Goal: Task Accomplishment & Management: Manage account settings

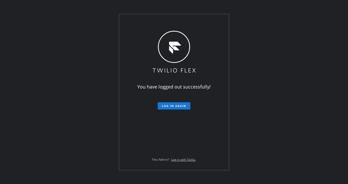
click at [229, 22] on div "You have logged out successfully! Log in again Flex Admin? Log in with Twilio." at bounding box center [174, 92] width 348 height 184
click at [171, 106] on span "Log in again" at bounding box center [174, 106] width 24 height 4
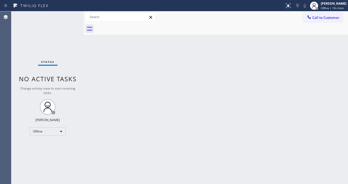
drag, startPoint x: 1, startPoint y: 82, endPoint x: 25, endPoint y: 96, distance: 27.8
click at [5, 85] on div "Agent Desktop" at bounding box center [5, 97] width 11 height 173
click at [44, 134] on div "Offline" at bounding box center [48, 131] width 36 height 8
click at [41, 143] on li "Available" at bounding box center [47, 145] width 35 height 6
drag, startPoint x: 97, startPoint y: 136, endPoint x: 140, endPoint y: 163, distance: 50.4
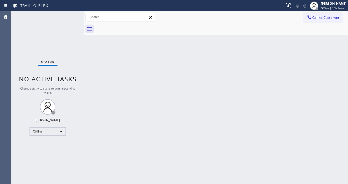
click at [99, 136] on div "Back to Dashboard Change Sender ID Customers Technicians Select a contact Outbo…" at bounding box center [216, 97] width 264 height 173
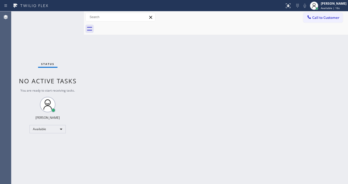
click at [18, 60] on div "Status No active tasks You are ready to start receiving tasks. [PERSON_NAME]" at bounding box center [47, 97] width 73 height 173
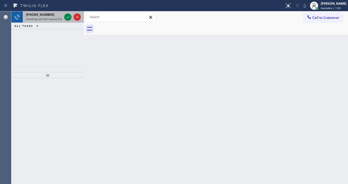
click at [64, 17] on div at bounding box center [72, 16] width 19 height 11
click at [64, 18] on div at bounding box center [72, 16] width 19 height 11
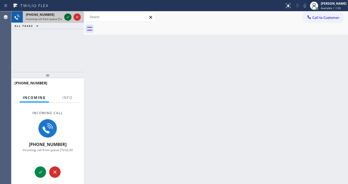
click at [66, 18] on icon at bounding box center [68, 17] width 6 height 6
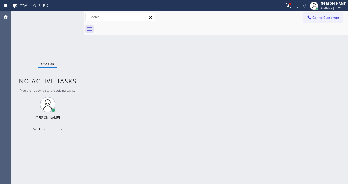
click at [289, 5] on icon at bounding box center [288, 6] width 6 height 6
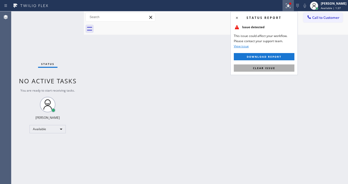
click at [270, 68] on span "Clear issue" at bounding box center [264, 68] width 22 height 4
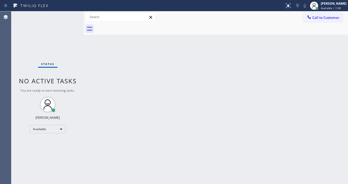
click at [141, 99] on div "Back to Dashboard Change Sender ID Customers Technicians Select a contact Outbo…" at bounding box center [216, 97] width 264 height 173
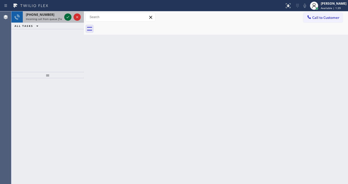
click at [66, 20] on icon at bounding box center [68, 17] width 6 height 6
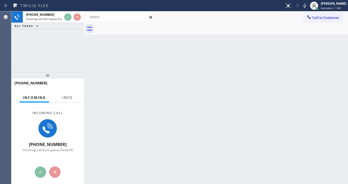
click at [66, 97] on span "Info" at bounding box center [67, 97] width 10 height 5
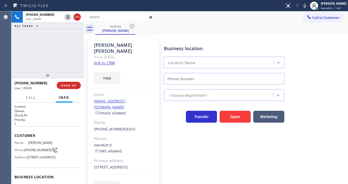
type input "[PHONE_NUMBER]"
click at [104, 60] on link "link to CRM" at bounding box center [104, 62] width 21 height 5
click at [24, 51] on div "[PHONE_NUMBER] Live | 00:15 ALL TASKS ALL TASKS ACTIVE TASKS TASKS IN WRAP UP" at bounding box center [47, 41] width 73 height 61
click at [40, 56] on div "[PHONE_NUMBER] Live | 00:21 ALL TASKS ALL TASKS ACTIVE TASKS TASKS IN WRAP UP" at bounding box center [47, 41] width 73 height 61
click at [7, 46] on div "Agent Desktop" at bounding box center [5, 97] width 11 height 173
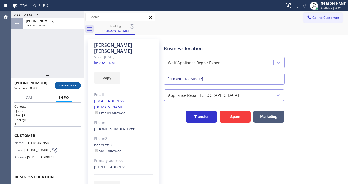
click at [70, 85] on span "COMPLETE" at bounding box center [68, 86] width 18 height 4
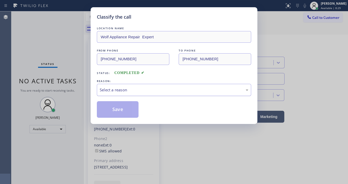
click at [120, 90] on div "Select a reason" at bounding box center [174, 90] width 149 height 6
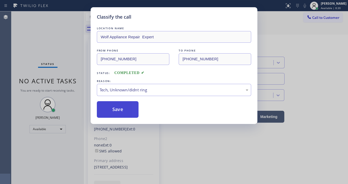
click at [124, 116] on button "Save" at bounding box center [118, 109] width 42 height 17
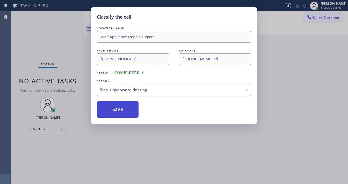
click at [124, 116] on button "Save" at bounding box center [118, 109] width 42 height 17
click at [68, 88] on div "Classify the call LOCATION NAME Wolf Appliance Repair Expert FROM PHONE [PHONE_…" at bounding box center [174, 92] width 348 height 184
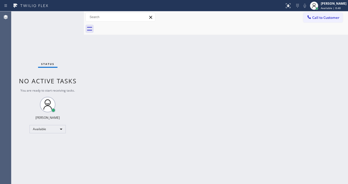
click at [72, 14] on div "Status No active tasks You are ready to start receiving tasks. [PERSON_NAME]" at bounding box center [47, 97] width 73 height 173
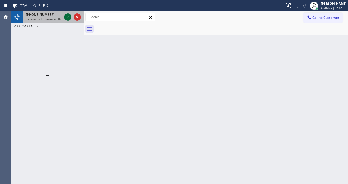
click at [67, 17] on icon at bounding box center [68, 17] width 6 height 6
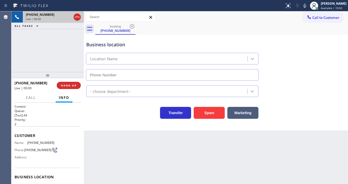
type input "[PHONE_NUMBER]"
click at [204, 109] on button "Spam" at bounding box center [209, 113] width 31 height 12
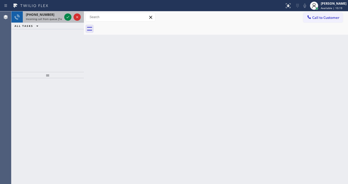
click at [68, 21] on div at bounding box center [72, 16] width 19 height 11
click at [68, 19] on icon at bounding box center [68, 17] width 6 height 6
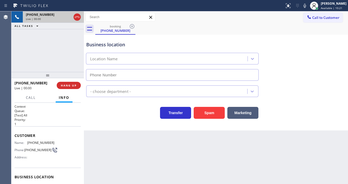
type input "[PHONE_NUMBER]"
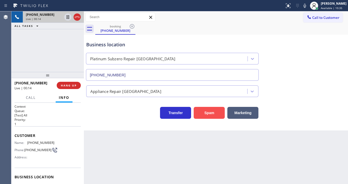
click at [199, 110] on button "Spam" at bounding box center [209, 113] width 31 height 12
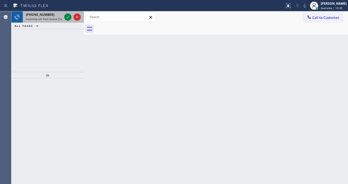
drag, startPoint x: 66, startPoint y: 21, endPoint x: 68, endPoint y: 17, distance: 3.9
click at [66, 21] on div at bounding box center [72, 16] width 19 height 11
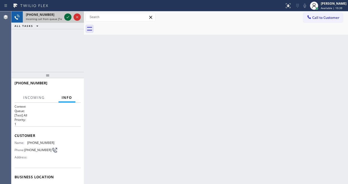
click at [68, 17] on icon at bounding box center [68, 17] width 6 height 6
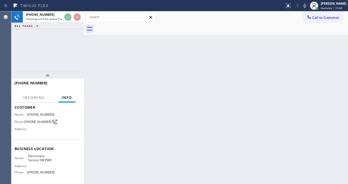
scroll to position [41, 0]
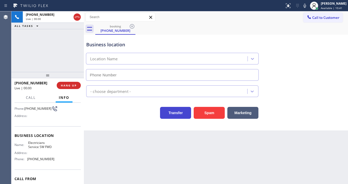
type input "[PHONE_NUMBER]"
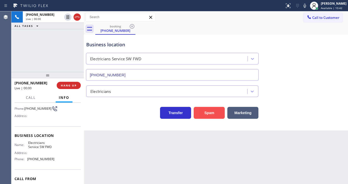
click at [207, 114] on button "Spam" at bounding box center [209, 113] width 31 height 12
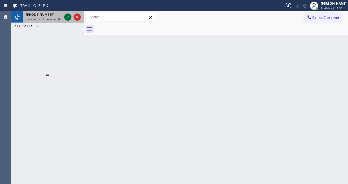
drag, startPoint x: 66, startPoint y: 20, endPoint x: 67, endPoint y: 17, distance: 3.6
click at [67, 20] on icon at bounding box center [68, 17] width 6 height 6
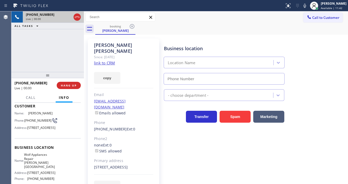
scroll to position [41, 0]
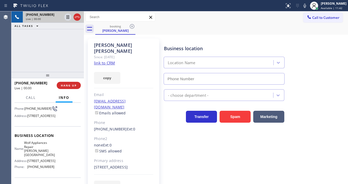
type input "[PHONE_NUMBER]"
click at [99, 60] on link "link to CRM" at bounding box center [104, 62] width 21 height 5
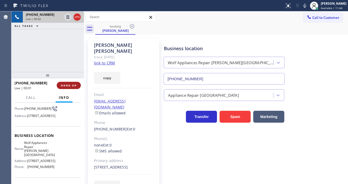
click at [77, 86] on button "HANG UP" at bounding box center [69, 85] width 24 height 7
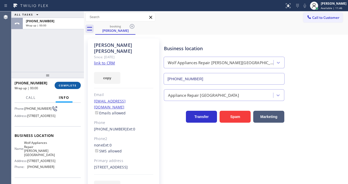
click at [73, 83] on button "COMPLETE" at bounding box center [68, 85] width 26 height 7
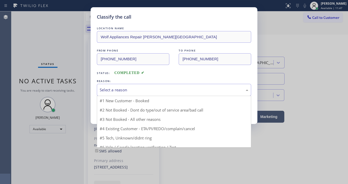
click at [118, 95] on div "Select a reason" at bounding box center [174, 90] width 154 height 12
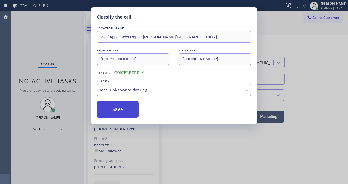
click at [123, 114] on button "Save" at bounding box center [118, 109] width 42 height 17
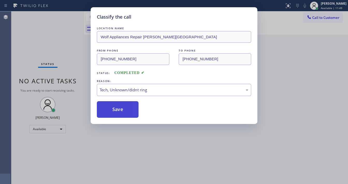
click at [123, 114] on button "Save" at bounding box center [118, 109] width 42 height 17
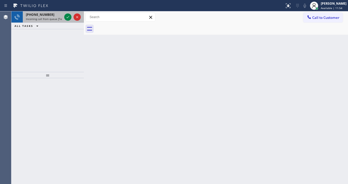
click at [61, 21] on div "[PHONE_NUMBER] Incoming call from queue [Test] All" at bounding box center [43, 16] width 40 height 11
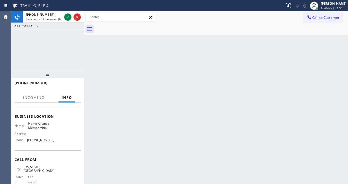
scroll to position [62, 0]
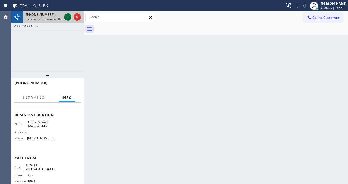
click at [67, 15] on icon at bounding box center [68, 17] width 6 height 6
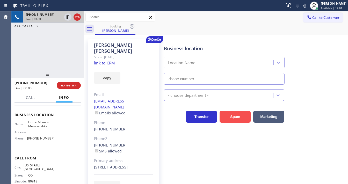
type input "[PHONE_NUMBER]"
click at [231, 121] on button "Spam" at bounding box center [235, 117] width 31 height 12
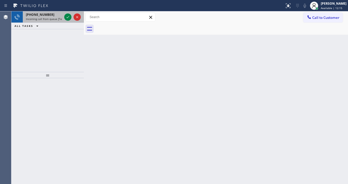
click at [47, 17] on span "Incoming call from queue [Test] All" at bounding box center [47, 19] width 43 height 4
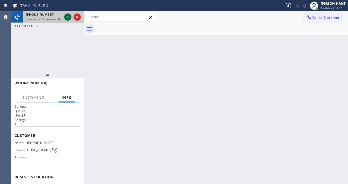
click at [64, 17] on div "[PHONE_NUMBER] Incoming call from queue [Test] All" at bounding box center [47, 16] width 73 height 11
click at [65, 17] on icon at bounding box center [68, 17] width 6 height 6
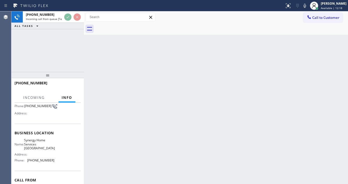
scroll to position [62, 0]
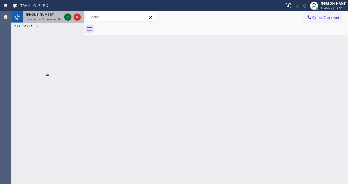
click at [71, 15] on icon at bounding box center [68, 17] width 6 height 6
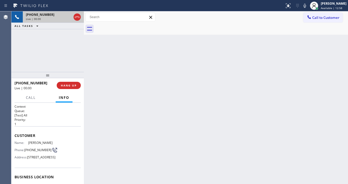
click at [68, 16] on div "[PHONE_NUMBER]" at bounding box center [49, 14] width 46 height 4
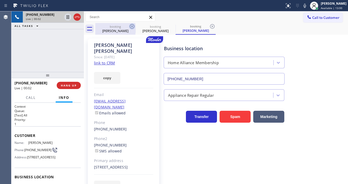
type input "[PHONE_NUMBER]"
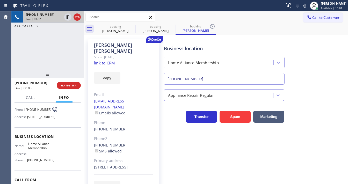
scroll to position [41, 0]
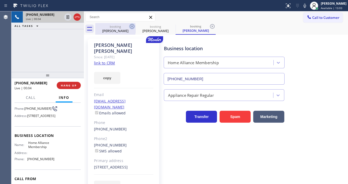
click at [133, 26] on icon at bounding box center [132, 26] width 6 height 6
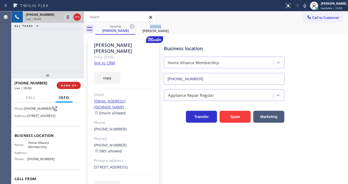
click at [133, 26] on icon at bounding box center [132, 26] width 6 height 6
click at [103, 60] on link "link to CRM" at bounding box center [104, 62] width 21 height 5
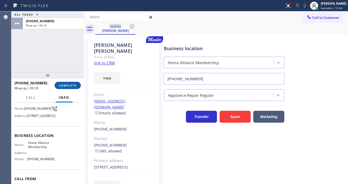
click at [69, 87] on span "COMPLETE" at bounding box center [68, 86] width 18 height 4
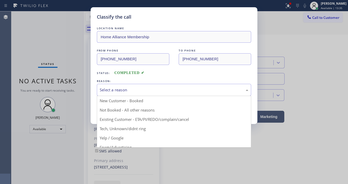
click at [121, 92] on div "Select a reason" at bounding box center [174, 90] width 149 height 6
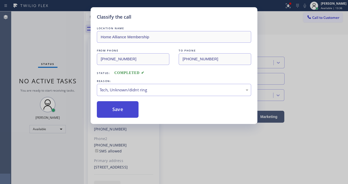
click at [120, 109] on button "Save" at bounding box center [118, 109] width 42 height 17
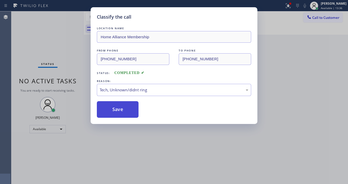
click at [120, 109] on button "Save" at bounding box center [118, 109] width 42 height 17
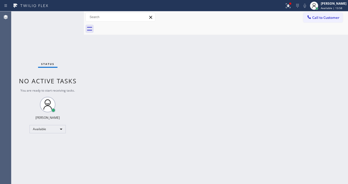
click at [13, 55] on div "Status No active tasks You are ready to start receiving tasks. [PERSON_NAME]" at bounding box center [47, 97] width 73 height 173
drag, startPoint x: 285, startPoint y: 6, endPoint x: 290, endPoint y: 4, distance: 5.1
click at [287, 5] on div "Status report Issue detected This issue could affect your workflow. Please cont…" at bounding box center [174, 5] width 348 height 11
click at [290, 4] on icon at bounding box center [288, 6] width 6 height 6
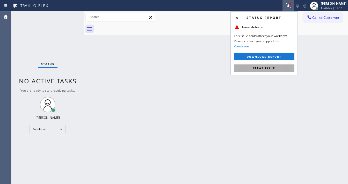
click at [259, 69] on span "Clear issue" at bounding box center [264, 68] width 22 height 4
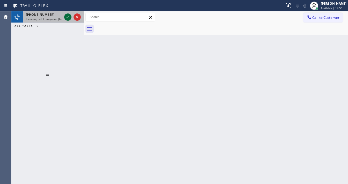
click at [65, 16] on div at bounding box center [67, 17] width 7 height 6
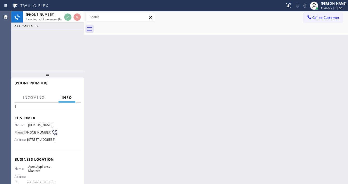
scroll to position [62, 0]
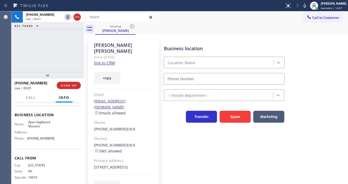
type input "[PHONE_NUMBER]"
click at [107, 54] on div "Since: [DATE]" at bounding box center [123, 57] width 59 height 6
click at [106, 60] on link "link to CRM" at bounding box center [104, 62] width 21 height 5
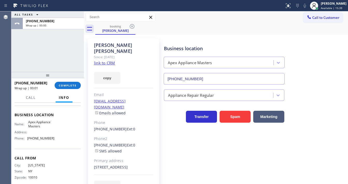
click at [19, 56] on div "ALL TASKS ALL TASKS ACTIVE TASKS TASKS IN WRAP UP [PHONE_NUMBER] Wrap up | 00:00" at bounding box center [47, 41] width 73 height 61
click at [67, 89] on button "COMPLETE" at bounding box center [68, 85] width 26 height 7
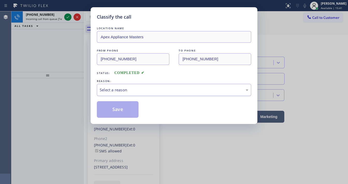
click at [132, 89] on div "Select a reason" at bounding box center [174, 90] width 149 height 6
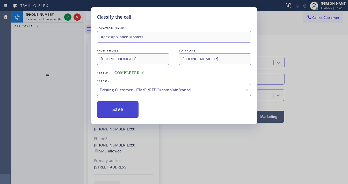
click at [120, 111] on button "Save" at bounding box center [118, 109] width 42 height 17
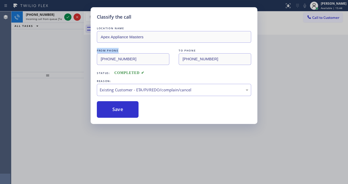
drag, startPoint x: 60, startPoint y: 53, endPoint x: 65, endPoint y: 24, distance: 29.3
click at [59, 46] on div "Classify the call LOCATION NAME Apex Appliance Masters FROM PHONE [PHONE_NUMBER…" at bounding box center [174, 92] width 348 height 184
click at [66, 17] on div "Classify the call LOCATION NAME Apex Appliance Masters FROM PHONE [PHONE_NUMBER…" at bounding box center [174, 92] width 348 height 184
click at [66, 17] on div "Classify the call LOCATION NAME Wolf Appliance Repair Expert FROM PHONE [PHONE_…" at bounding box center [179, 97] width 337 height 173
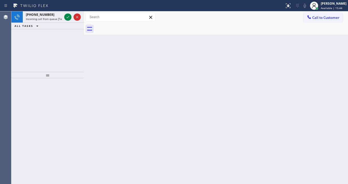
click at [66, 17] on icon at bounding box center [68, 17] width 6 height 6
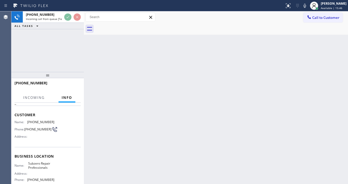
scroll to position [41, 0]
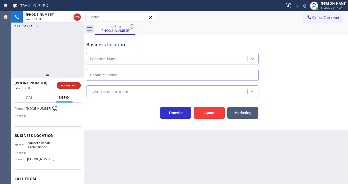
type input "[PHONE_NUMBER]"
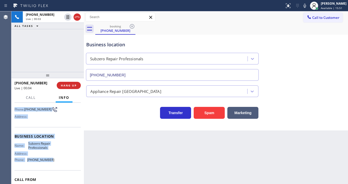
scroll to position [62, 0]
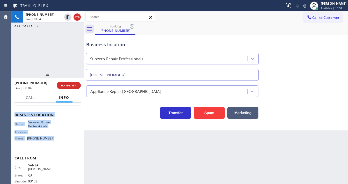
drag, startPoint x: 15, startPoint y: 134, endPoint x: 54, endPoint y: 143, distance: 40.5
click at [54, 143] on div "Context Queue: [Test] All Priority: 2 Customer Name: [PHONE_NUMBER] Phone: [PHO…" at bounding box center [48, 117] width 66 height 150
copy div "Customer Name: [PHONE_NUMBER] Phone: [PHONE_NUMBER] Address: Business location …"
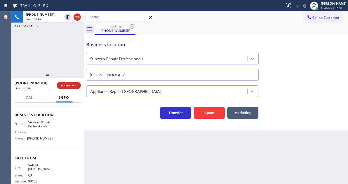
click at [14, 64] on div "[PHONE_NUMBER] Live | 00:46 ALL TASKS ALL TASKS ACTIVE TASKS TASKS IN WRAP UP" at bounding box center [47, 41] width 73 height 61
click at [46, 48] on div "[PHONE_NUMBER] Live | 01:01 ALL TASKS ALL TASKS ACTIVE TASKS TASKS IN WRAP UP" at bounding box center [47, 41] width 73 height 61
click at [59, 46] on div "[PHONE_NUMBER] Live | 08:19 ALL TASKS ALL TASKS ACTIVE TASKS TASKS IN WRAP UP" at bounding box center [47, 41] width 73 height 61
click at [69, 64] on div "[PHONE_NUMBER] Live | 10:22 ALL TASKS ALL TASKS ACTIVE TASKS TASKS IN WRAP UP" at bounding box center [47, 41] width 73 height 61
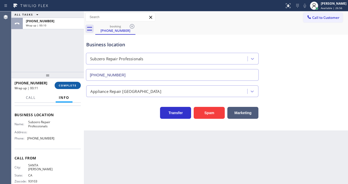
click at [65, 84] on span "COMPLETE" at bounding box center [68, 86] width 18 height 4
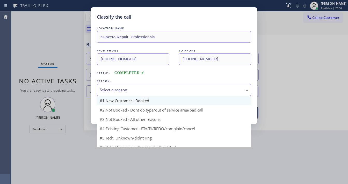
drag, startPoint x: 113, startPoint y: 90, endPoint x: 114, endPoint y: 99, distance: 9.4
click at [113, 90] on div "Select a reason" at bounding box center [174, 90] width 149 height 6
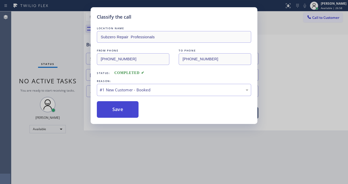
click at [114, 106] on button "Save" at bounding box center [118, 109] width 42 height 17
click at [114, 107] on button "Save" at bounding box center [118, 109] width 42 height 17
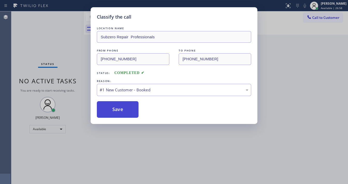
click at [114, 107] on button "Save" at bounding box center [118, 109] width 42 height 17
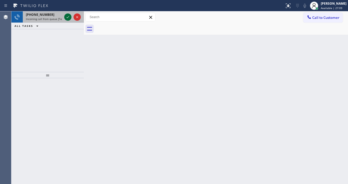
drag, startPoint x: 68, startPoint y: 15, endPoint x: 66, endPoint y: 16, distance: 2.8
click at [68, 15] on icon at bounding box center [68, 17] width 6 height 6
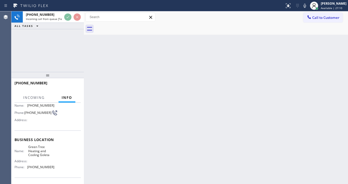
scroll to position [72, 0]
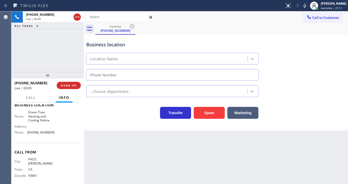
type input "[PHONE_NUMBER]"
click at [207, 115] on button "Spam" at bounding box center [209, 113] width 31 height 12
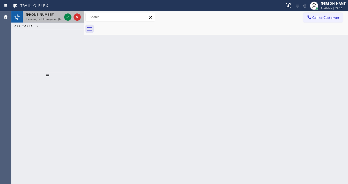
click at [61, 15] on div "[PHONE_NUMBER]" at bounding box center [44, 14] width 36 height 4
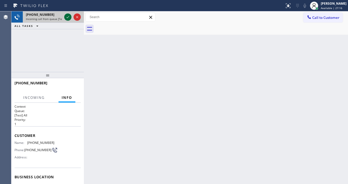
click at [63, 16] on div "[PHONE_NUMBER] Incoming call from queue [Test] All" at bounding box center [47, 16] width 73 height 11
click at [65, 17] on div at bounding box center [67, 17] width 7 height 6
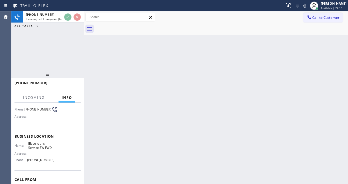
scroll to position [41, 0]
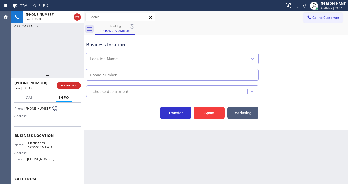
type input "[PHONE_NUMBER]"
click at [145, 116] on div "Transfer Spam Marketing" at bounding box center [172, 111] width 174 height 15
click at [124, 116] on div "Transfer Spam Marketing" at bounding box center [172, 111] width 174 height 15
click at [5, 53] on div "Agent Desktop" at bounding box center [5, 97] width 11 height 173
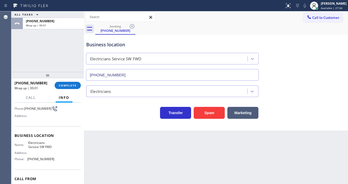
click at [36, 55] on div "ALL TASKS ALL TASKS ACTIVE TASKS TASKS IN WRAP UP [PHONE_NUMBER] Wrap up | 00:01" at bounding box center [47, 41] width 73 height 61
click at [63, 84] on span "COMPLETE" at bounding box center [68, 86] width 18 height 4
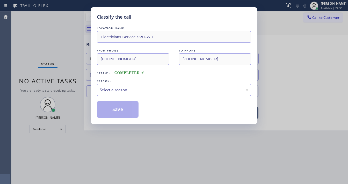
drag, startPoint x: 119, startPoint y: 87, endPoint x: 125, endPoint y: 91, distance: 7.0
click at [121, 88] on div "Select a reason" at bounding box center [174, 90] width 154 height 12
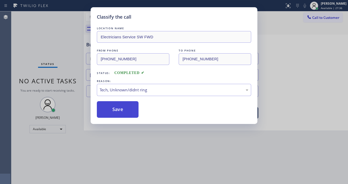
click at [120, 106] on button "Save" at bounding box center [118, 109] width 42 height 17
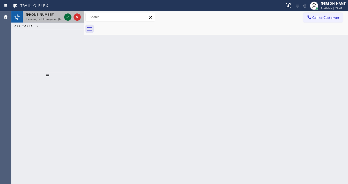
click at [68, 18] on icon at bounding box center [68, 17] width 6 height 6
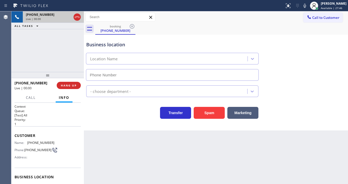
type input "[PHONE_NUMBER]"
click at [206, 110] on button "Spam" at bounding box center [209, 113] width 31 height 12
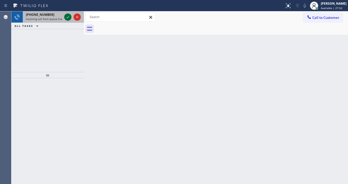
click at [68, 18] on icon at bounding box center [68, 17] width 6 height 6
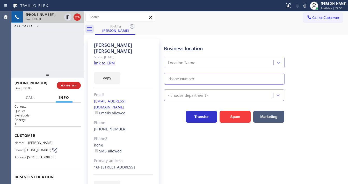
click at [53, 51] on div "[PHONE_NUMBER] Live | 00:00 ALL TASKS ALL TASKS ACTIVE TASKS TASKS IN WRAP UP" at bounding box center [47, 41] width 73 height 61
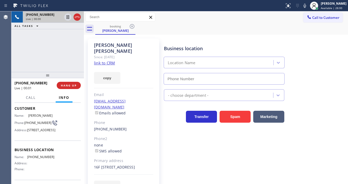
scroll to position [41, 0]
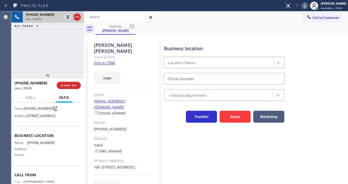
click at [308, 5] on icon at bounding box center [305, 6] width 6 height 6
click at [105, 60] on link "link to CRM" at bounding box center [104, 62] width 21 height 5
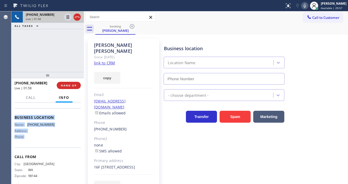
scroll to position [62, 0]
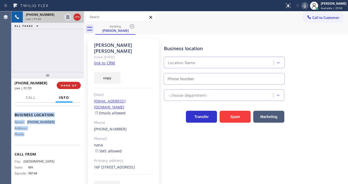
drag, startPoint x: 16, startPoint y: 134, endPoint x: 57, endPoint y: 136, distance: 41.2
click at [57, 136] on div "Context Queue: Everybody Priority: 1 Customer Name: [PERSON_NAME] Phone: [PHONE…" at bounding box center [48, 113] width 66 height 142
copy div "ustomer Name: [PERSON_NAME] Phone: [PHONE_NUMBER] Address: [STREET_ADDRESS] Bus…"
click at [51, 54] on div "[PHONE_NUMBER] Live | 01:59 ALL TASKS ALL TASKS ACTIVE TASKS TASKS IN WRAP UP" at bounding box center [47, 41] width 73 height 61
click at [43, 44] on div "[PHONE_NUMBER] Live | 02:01 ALL TASKS ALL TASKS ACTIVE TASKS TASKS IN WRAP UP" at bounding box center [47, 41] width 73 height 61
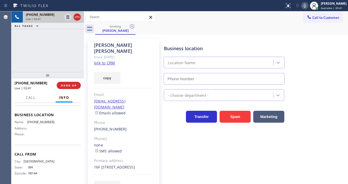
click at [308, 6] on div at bounding box center [304, 6] width 7 height 6
click at [66, 18] on icon at bounding box center [68, 17] width 6 height 6
click at [69, 18] on icon at bounding box center [68, 17] width 4 height 4
click at [308, 5] on icon at bounding box center [305, 6] width 6 height 6
drag, startPoint x: 281, startPoint y: 25, endPoint x: 213, endPoint y: 39, distance: 69.6
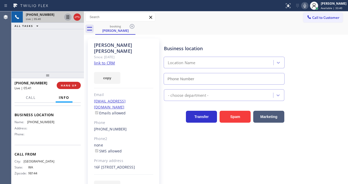
click at [279, 26] on div "booking [PERSON_NAME]" at bounding box center [221, 29] width 253 height 12
click at [13, 60] on div "[PHONE_NUMBER] Live | 05:43 ALL TASKS ALL TASKS ACTIVE TASKS TASKS IN WRAP UP" at bounding box center [47, 41] width 73 height 61
click at [38, 42] on div "[PHONE_NUMBER] Live | 05:59 ALL TASKS ALL TASKS ACTIVE TASKS TASKS IN WRAP UP" at bounding box center [47, 41] width 73 height 61
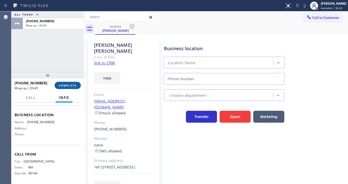
click at [68, 84] on span "COMPLETE" at bounding box center [68, 86] width 18 height 4
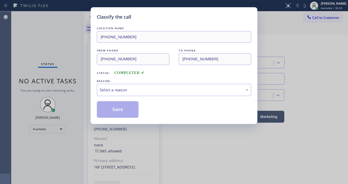
click at [121, 96] on div "LOCATION NAME [PHONE_NUMBER] FROM PHONE [PHONE_NUMBER] TO PHONE [PHONE_NUMBER] …" at bounding box center [174, 72] width 154 height 92
click at [119, 91] on div "Select a reason" at bounding box center [174, 90] width 149 height 6
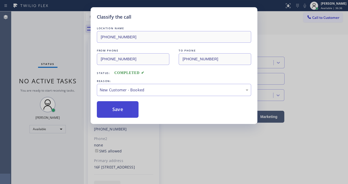
click at [117, 109] on button "Save" at bounding box center [118, 109] width 42 height 17
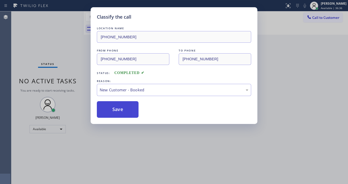
click at [117, 109] on button "Save" at bounding box center [118, 109] width 42 height 17
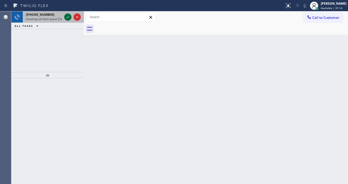
click at [67, 16] on icon at bounding box center [68, 17] width 6 height 6
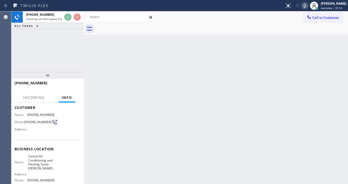
scroll to position [62, 0]
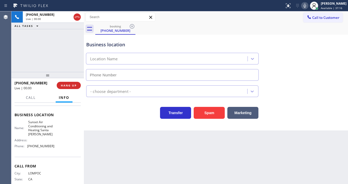
type input "[PHONE_NUMBER]"
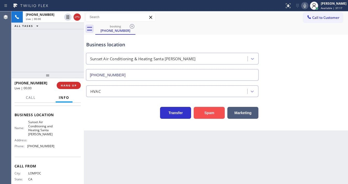
click at [210, 113] on button "Spam" at bounding box center [209, 113] width 31 height 12
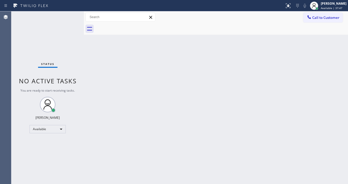
click at [68, 19] on div "Status No active tasks You are ready to start receiving tasks. [PERSON_NAME]" at bounding box center [47, 97] width 73 height 173
click at [68, 18] on div "Status No active tasks You are ready to start receiving tasks. [PERSON_NAME]" at bounding box center [47, 97] width 73 height 173
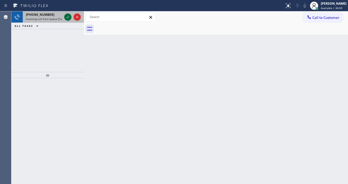
click at [69, 17] on icon at bounding box center [68, 17] width 6 height 6
click at [69, 16] on icon at bounding box center [68, 17] width 6 height 6
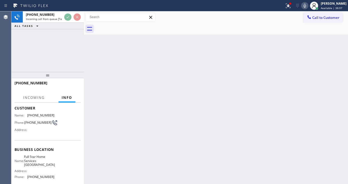
scroll to position [62, 0]
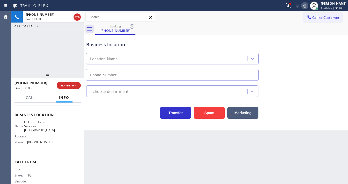
type input "[PHONE_NUMBER]"
click at [18, 37] on div "[PHONE_NUMBER] Live | 00:03 ALL TASKS ALL TASKS ACTIVE TASKS TASKS IN WRAP UP" at bounding box center [47, 41] width 73 height 61
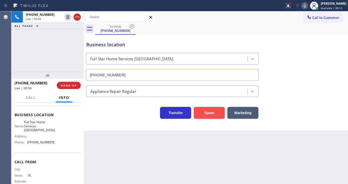
click at [210, 114] on button "Spam" at bounding box center [209, 113] width 31 height 12
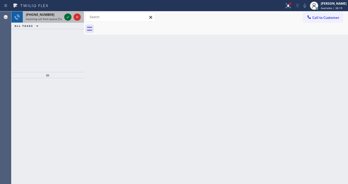
click at [68, 17] on icon at bounding box center [68, 17] width 3 height 2
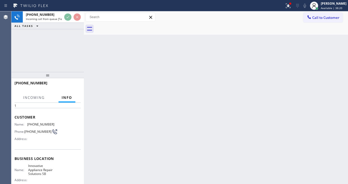
scroll to position [41, 0]
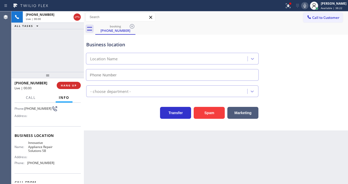
type input "[PHONE_NUMBER]"
click at [16, 55] on div "[PHONE_NUMBER] Live | 00:08 ALL TASKS ALL TASKS ACTIVE TASKS TASKS IN WRAP UP" at bounding box center [47, 41] width 73 height 61
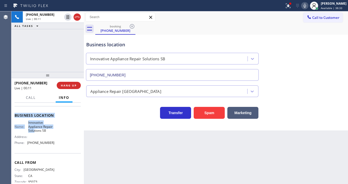
scroll to position [62, 0]
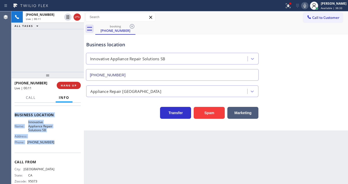
drag, startPoint x: 15, startPoint y: 112, endPoint x: 56, endPoint y: 142, distance: 50.5
click at [56, 142] on div "Context Queue: [Test] All Priority: 1 Customer Name: [PHONE_NUMBER] Phone: [PHO…" at bounding box center [48, 117] width 66 height 150
copy div "Customer Name: [PHONE_NUMBER] Phone: [PHONE_NUMBER] Address: Business location …"
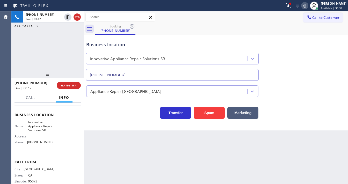
click at [31, 55] on div "[PHONE_NUMBER] Live | 00:12 ALL TASKS ALL TASKS ACTIVE TASKS TASKS IN WRAP UP" at bounding box center [47, 41] width 73 height 61
click at [29, 51] on div "[PHONE_NUMBER] Live | 01:03 ALL TASKS ALL TASKS ACTIVE TASKS TASKS IN WRAP UP" at bounding box center [47, 41] width 73 height 61
click at [291, 6] on icon at bounding box center [288, 6] width 6 height 6
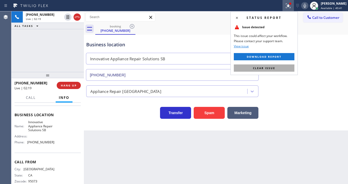
click at [277, 67] on button "Clear issue" at bounding box center [264, 67] width 61 height 7
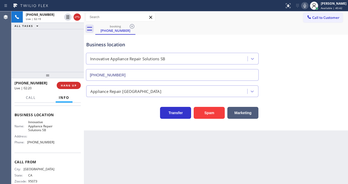
click at [290, 69] on div "Business location Innovative Appliance Repair Solutions SB [PHONE_NUMBER]" at bounding box center [216, 57] width 262 height 47
drag, startPoint x: 303, startPoint y: 48, endPoint x: 304, endPoint y: 42, distance: 6.0
click at [303, 48] on div "Business location Innovative Appliance Repair Solutions SB [PHONE_NUMBER]" at bounding box center [216, 57] width 262 height 47
click at [307, 10] on div "Status report No issues detected If you experience an issue, please download th…" at bounding box center [316, 5] width 66 height 11
click at [307, 5] on icon at bounding box center [305, 6] width 6 height 6
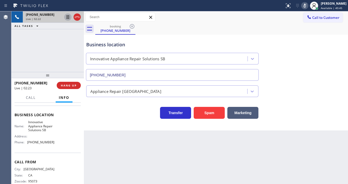
click at [69, 16] on icon at bounding box center [68, 17] width 6 height 6
click at [32, 37] on div "[PHONE_NUMBER] Live | 02:55 ALL TASKS ALL TASKS ACTIVE TASKS TASKS IN WRAP UP" at bounding box center [47, 41] width 73 height 61
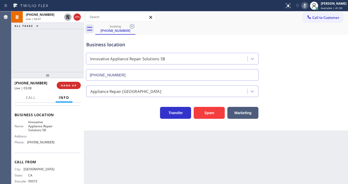
click at [67, 17] on icon at bounding box center [68, 17] width 4 height 4
click at [308, 6] on icon at bounding box center [305, 6] width 6 height 6
click at [38, 47] on div "[PHONE_NUMBER] Live | 03:10 ALL TASKS ALL TASKS ACTIVE TASKS TASKS IN WRAP UP" at bounding box center [47, 41] width 73 height 61
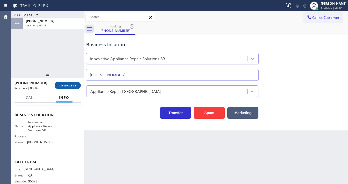
click at [77, 86] on button "COMPLETE" at bounding box center [68, 85] width 26 height 7
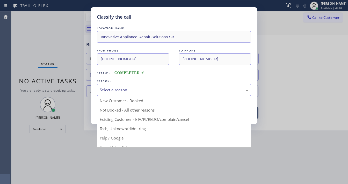
click at [115, 90] on div "Select a reason" at bounding box center [174, 90] width 149 height 6
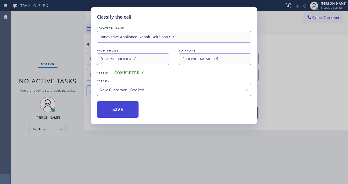
click at [114, 110] on button "Save" at bounding box center [118, 109] width 42 height 17
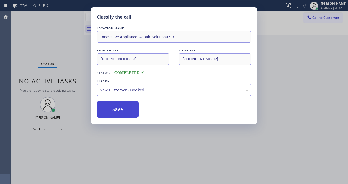
click at [114, 110] on button "Save" at bounding box center [118, 109] width 42 height 17
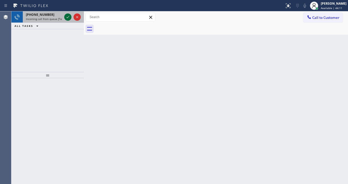
click at [69, 18] on icon at bounding box center [68, 17] width 6 height 6
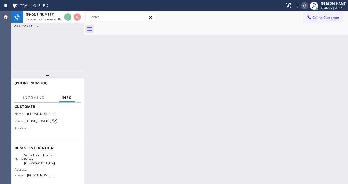
scroll to position [41, 0]
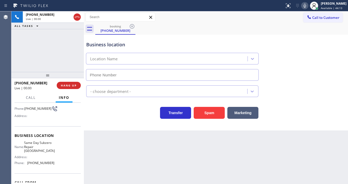
type input "[PHONE_NUMBER]"
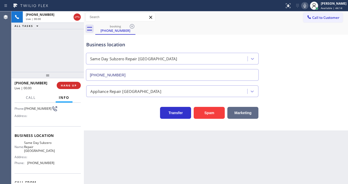
drag, startPoint x: 40, startPoint y: 63, endPoint x: 232, endPoint y: 115, distance: 199.2
click at [47, 63] on div "[PHONE_NUMBER] Live | 00:00 ALL TASKS ALL TASKS ACTIVE TASKS TASKS IN WRAP UP" at bounding box center [47, 41] width 73 height 61
click at [210, 112] on button "Spam" at bounding box center [209, 113] width 31 height 12
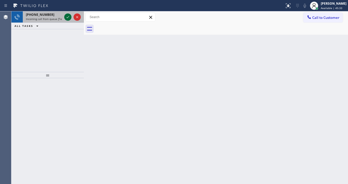
click at [67, 19] on icon at bounding box center [68, 17] width 6 height 6
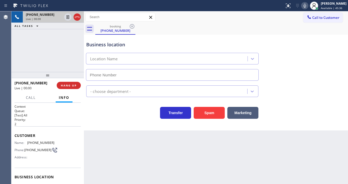
type input "[PHONE_NUMBER]"
click at [32, 60] on div "[PHONE_NUMBER] Live | 00:10 ALL TASKS ALL TASKS ACTIVE TASKS TASKS IN WRAP UP" at bounding box center [47, 41] width 73 height 61
click at [208, 112] on button "Spam" at bounding box center [209, 113] width 31 height 12
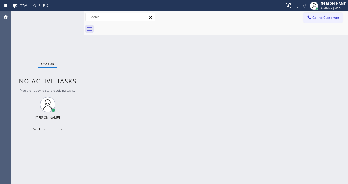
drag, startPoint x: 247, startPoint y: 16, endPoint x: 241, endPoint y: 18, distance: 5.7
click at [247, 16] on div "Call to Customer Outbound call Location Search location Your caller id phone nu…" at bounding box center [216, 17] width 264 height 9
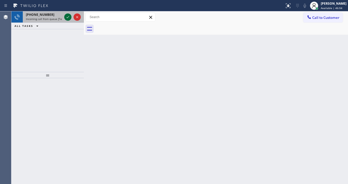
click at [69, 16] on icon at bounding box center [68, 17] width 6 height 6
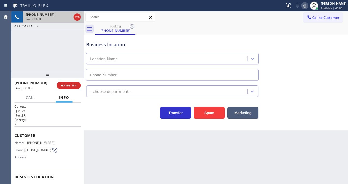
type input "[PHONE_NUMBER]"
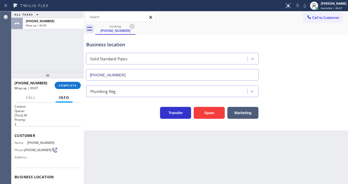
click at [35, 51] on div "ALL TASKS ALL TASKS ACTIVE TASKS TASKS IN WRAP UP [PHONE_NUMBER] Wrap up | 00:08" at bounding box center [47, 41] width 73 height 61
click at [68, 86] on span "COMPLETE" at bounding box center [68, 86] width 18 height 4
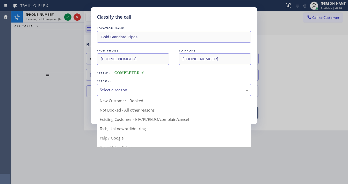
click at [104, 88] on div "Select a reason" at bounding box center [174, 90] width 149 height 6
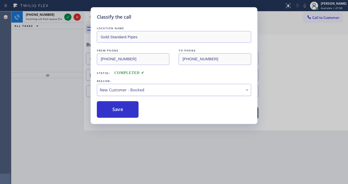
click at [123, 92] on div "New Customer - Booked" at bounding box center [174, 90] width 149 height 6
click at [115, 109] on button "Save" at bounding box center [118, 109] width 42 height 17
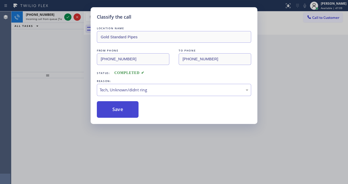
drag, startPoint x: 115, startPoint y: 109, endPoint x: 76, endPoint y: 28, distance: 89.6
click at [115, 107] on button "Save" at bounding box center [118, 109] width 42 height 17
click at [68, 19] on div "Classify the call LOCATION NAME Gold Standard Pipes FROM PHONE [PHONE_NUMBER] T…" at bounding box center [174, 92] width 348 height 184
click at [68, 19] on div "Classify the call LOCATION NAME Wolf Appliance Repair Expert FROM PHONE [PHONE_…" at bounding box center [179, 97] width 337 height 173
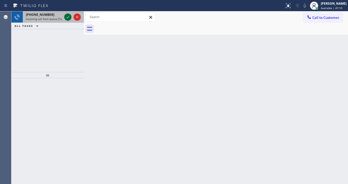
click at [68, 18] on icon at bounding box center [68, 17] width 6 height 6
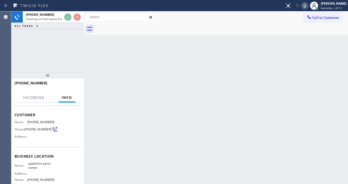
scroll to position [41, 0]
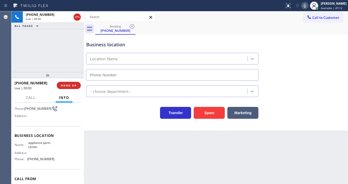
type input "[PHONE_NUMBER]"
click at [218, 112] on button "Spam" at bounding box center [209, 113] width 31 height 12
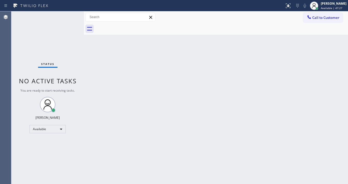
click at [62, 23] on div "Status No active tasks You are ready to start receiving tasks. [PERSON_NAME]" at bounding box center [47, 97] width 73 height 173
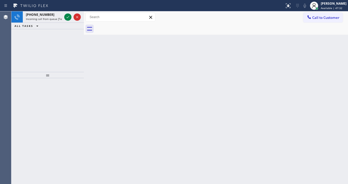
click at [247, 39] on div "Back to Dashboard Change Sender ID Customers Technicians Select a contact Outbo…" at bounding box center [216, 97] width 264 height 173
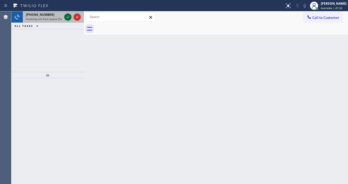
click at [66, 18] on icon at bounding box center [68, 17] width 6 height 6
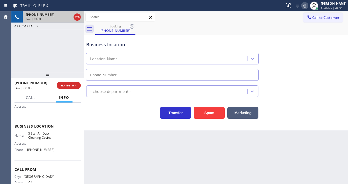
type input "[PHONE_NUMBER]"
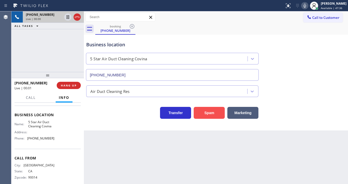
click at [207, 115] on button "Spam" at bounding box center [209, 113] width 31 height 12
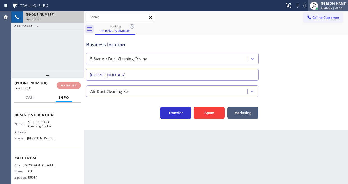
click at [334, 5] on div "[PERSON_NAME]" at bounding box center [334, 3] width 26 height 4
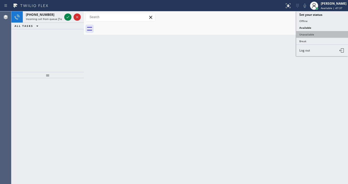
click at [312, 33] on button "Unavailable" at bounding box center [322, 34] width 52 height 7
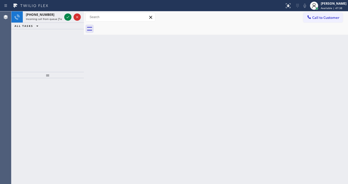
drag, startPoint x: 197, startPoint y: 76, endPoint x: 182, endPoint y: 121, distance: 47.9
click at [195, 80] on div "Back to Dashboard Change Sender ID Customers Technicians Select a contact Outbo…" at bounding box center [216, 97] width 264 height 173
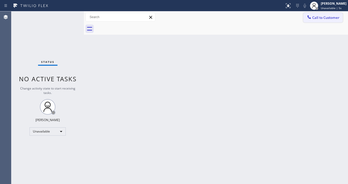
click at [322, 20] on span "Call to Customer" at bounding box center [325, 17] width 27 height 5
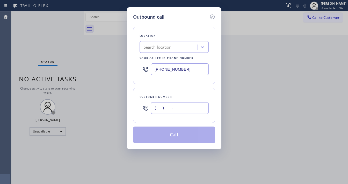
click at [177, 110] on input "(___) ___-____" at bounding box center [180, 108] width 58 height 12
paste input "805) 698-6899"
type input "[PHONE_NUMBER]"
click at [185, 70] on input "[PHONE_NUMBER]" at bounding box center [180, 69] width 58 height 12
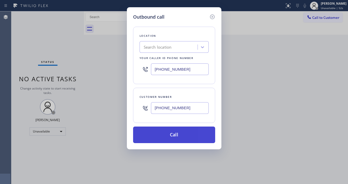
paste input "805) 303-5865"
type input "[PHONE_NUMBER]"
click at [172, 133] on button "Call" at bounding box center [174, 135] width 82 height 17
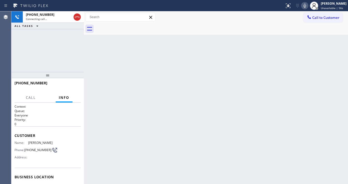
click at [54, 49] on div "[PHONE_NUMBER] Connecting call… ALL TASKS ALL TASKS ACTIVE TASKS TASKS IN WRAP …" at bounding box center [47, 41] width 73 height 61
click at [37, 45] on div "[PHONE_NUMBER] Connecting call… ALL TASKS ALL TASKS ACTIVE TASKS TASKS IN WRAP …" at bounding box center [47, 41] width 73 height 61
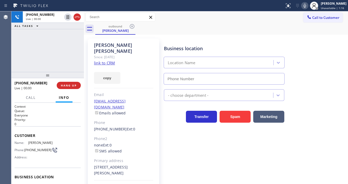
type input "[PHONE_NUMBER]"
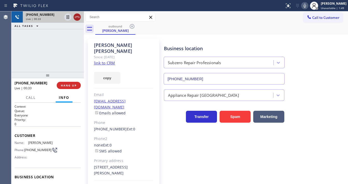
click at [76, 18] on icon at bounding box center [77, 17] width 5 height 2
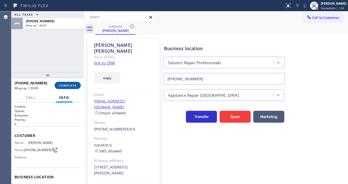
click at [69, 85] on span "COMPLETE" at bounding box center [68, 86] width 18 height 4
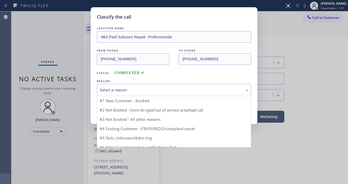
click at [119, 92] on div "Select a reason" at bounding box center [174, 90] width 149 height 6
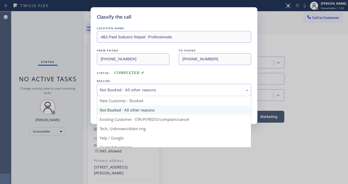
click at [121, 95] on div "Not Booked - All other reasons" at bounding box center [174, 90] width 154 height 12
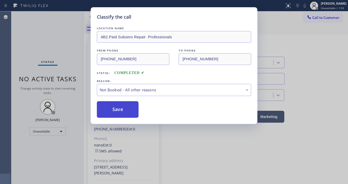
click at [122, 110] on button "Save" at bounding box center [118, 109] width 42 height 17
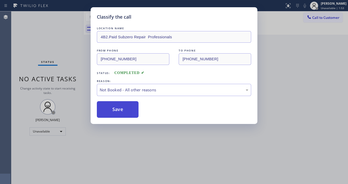
click at [122, 110] on button "Save" at bounding box center [118, 109] width 42 height 17
drag, startPoint x: 122, startPoint y: 110, endPoint x: 105, endPoint y: 106, distance: 17.8
click at [122, 110] on button "Save" at bounding box center [118, 109] width 42 height 17
drag, startPoint x: 95, startPoint y: 104, endPoint x: 80, endPoint y: 115, distance: 18.9
click at [95, 104] on div "Classify the call LOCATION NAME 4B2.Paid Subzero Repair Professionals FROM PHON…" at bounding box center [174, 65] width 167 height 117
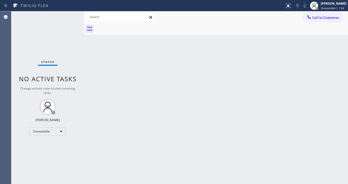
click at [59, 114] on div "Status No active tasks Change activity state to start receiving tasks. [PERSON_…" at bounding box center [47, 97] width 73 height 173
click at [54, 133] on div "Unavailable" at bounding box center [48, 131] width 36 height 8
click at [46, 146] on li "Available" at bounding box center [47, 145] width 35 height 6
drag, startPoint x: 115, startPoint y: 131, endPoint x: 143, endPoint y: 164, distance: 43.5
click at [116, 131] on div "Back to Dashboard Change Sender ID Customers Technicians Select a contact Outbo…" at bounding box center [216, 97] width 264 height 173
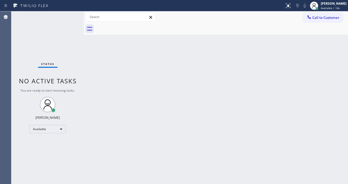
click at [71, 17] on div "Status No active tasks You are ready to start receiving tasks. [PERSON_NAME]" at bounding box center [47, 97] width 73 height 173
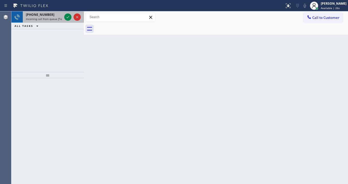
click at [62, 17] on div "[PHONE_NUMBER] Incoming call from queue [Test] All" at bounding box center [43, 16] width 40 height 11
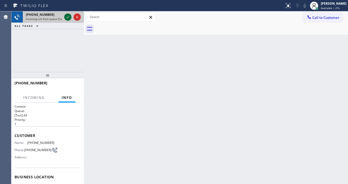
click at [64, 17] on div at bounding box center [72, 16] width 19 height 11
click at [65, 17] on icon at bounding box center [68, 17] width 6 height 6
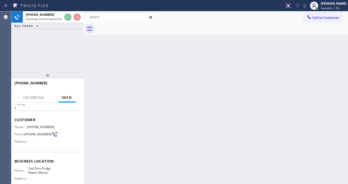
scroll to position [41, 0]
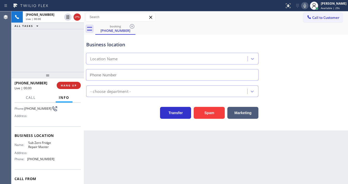
type input "[PHONE_NUMBER]"
click at [9, 52] on div "Agent Desktop" at bounding box center [5, 97] width 11 height 173
click at [56, 63] on div "[PHONE_NUMBER] Live | 00:57 ALL TASKS ALL TASKS ACTIVE TASKS TASKS IN WRAP UP" at bounding box center [47, 41] width 73 height 61
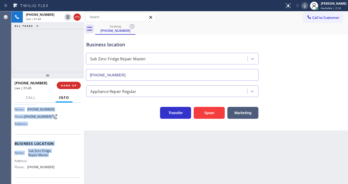
scroll to position [68, 0]
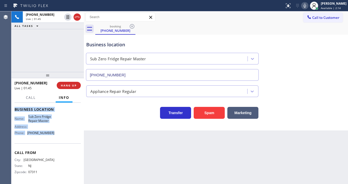
drag, startPoint x: 15, startPoint y: 114, endPoint x: 56, endPoint y: 133, distance: 44.9
click at [56, 133] on div "Context Queue: [Test] All Priority: 1 Customer Name: [PHONE_NUMBER] Phone: [PHO…" at bounding box center [48, 110] width 66 height 146
copy div "Customer Name: [PHONE_NUMBER] Phone: [PHONE_NUMBER] Address: Business location …"
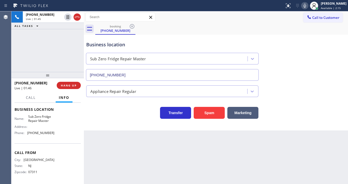
click at [48, 61] on div "[PHONE_NUMBER] Live | 01:45 ALL TASKS ALL TASKS ACTIVE TASKS TASKS IN WRAP UP" at bounding box center [47, 41] width 73 height 61
click at [65, 35] on div "[PHONE_NUMBER] Live | 04:00 ALL TASKS ALL TASKS ACTIVE TASKS TASKS IN WRAP UP" at bounding box center [47, 41] width 73 height 61
click at [66, 35] on div "[PHONE_NUMBER] Live | 04:03 ALL TASKS ALL TASKS ACTIVE TASKS TASKS IN WRAP UP" at bounding box center [47, 41] width 73 height 61
click at [31, 58] on div "[PHONE_NUMBER] Live | 05:52 ALL TASKS ALL TASKS ACTIVE TASKS TASKS IN WRAP UP" at bounding box center [47, 41] width 73 height 61
click at [32, 100] on button "Call" at bounding box center [31, 98] width 16 height 10
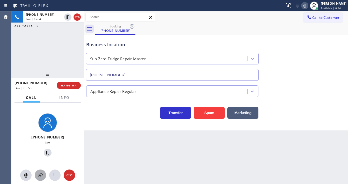
click at [42, 179] on button at bounding box center [40, 175] width 11 height 11
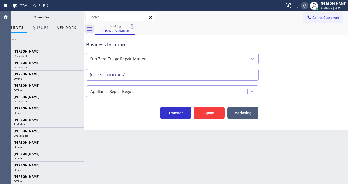
click at [65, 27] on button "Vendors" at bounding box center [66, 28] width 25 height 10
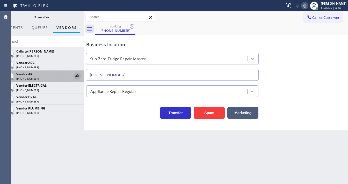
click at [76, 79] on icon at bounding box center [77, 76] width 6 height 6
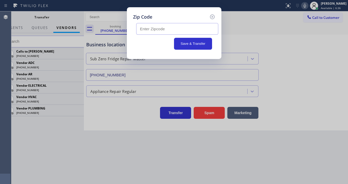
click at [166, 28] on input "text" at bounding box center [177, 29] width 82 height 12
paste input "07110"
type input "07110"
click at [193, 45] on button "Save & Transfer" at bounding box center [193, 44] width 38 height 12
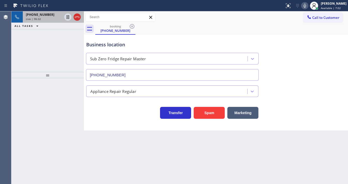
click at [51, 20] on div "[PHONE_NUMBER] Live | 06:32" at bounding box center [43, 16] width 40 height 11
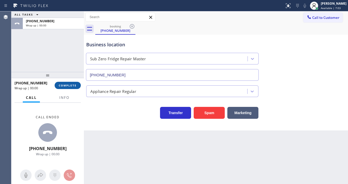
click at [69, 82] on div "[PHONE_NUMBER] Wrap up | 00:00 COMPLETE" at bounding box center [48, 85] width 66 height 13
click at [68, 82] on button "COMPLETE" at bounding box center [68, 85] width 26 height 7
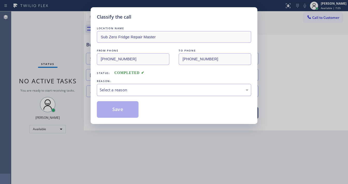
click at [109, 89] on div "Select a reason" at bounding box center [174, 90] width 149 height 6
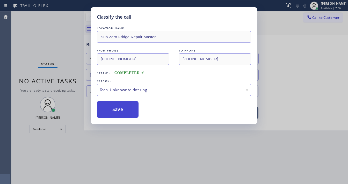
click at [118, 111] on button "Save" at bounding box center [118, 109] width 42 height 17
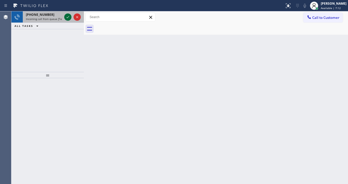
click at [68, 17] on icon at bounding box center [68, 17] width 6 height 6
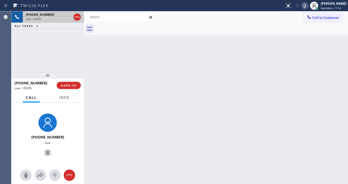
click at [59, 93] on button "Info" at bounding box center [64, 98] width 16 height 10
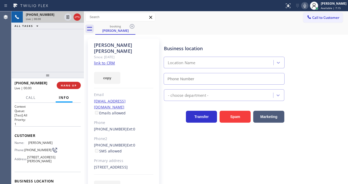
type input "[PHONE_NUMBER]"
click at [106, 60] on link "link to CRM" at bounding box center [104, 62] width 21 height 5
click at [306, 7] on icon at bounding box center [305, 6] width 6 height 6
click at [62, 42] on div "[PHONE_NUMBER] Live | 00:47 ALL TASKS ALL TASKS ACTIVE TASKS TASKS IN WRAP UP" at bounding box center [47, 41] width 73 height 61
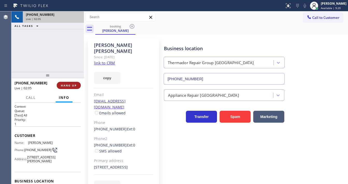
click at [68, 87] on button "HANG UP" at bounding box center [69, 85] width 24 height 7
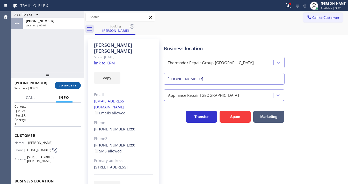
click at [75, 87] on span "COMPLETE" at bounding box center [68, 86] width 18 height 4
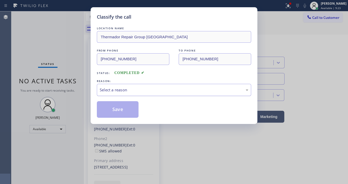
click at [112, 90] on div "Select a reason" at bounding box center [174, 90] width 149 height 6
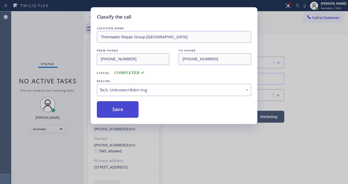
click at [121, 106] on button "Save" at bounding box center [118, 109] width 42 height 17
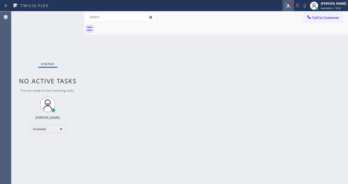
click at [291, 7] on icon at bounding box center [288, 6] width 6 height 6
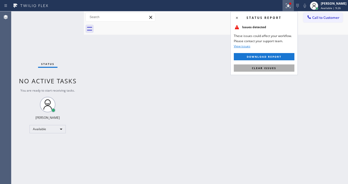
click at [258, 66] on button "Clear issues" at bounding box center [264, 67] width 61 height 7
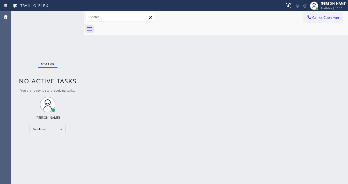
click at [73, 13] on div "Status No active tasks You are ready to start receiving tasks. [PERSON_NAME]" at bounding box center [47, 97] width 73 height 173
click at [68, 13] on div "Status No active tasks You are ready to start receiving tasks. [PERSON_NAME]" at bounding box center [47, 97] width 73 height 173
click at [68, 14] on div "Status No active tasks You are ready to start receiving tasks. [PERSON_NAME]" at bounding box center [47, 97] width 73 height 173
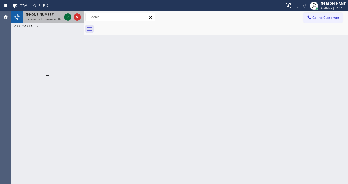
click at [68, 14] on icon at bounding box center [68, 17] width 6 height 6
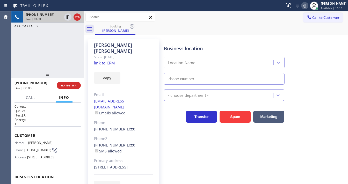
type input "[PHONE_NUMBER]"
click at [107, 60] on link "link to CRM" at bounding box center [104, 62] width 21 height 5
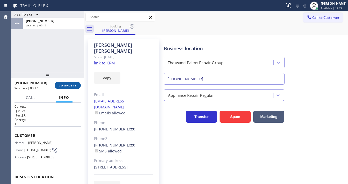
click at [67, 82] on button "COMPLETE" at bounding box center [68, 85] width 26 height 7
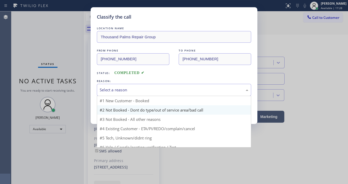
drag, startPoint x: 113, startPoint y: 91, endPoint x: 144, endPoint y: 111, distance: 37.1
click at [125, 94] on div "Select a reason" at bounding box center [174, 90] width 154 height 12
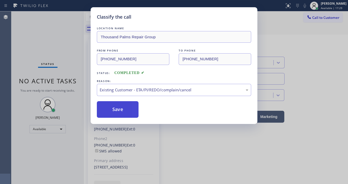
click at [116, 112] on button "Save" at bounding box center [118, 109] width 42 height 17
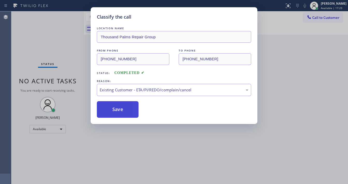
click at [116, 112] on button "Save" at bounding box center [118, 109] width 42 height 17
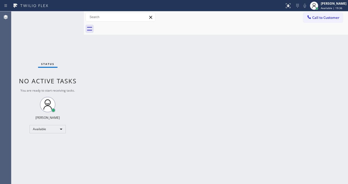
drag, startPoint x: 324, startPoint y: 2, endPoint x: 101, endPoint y: 81, distance: 236.6
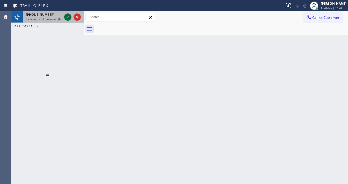
drag, startPoint x: 101, startPoint y: 81, endPoint x: 66, endPoint y: 15, distance: 74.7
click at [66, 15] on button at bounding box center [67, 16] width 7 height 7
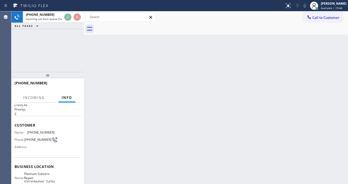
scroll to position [21, 0]
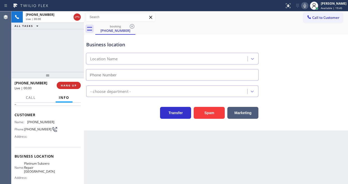
type input "[PHONE_NUMBER]"
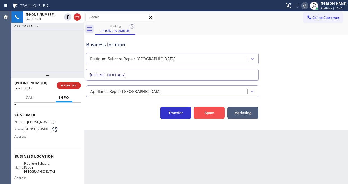
click at [206, 112] on button "Spam" at bounding box center [209, 113] width 31 height 12
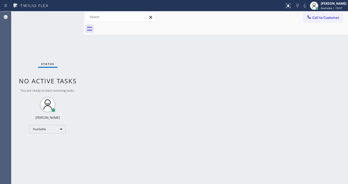
click at [138, 184] on div "Back to Dashboard Change Sender ID Customers Technicians Select a contact Outbo…" at bounding box center [216, 97] width 264 height 173
click at [67, 17] on div "Status No active tasks You are ready to start receiving tasks. [PERSON_NAME]" at bounding box center [47, 97] width 73 height 173
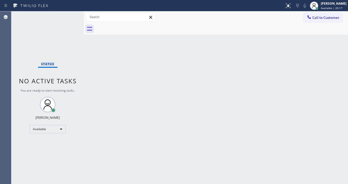
click at [67, 17] on div "Status No active tasks You are ready to start receiving tasks. [PERSON_NAME]" at bounding box center [47, 97] width 73 height 173
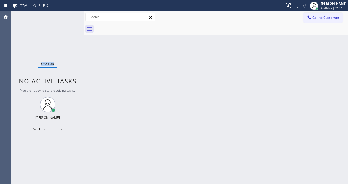
click at [67, 17] on div "Status No active tasks You are ready to start receiving tasks. [PERSON_NAME]" at bounding box center [47, 97] width 73 height 173
click at [69, 18] on div "Status No active tasks You are ready to start receiving tasks. [PERSON_NAME]" at bounding box center [47, 97] width 73 height 173
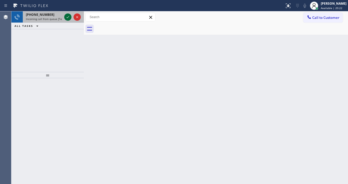
click at [70, 18] on icon at bounding box center [68, 17] width 6 height 6
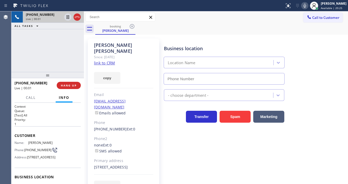
type input "[PHONE_NUMBER]"
click at [107, 60] on link "link to CRM" at bounding box center [104, 62] width 21 height 5
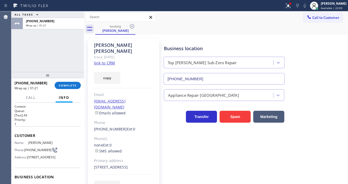
click at [64, 80] on div "[PHONE_NUMBER] Wrap up | 01:21 COMPLETE" at bounding box center [48, 85] width 66 height 13
click at [64, 82] on button "COMPLETE" at bounding box center [68, 85] width 26 height 7
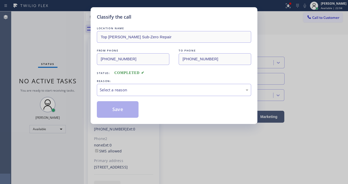
click at [117, 92] on div "Select a reason" at bounding box center [174, 90] width 149 height 6
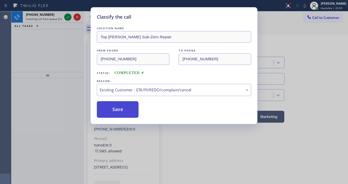
click at [121, 107] on button "Save" at bounding box center [118, 109] width 42 height 17
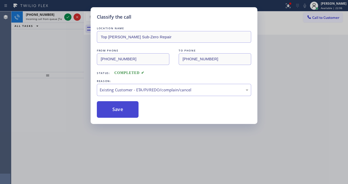
click at [121, 107] on button "Save" at bounding box center [118, 109] width 42 height 17
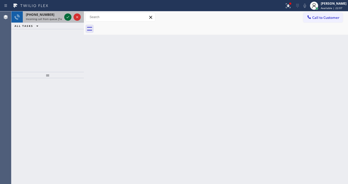
click at [63, 17] on div "[PHONE_NUMBER] Incoming call from queue [Test] All" at bounding box center [47, 16] width 73 height 11
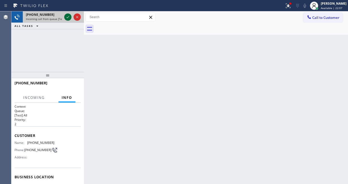
click at [65, 17] on div at bounding box center [67, 17] width 7 height 6
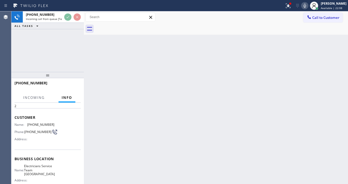
scroll to position [41, 0]
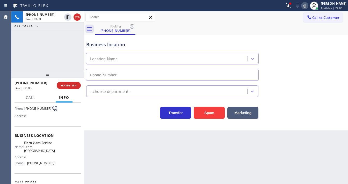
type input "[PHONE_NUMBER]"
click at [64, 64] on div "[PHONE_NUMBER] Live | 00:00 ALL TASKS ALL TASKS ACTIVE TASKS TASKS IN WRAP UP" at bounding box center [47, 41] width 73 height 61
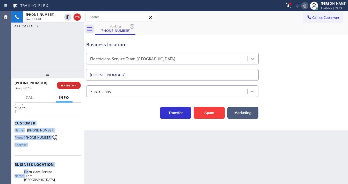
scroll to position [62, 0]
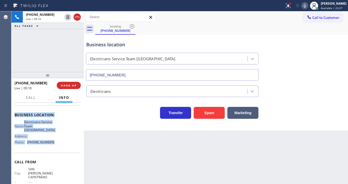
drag, startPoint x: 12, startPoint y: 134, endPoint x: 56, endPoint y: 145, distance: 44.7
click at [55, 146] on div "Context Queue: [Test] All Priority: 2 Customer Name: [PHONE_NUMBER] Phone: [PHO…" at bounding box center [47, 143] width 73 height 81
copy div "Customer Name: [PHONE_NUMBER] Phone: [PHONE_NUMBER] Address: Business location …"
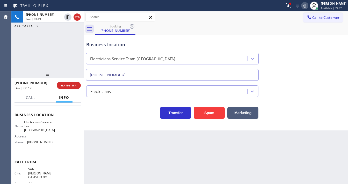
click at [48, 48] on div "[PHONE_NUMBER] Live | 00:19 ALL TASKS ALL TASKS ACTIVE TASKS TASKS IN WRAP UP" at bounding box center [47, 41] width 73 height 61
click at [67, 18] on icon at bounding box center [68, 17] width 6 height 6
click at [306, 6] on icon at bounding box center [305, 6] width 6 height 6
click at [289, 5] on icon at bounding box center [288, 6] width 6 height 6
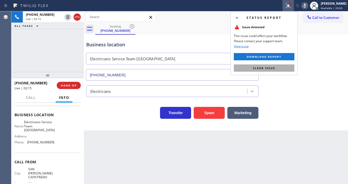
click at [278, 68] on button "Clear issue" at bounding box center [264, 67] width 61 height 7
click at [294, 73] on div "Business location Electricians Service Team [GEOGRAPHIC_DATA] [PHONE_NUMBER]" at bounding box center [216, 57] width 262 height 47
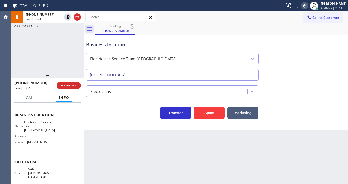
drag, startPoint x: 0, startPoint y: 38, endPoint x: 36, endPoint y: 6, distance: 47.9
click at [0, 38] on div "Agent Desktop" at bounding box center [5, 97] width 11 height 173
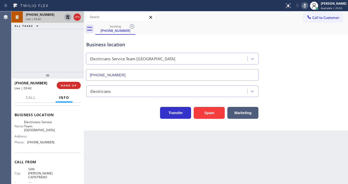
click at [69, 19] on icon at bounding box center [68, 17] width 4 height 4
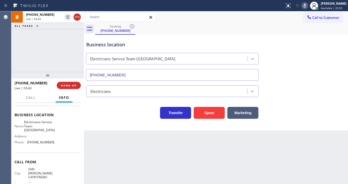
click at [307, 5] on rect at bounding box center [305, 5] width 4 height 4
click at [73, 39] on div "[PHONE_NUMBER] Live | 03:44 ALL TASKS ALL TASKS ACTIVE TASKS TASKS IN WRAP UP" at bounding box center [47, 41] width 73 height 61
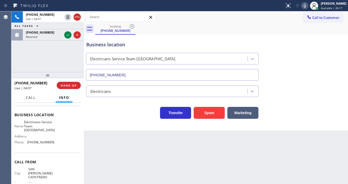
click at [38, 98] on button "Call" at bounding box center [31, 98] width 16 height 10
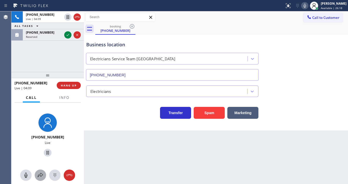
click at [41, 175] on icon at bounding box center [40, 175] width 6 height 6
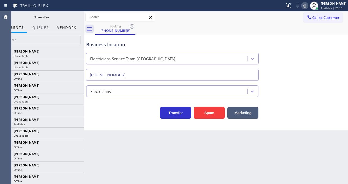
click at [63, 31] on button "Vendors" at bounding box center [66, 28] width 25 height 10
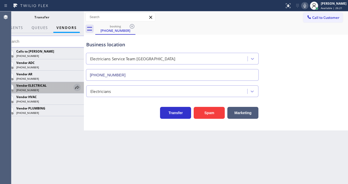
click at [79, 88] on icon at bounding box center [77, 87] width 6 height 6
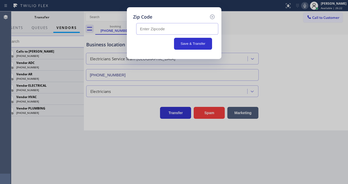
click at [159, 31] on input "text" at bounding box center [177, 29] width 82 height 12
paste input "92610"
type input "92610"
click at [186, 45] on button "Save & Transfer" at bounding box center [193, 44] width 38 height 12
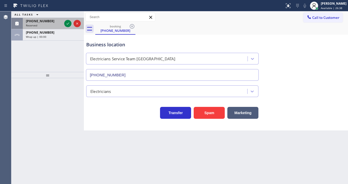
drag, startPoint x: 59, startPoint y: 23, endPoint x: 55, endPoint y: 28, distance: 7.0
click at [59, 23] on div "[PHONE_NUMBER]" at bounding box center [44, 21] width 36 height 4
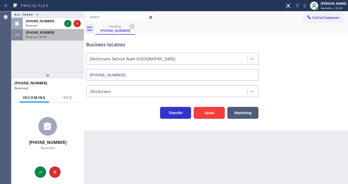
click at [47, 35] on div "Wrap up | 00:00" at bounding box center [53, 37] width 55 height 4
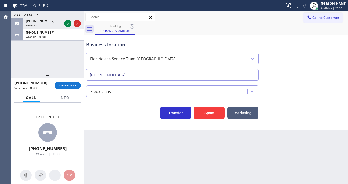
click at [69, 89] on div "[PHONE_NUMBER] Wrap up | 00:00 COMPLETE" at bounding box center [48, 85] width 66 height 13
click at [69, 86] on span "COMPLETE" at bounding box center [68, 86] width 18 height 4
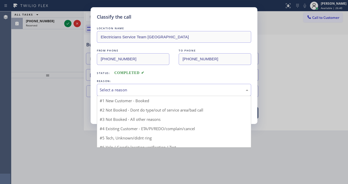
click at [124, 89] on div "Select a reason" at bounding box center [174, 90] width 149 height 6
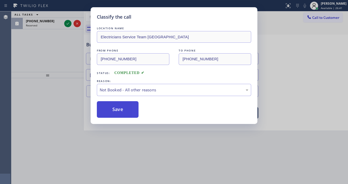
click at [116, 109] on button "Save" at bounding box center [118, 109] width 42 height 17
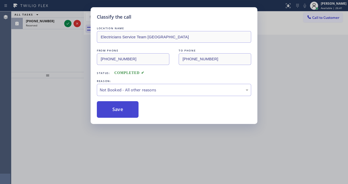
click at [116, 109] on button "Save" at bounding box center [118, 109] width 42 height 17
click at [18, 39] on div "Classify the call LOCATION NAME Electricians Service Team Lake Forest FROM PHON…" at bounding box center [174, 92] width 348 height 184
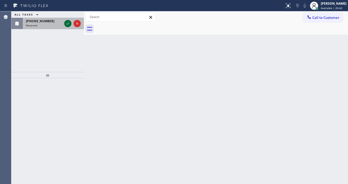
click at [67, 25] on icon at bounding box center [68, 23] width 6 height 6
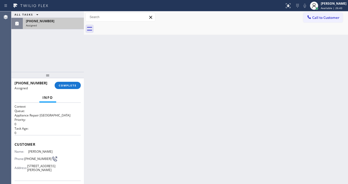
click at [68, 97] on div "Info" at bounding box center [48, 98] width 66 height 10
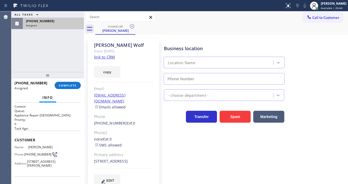
type input "[PHONE_NUMBER]"
click at [108, 56] on link "link to CRM" at bounding box center [104, 56] width 21 height 5
click at [67, 81] on div "[PHONE_NUMBER] Assigned COMPLETE" at bounding box center [48, 85] width 66 height 13
click at [67, 86] on span "COMPLETE" at bounding box center [68, 86] width 18 height 4
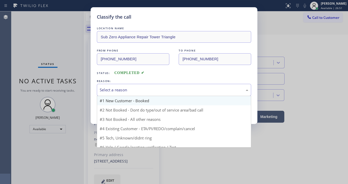
drag, startPoint x: 118, startPoint y: 93, endPoint x: 120, endPoint y: 97, distance: 4.2
click at [119, 93] on div "Select a reason" at bounding box center [174, 90] width 154 height 12
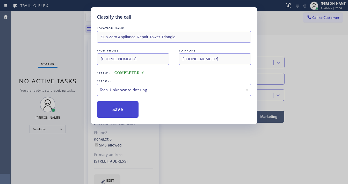
click at [118, 110] on button "Save" at bounding box center [118, 109] width 42 height 17
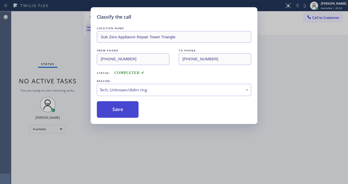
drag, startPoint x: 118, startPoint y: 109, endPoint x: 70, endPoint y: 15, distance: 105.6
click at [118, 109] on button "Save" at bounding box center [118, 109] width 42 height 17
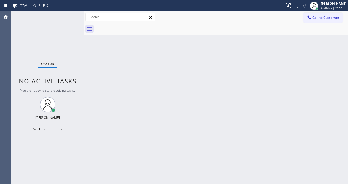
click at [75, 14] on div "Status No active tasks You are ready to start receiving tasks. [PERSON_NAME]" at bounding box center [47, 97] width 73 height 173
drag, startPoint x: 75, startPoint y: 14, endPoint x: 69, endPoint y: 17, distance: 6.4
click at [73, 15] on div "Status No active tasks You are ready to start receiving tasks. [PERSON_NAME]" at bounding box center [47, 97] width 73 height 173
click at [68, 17] on div "Status No active tasks You are ready to start receiving tasks. [PERSON_NAME]" at bounding box center [47, 97] width 73 height 173
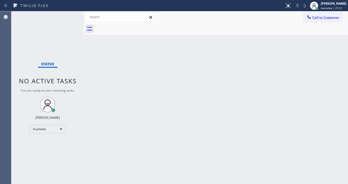
click at [71, 15] on div "Status No active tasks You are ready to start receiving tasks. [PERSON_NAME]" at bounding box center [47, 97] width 73 height 173
click at [69, 13] on div "Status No active tasks You are ready to start receiving tasks. [PERSON_NAME]" at bounding box center [47, 97] width 73 height 173
click at [70, 15] on div "Status No active tasks You are ready to start receiving tasks. [PERSON_NAME]" at bounding box center [47, 97] width 73 height 173
click at [70, 17] on div "Status No active tasks You are ready to start receiving tasks. [PERSON_NAME]" at bounding box center [47, 97] width 73 height 173
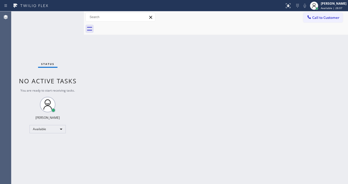
click at [70, 17] on div "Status No active tasks You are ready to start receiving tasks. [PERSON_NAME]" at bounding box center [47, 97] width 73 height 173
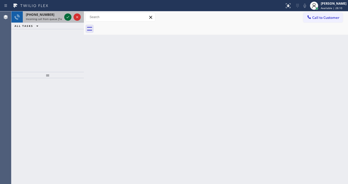
drag, startPoint x: 70, startPoint y: 18, endPoint x: 65, endPoint y: 18, distance: 5.4
click at [68, 18] on icon at bounding box center [68, 17] width 6 height 6
click at [65, 16] on div at bounding box center [67, 17] width 7 height 6
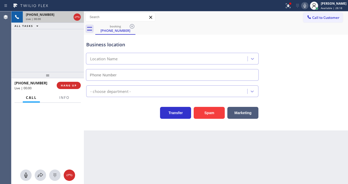
type input "[PHONE_NUMBER]"
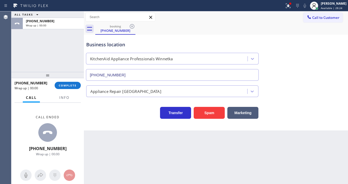
click at [7, 70] on div "Agent Desktop" at bounding box center [5, 97] width 11 height 173
click at [73, 87] on span "COMPLETE" at bounding box center [68, 86] width 18 height 4
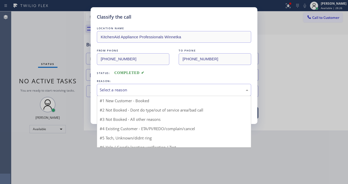
click at [122, 89] on div "Select a reason" at bounding box center [174, 90] width 149 height 6
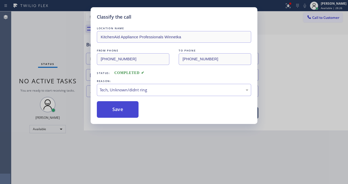
click at [123, 113] on button "Save" at bounding box center [118, 109] width 42 height 17
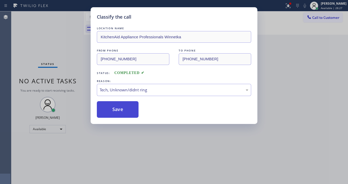
click at [123, 113] on button "Save" at bounding box center [118, 109] width 42 height 17
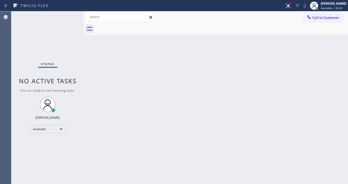
click at [30, 66] on div "Status No active tasks You are ready to start receiving tasks. [PERSON_NAME]" at bounding box center [47, 97] width 73 height 173
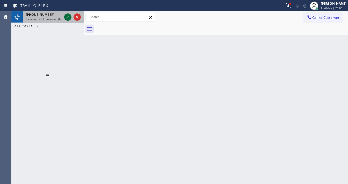
click at [68, 14] on icon at bounding box center [68, 17] width 6 height 6
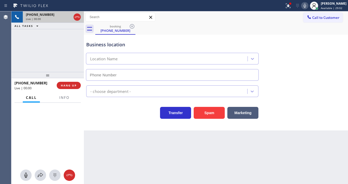
type input "[PHONE_NUMBER]"
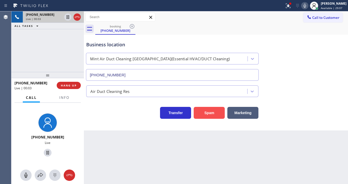
click at [211, 111] on button "Spam" at bounding box center [209, 113] width 31 height 12
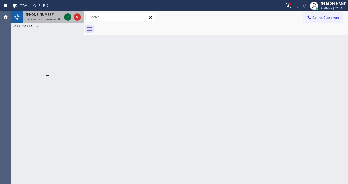
click at [68, 18] on icon at bounding box center [68, 17] width 6 height 6
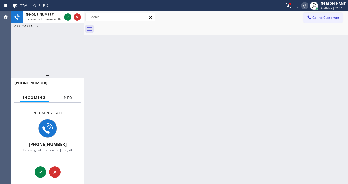
click at [68, 98] on span "Info" at bounding box center [67, 97] width 10 height 5
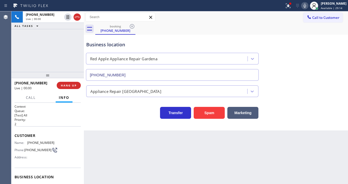
type input "[PHONE_NUMBER]"
click at [206, 112] on button "Spam" at bounding box center [209, 113] width 31 height 12
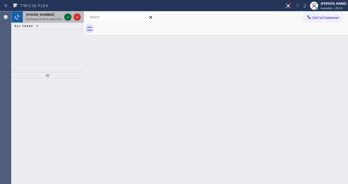
click at [65, 18] on icon at bounding box center [68, 17] width 6 height 6
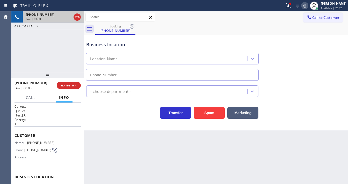
type input "[PHONE_NUMBER]"
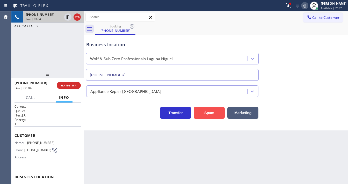
click at [210, 112] on button "Spam" at bounding box center [209, 113] width 31 height 12
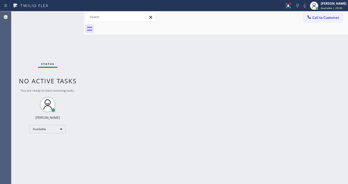
click at [68, 15] on div "Status No active tasks You are ready to start receiving tasks. [PERSON_NAME]" at bounding box center [47, 97] width 73 height 173
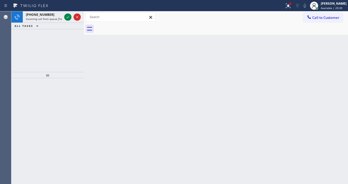
click at [24, 67] on div "[PHONE_NUMBER] Incoming call from queue [Test] All ALL TASKS ALL TASKS ACTIVE T…" at bounding box center [47, 41] width 73 height 61
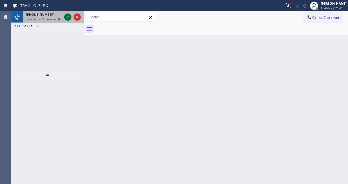
click at [69, 17] on icon at bounding box center [68, 17] width 6 height 6
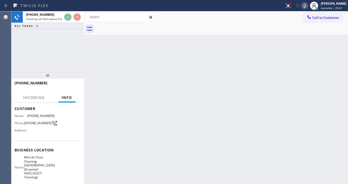
scroll to position [41, 0]
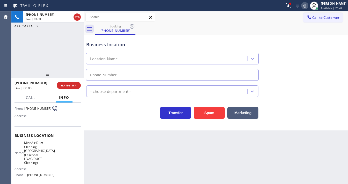
type input "[PHONE_NUMBER]"
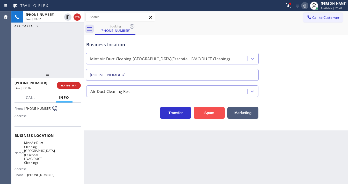
click at [205, 114] on button "Spam" at bounding box center [209, 113] width 31 height 12
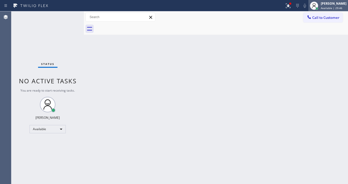
click at [337, 5] on div "[PERSON_NAME]" at bounding box center [334, 3] width 26 height 4
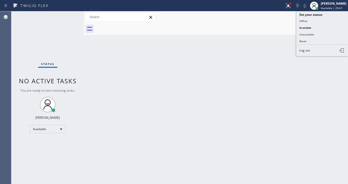
click at [306, 39] on button "Break" at bounding box center [322, 41] width 52 height 7
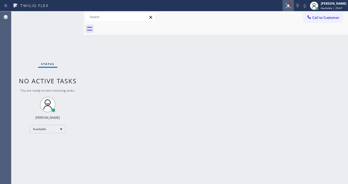
click at [293, 9] on button at bounding box center [288, 5] width 11 height 11
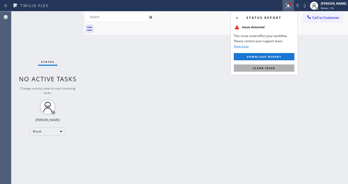
click at [278, 67] on button "Clear issue" at bounding box center [264, 67] width 61 height 7
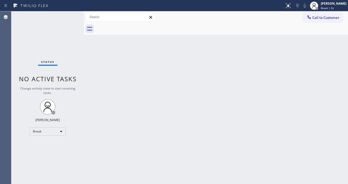
click at [306, 79] on div "Back to Dashboard Change Sender ID Customers Technicians Select a contact Outbo…" at bounding box center [216, 97] width 264 height 173
click at [66, 15] on div "Status No active tasks Change activity state to start receiving tasks. [PERSON_…" at bounding box center [47, 97] width 73 height 173
click at [335, 9] on span "Break | 4:06" at bounding box center [329, 8] width 16 height 4
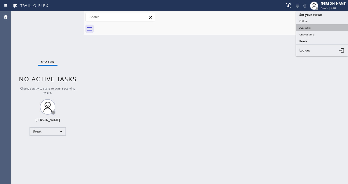
drag, startPoint x: 311, startPoint y: 28, endPoint x: 296, endPoint y: 30, distance: 14.6
click at [311, 28] on button "Available" at bounding box center [322, 27] width 52 height 7
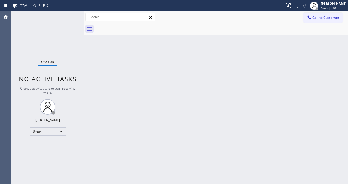
click at [181, 56] on div "Back to Dashboard Change Sender ID Customers Technicians Select a contact Outbo…" at bounding box center [216, 97] width 264 height 173
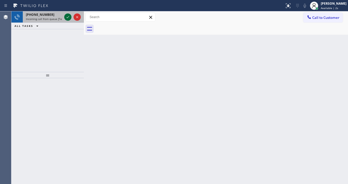
click at [64, 16] on div at bounding box center [72, 16] width 19 height 11
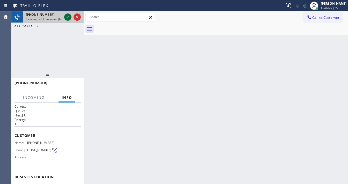
click at [67, 17] on icon at bounding box center [68, 17] width 6 height 6
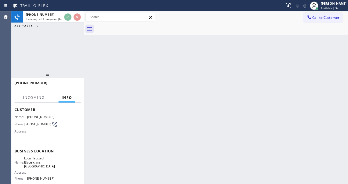
scroll to position [62, 0]
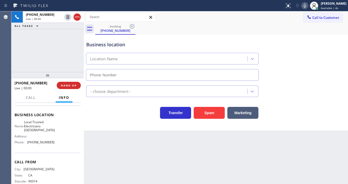
type input "[PHONE_NUMBER]"
click at [49, 57] on div "[PHONE_NUMBER] Live | 00:02 ALL TASKS ALL TASKS ACTIVE TASKS TASKS IN WRAP UP" at bounding box center [47, 41] width 73 height 61
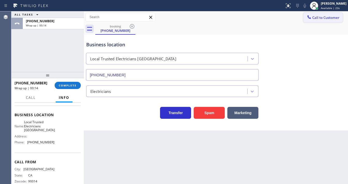
click at [317, 19] on span "Call to Customer" at bounding box center [325, 17] width 27 height 5
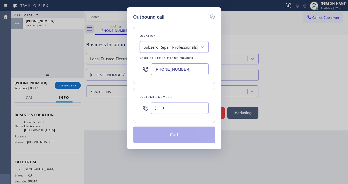
click at [175, 110] on input "(___) ___-____" at bounding box center [180, 108] width 58 height 12
paste input "831) 917-5027"
type input "[PHONE_NUMBER]"
click at [184, 71] on input "[PHONE_NUMBER]" at bounding box center [180, 69] width 58 height 12
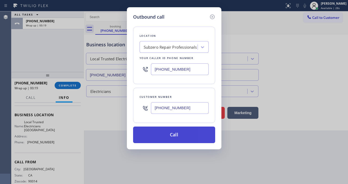
paste input "261-2411"
type input "[PHONE_NUMBER]"
click at [167, 135] on button "Call" at bounding box center [174, 135] width 82 height 17
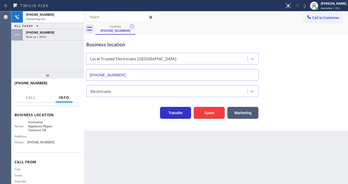
drag, startPoint x: 57, startPoint y: 56, endPoint x: 57, endPoint y: 41, distance: 14.5
click at [56, 56] on div "[PHONE_NUMBER] Connecting call… ALL TASKS ALL TASKS ACTIVE TASKS TASKS IN WRAP …" at bounding box center [47, 41] width 73 height 61
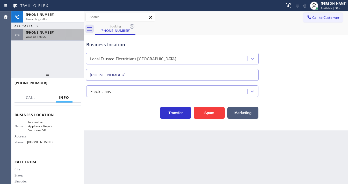
click at [57, 39] on div "[PHONE_NUMBER] Wrap up | 00:22" at bounding box center [52, 34] width 59 height 11
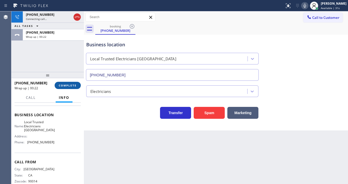
click at [68, 82] on button "COMPLETE" at bounding box center [68, 85] width 26 height 7
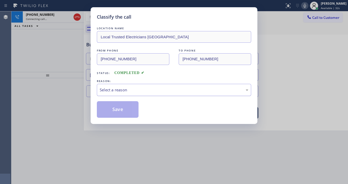
click at [137, 90] on div "Select a reason" at bounding box center [174, 90] width 149 height 6
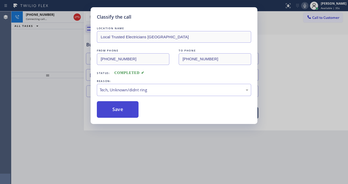
click at [123, 111] on button "Save" at bounding box center [118, 109] width 42 height 17
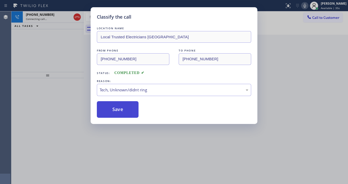
click at [123, 111] on button "Save" at bounding box center [118, 109] width 42 height 17
click at [56, 59] on div "Classify the call LOCATION NAME Local Trusted Electricians Lake Forest FROM PHO…" at bounding box center [174, 92] width 348 height 184
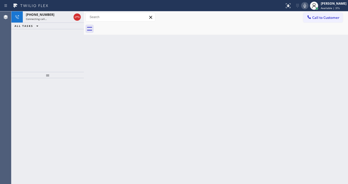
click at [306, 6] on icon at bounding box center [305, 6] width 3 height 4
drag, startPoint x: 79, startPoint y: 16, endPoint x: 69, endPoint y: 53, distance: 38.2
click at [56, 67] on div "[PHONE_NUMBER] Connecting call… ALL TASKS ALL TASKS ACTIVE TASKS TASKS IN WRAP …" at bounding box center [47, 41] width 73 height 61
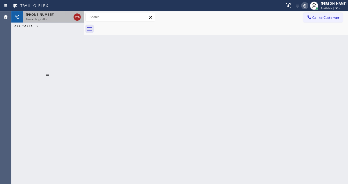
click at [75, 19] on icon at bounding box center [77, 17] width 6 height 6
click at [67, 18] on icon at bounding box center [68, 17] width 6 height 6
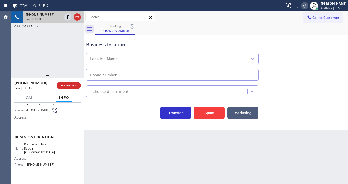
scroll to position [41, 0]
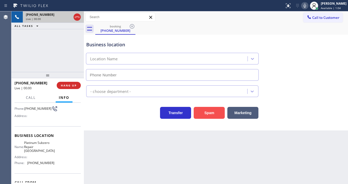
type input "[PHONE_NUMBER]"
drag, startPoint x: 236, startPoint y: 114, endPoint x: 223, endPoint y: 112, distance: 12.6
click at [231, 114] on button "Marketing" at bounding box center [242, 113] width 31 height 12
click at [217, 112] on button "Spam" at bounding box center [209, 113] width 31 height 12
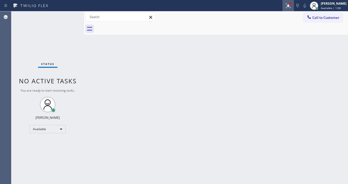
click at [291, 7] on icon at bounding box center [288, 6] width 6 height 6
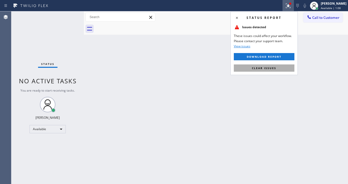
click at [280, 65] on button "Clear issues" at bounding box center [264, 67] width 61 height 7
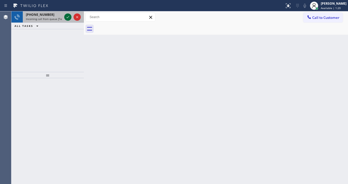
click at [67, 18] on icon at bounding box center [68, 17] width 6 height 6
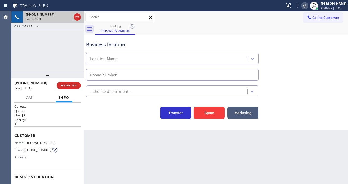
type input "[PHONE_NUMBER]"
click at [205, 109] on button "Spam" at bounding box center [209, 113] width 31 height 12
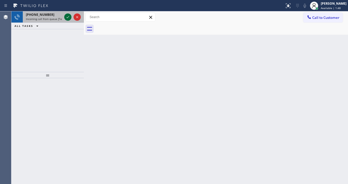
click at [66, 16] on icon at bounding box center [68, 17] width 6 height 6
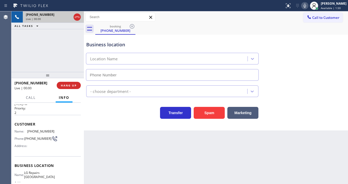
scroll to position [41, 0]
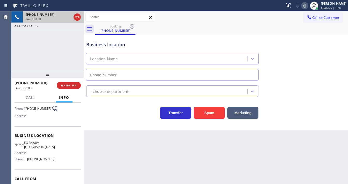
type input "[PHONE_NUMBER]"
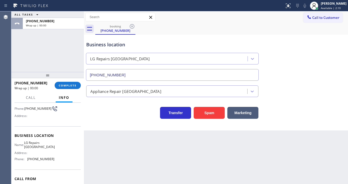
click at [22, 54] on div "ALL TASKS ALL TASKS ACTIVE TASKS TASKS IN WRAP UP [PHONE_NUMBER] Wrap up | 00:00" at bounding box center [47, 41] width 73 height 61
click at [69, 86] on span "COMPLETE" at bounding box center [68, 86] width 18 height 4
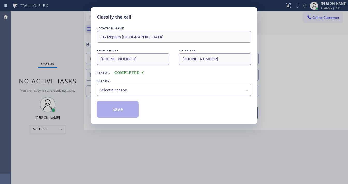
click at [112, 89] on div "Select a reason" at bounding box center [174, 90] width 149 height 6
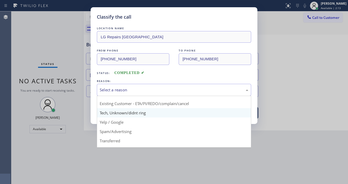
scroll to position [32, 0]
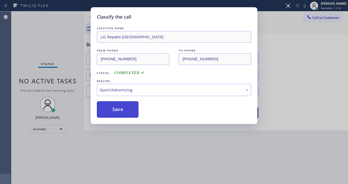
click at [120, 111] on button "Save" at bounding box center [118, 109] width 42 height 17
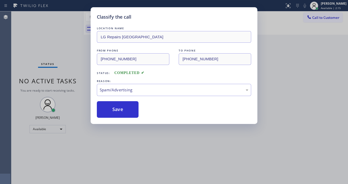
click at [136, 180] on div "Classify the call LOCATION NAME LG Repairs [GEOGRAPHIC_DATA] FROM PHONE [PHONE_…" at bounding box center [174, 92] width 348 height 184
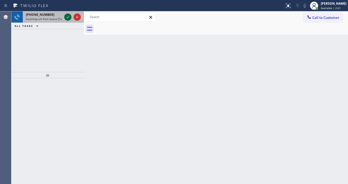
click at [67, 18] on icon at bounding box center [68, 17] width 6 height 6
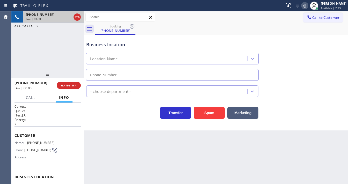
type input "[PHONE_NUMBER]"
click at [17, 61] on div "[PHONE_NUMBER] Live | 00:00 ALL TASKS ALL TASKS ACTIVE TASKS TASKS IN WRAP UP" at bounding box center [47, 41] width 73 height 61
click at [47, 62] on div "[PHONE_NUMBER] Live | 00:01 ALL TASKS ALL TASKS ACTIVE TASKS TASKS IN WRAP UP" at bounding box center [47, 41] width 73 height 61
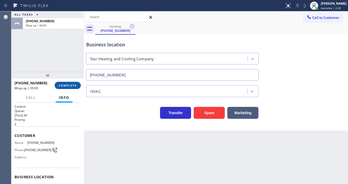
click at [66, 83] on button "COMPLETE" at bounding box center [68, 85] width 26 height 7
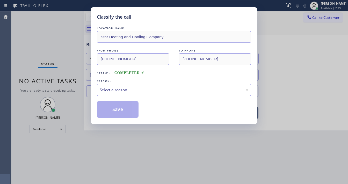
click at [126, 91] on div "Select a reason" at bounding box center [174, 90] width 149 height 6
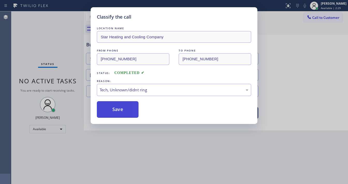
click at [119, 111] on button "Save" at bounding box center [118, 109] width 42 height 17
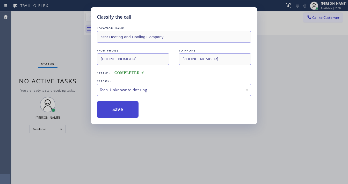
click at [119, 110] on button "Save" at bounding box center [118, 109] width 42 height 17
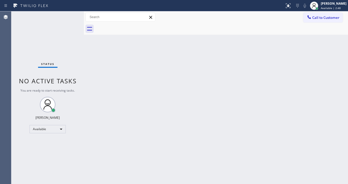
drag, startPoint x: 65, startPoint y: 10, endPoint x: 57, endPoint y: 2, distance: 11.4
click at [64, 10] on div "Status report No issues detected If you experience an issue, please download th…" at bounding box center [174, 5] width 348 height 11
click at [58, 8] on div at bounding box center [142, 6] width 281 height 8
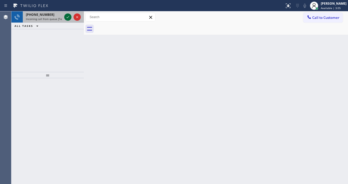
click at [65, 18] on icon at bounding box center [68, 17] width 6 height 6
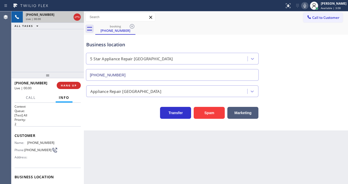
type input "[PHONE_NUMBER]"
click at [20, 58] on div "[PHONE_NUMBER] Live | 00:01 ALL TASKS ALL TASKS ACTIVE TASKS TASKS IN WRAP UP" at bounding box center [47, 41] width 73 height 61
drag, startPoint x: 10, startPoint y: 54, endPoint x: 14, endPoint y: 56, distance: 4.8
click at [10, 54] on div "Agent Desktop" at bounding box center [5, 97] width 11 height 173
drag, startPoint x: 75, startPoint y: 87, endPoint x: 206, endPoint y: 134, distance: 140.1
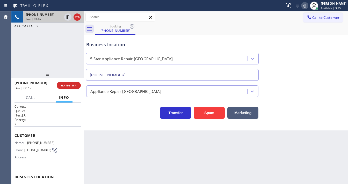
click at [194, 139] on div "[PHONE_NUMBER] Live | 00:16 ALL TASKS ALL TASKS ACTIVE TASKS TASKS IN WRAP UP […" at bounding box center [179, 97] width 337 height 173
click at [210, 110] on button "Spam" at bounding box center [209, 113] width 31 height 12
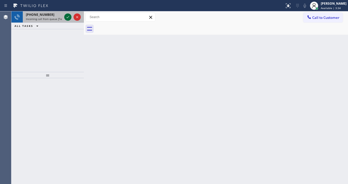
click at [67, 15] on icon at bounding box center [68, 17] width 6 height 6
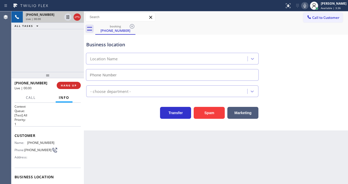
type input "[PHONE_NUMBER]"
click at [131, 123] on div "Business location [PERSON_NAME] Electric [PHONE_NUMBER] Electricians Transfer S…" at bounding box center [216, 83] width 264 height 96
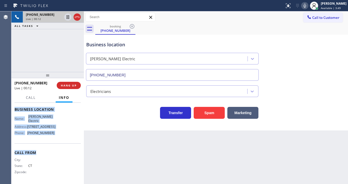
scroll to position [76, 0]
drag, startPoint x: 16, startPoint y: 134, endPoint x: 59, endPoint y: 137, distance: 42.6
click at [59, 137] on div "Context Queue: [Test] All Priority: 1 Customer Name: [PHONE_NUMBER] Phone: [PHO…" at bounding box center [48, 110] width 66 height 146
copy div "ustomer Name: [PHONE_NUMBER] Phone: [PHONE_NUMBER] Address: Business location N…"
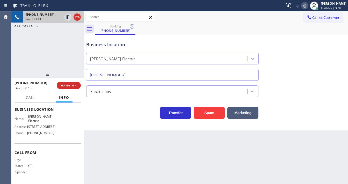
click at [47, 62] on div "[PHONE_NUMBER] Live | 00:13 ALL TASKS ALL TASKS ACTIVE TASKS TASKS IN WRAP UP" at bounding box center [47, 41] width 73 height 61
drag, startPoint x: 51, startPoint y: 55, endPoint x: 56, endPoint y: 48, distance: 8.8
click at [51, 55] on div "[PHONE_NUMBER] Live | 01:19 ALL TASKS ALL TASKS ACTIVE TASKS TASKS IN WRAP UP" at bounding box center [47, 41] width 73 height 61
click at [308, 5] on icon at bounding box center [305, 6] width 6 height 6
click at [67, 16] on icon at bounding box center [68, 17] width 6 height 6
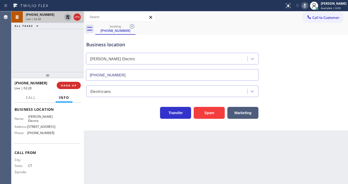
click at [67, 16] on icon at bounding box center [68, 17] width 4 height 4
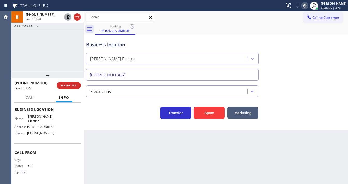
drag, startPoint x: 307, startPoint y: 5, endPoint x: 80, endPoint y: 50, distance: 231.0
click at [306, 5] on icon at bounding box center [305, 6] width 6 height 6
click at [37, 50] on div "[PHONE_NUMBER] Live | 02:29 ALL TASKS ALL TASKS ACTIVE TASKS TASKS IN WRAP UP" at bounding box center [47, 41] width 73 height 61
click at [32, 97] on span "Call" at bounding box center [31, 97] width 10 height 5
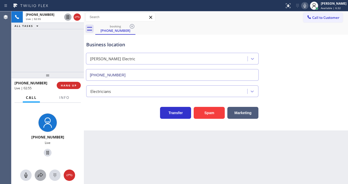
click at [44, 174] on div at bounding box center [40, 175] width 11 height 6
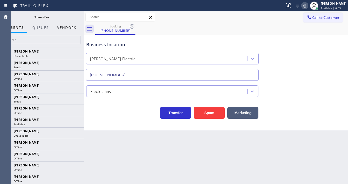
click at [71, 27] on button "Vendors" at bounding box center [66, 28] width 25 height 10
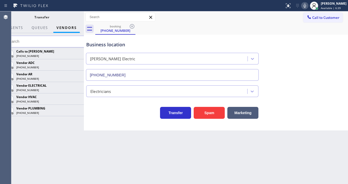
click at [0, 0] on icon at bounding box center [0, 0] width 0 height 0
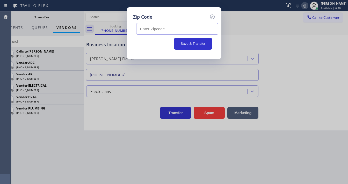
click at [145, 28] on input "text" at bounding box center [177, 29] width 82 height 12
paste input "33025"
type input "33025"
click at [191, 44] on button "Save & Transfer" at bounding box center [193, 44] width 38 height 12
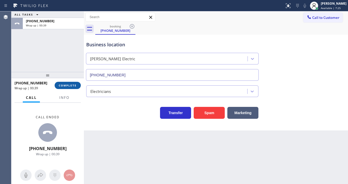
click at [73, 87] on button "COMPLETE" at bounding box center [68, 85] width 26 height 7
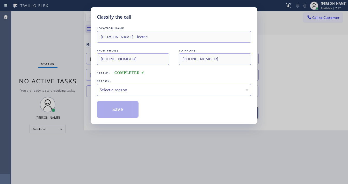
click at [120, 91] on div "Select a reason" at bounding box center [174, 90] width 149 height 6
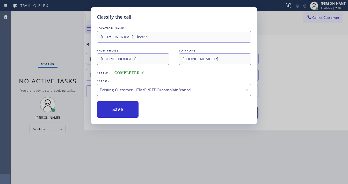
drag, startPoint x: 116, startPoint y: 117, endPoint x: 118, endPoint y: 96, distance: 21.9
click at [118, 92] on div "Existing Customer - ETA/PI/REDO/complain/cancel" at bounding box center [174, 90] width 149 height 6
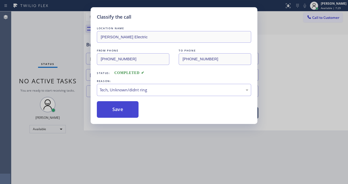
click at [115, 108] on button "Save" at bounding box center [118, 109] width 42 height 17
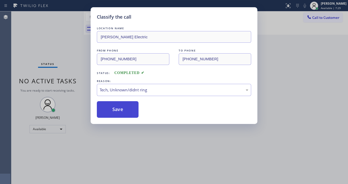
click at [115, 107] on button "Save" at bounding box center [118, 109] width 42 height 17
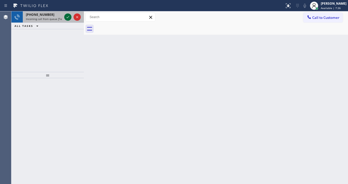
click at [67, 20] on icon at bounding box center [68, 17] width 6 height 6
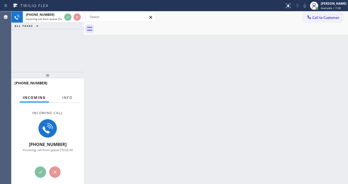
click at [62, 99] on span "Info" at bounding box center [67, 97] width 10 height 5
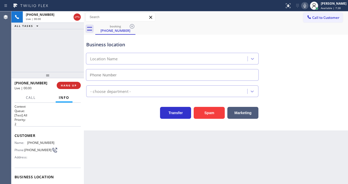
type input "[PHONE_NUMBER]"
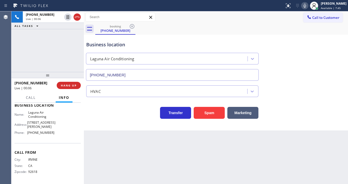
click at [55, 58] on div "[PHONE_NUMBER] Live | 00:06 ALL TASKS ALL TASKS ACTIVE TASKS TASKS IN WRAP UP" at bounding box center [47, 41] width 73 height 61
click at [55, 58] on div "[PHONE_NUMBER] Live | 00:08 ALL TASKS ALL TASKS ACTIVE TASKS TASKS IN WRAP UP" at bounding box center [47, 41] width 73 height 61
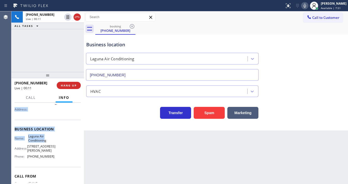
scroll to position [51, 0]
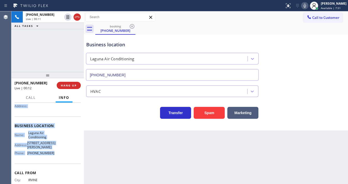
drag, startPoint x: 14, startPoint y: 123, endPoint x: 56, endPoint y: 154, distance: 52.2
click at [56, 154] on div "Context Queue: [Test] All Priority: 2 Customer Name: [PHONE_NUMBER] Phone: [PHO…" at bounding box center [47, 143] width 73 height 81
copy div "Customer Name: [PHONE_NUMBER] Phone: [PHONE_NUMBER] Address: Business location …"
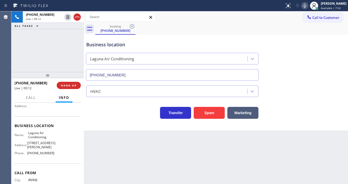
click at [41, 57] on div "[PHONE_NUMBER] Live | 00:12 ALL TASKS ALL TASKS ACTIVE TASKS TASKS IN WRAP UP" at bounding box center [47, 41] width 73 height 61
click at [17, 61] on div "[PHONE_NUMBER] Live | 01:50 ALL TASKS ALL TASKS ACTIVE TASKS TASKS IN WRAP UP" at bounding box center [47, 41] width 73 height 61
click at [21, 48] on div "[PHONE_NUMBER] Live | 01:52 ALL TASKS ALL TASKS ACTIVE TASKS TASKS IN WRAP UP" at bounding box center [47, 41] width 73 height 61
click at [42, 61] on div "[PHONE_NUMBER] Live | 02:05 ALL TASKS ALL TASKS ACTIVE TASKS TASKS IN WRAP UP" at bounding box center [47, 41] width 73 height 61
click at [37, 57] on div "[PHONE_NUMBER] Live | 02:06 ALL TASKS ALL TASKS ACTIVE TASKS TASKS IN WRAP UP" at bounding box center [47, 41] width 73 height 61
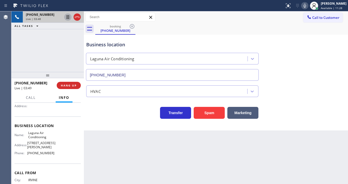
click at [67, 17] on icon at bounding box center [68, 17] width 3 height 4
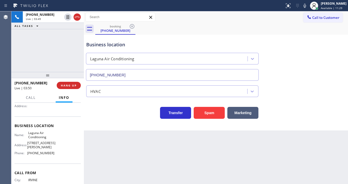
drag, startPoint x: 308, startPoint y: 6, endPoint x: 139, endPoint y: 46, distance: 174.2
click at [308, 6] on icon at bounding box center [305, 6] width 6 height 6
click at [20, 62] on div "[PHONE_NUMBER] Live | 04:54 ALL TASKS ALL TASKS ACTIVE TASKS TASKS IN WRAP UP" at bounding box center [47, 41] width 73 height 61
click at [20, 59] on div "[PHONE_NUMBER] Live | 05:01 ALL TASKS ALL TASKS ACTIVE TASKS TASKS IN WRAP UP" at bounding box center [47, 41] width 73 height 61
drag, startPoint x: 2, startPoint y: 55, endPoint x: 65, endPoint y: 31, distance: 68.2
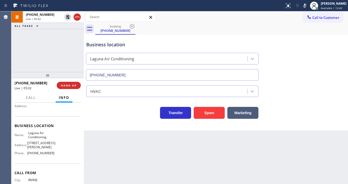
click at [3, 53] on div "Agent Desktop" at bounding box center [5, 97] width 11 height 173
click at [31, 47] on div "[PHONE_NUMBER] Live | 05:17 ALL TASKS ALL TASKS ACTIVE TASKS TASKS IN WRAP UP" at bounding box center [47, 41] width 73 height 61
click at [42, 35] on div "[PHONE_NUMBER] Live | 05:22 ALL TASKS ALL TASKS ACTIVE TASKS TASKS IN WRAP UP" at bounding box center [47, 41] width 73 height 61
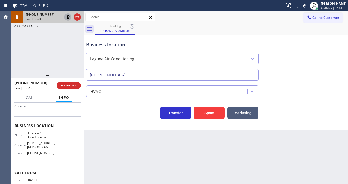
click at [69, 18] on icon at bounding box center [68, 17] width 4 height 4
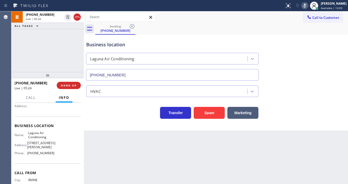
click at [308, 5] on div at bounding box center [304, 6] width 7 height 6
click at [59, 53] on div "[PHONE_NUMBER] Live | 05:24 ALL TASKS ALL TASKS ACTIVE TASKS TASKS IN WRAP UP" at bounding box center [47, 41] width 73 height 61
click at [52, 46] on div "[PHONE_NUMBER] Live | 05:29 ALL TASKS ALL TASKS ACTIVE TASKS TASKS IN WRAP UP" at bounding box center [47, 41] width 73 height 61
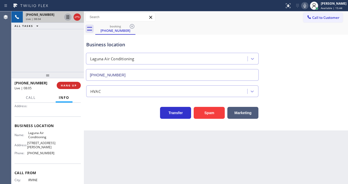
click at [69, 17] on icon at bounding box center [68, 17] width 6 height 6
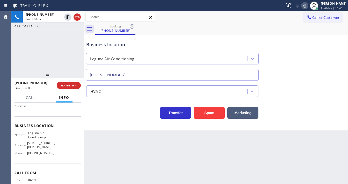
click at [308, 4] on icon at bounding box center [305, 6] width 6 height 6
drag, startPoint x: 308, startPoint y: 8, endPoint x: 298, endPoint y: 12, distance: 10.5
click at [308, 8] on icon at bounding box center [305, 6] width 6 height 6
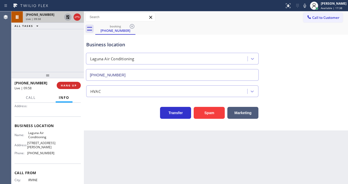
click at [66, 18] on icon at bounding box center [68, 17] width 4 height 4
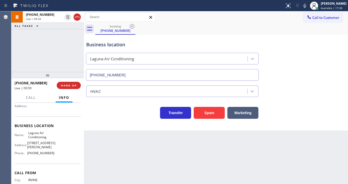
click at [65, 44] on div "[PHONE_NUMBER] Live | 09:59 ALL TASKS ALL TASKS ACTIVE TASKS TASKS IN WRAP UP" at bounding box center [47, 41] width 73 height 61
click at [306, 5] on icon at bounding box center [305, 6] width 6 height 6
drag, startPoint x: 13, startPoint y: 55, endPoint x: 16, endPoint y: 51, distance: 5.4
click at [13, 55] on div "[PHONE_NUMBER] Live | 10:37 ALL TASKS ALL TASKS ACTIVE TASKS TASKS IN WRAP UP" at bounding box center [47, 41] width 73 height 61
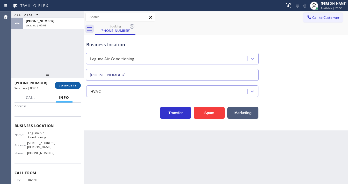
click at [74, 86] on span "COMPLETE" at bounding box center [68, 86] width 18 height 4
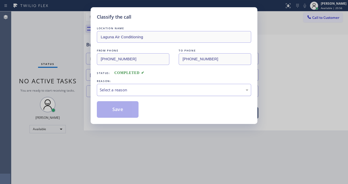
click at [119, 88] on div "Select a reason" at bounding box center [174, 90] width 149 height 6
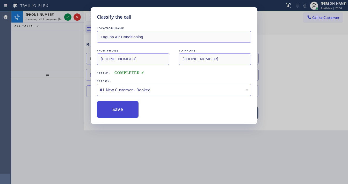
click at [114, 107] on button "Save" at bounding box center [118, 109] width 42 height 17
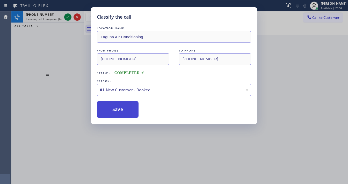
click at [114, 107] on button "Save" at bounding box center [118, 109] width 42 height 17
drag, startPoint x: 67, startPoint y: 39, endPoint x: 66, endPoint y: 28, distance: 10.5
click at [67, 36] on div "Classify the call LOCATION NAME Laguna Air Conditioning FROM PHONE [PHONE_NUMBE…" at bounding box center [174, 92] width 348 height 184
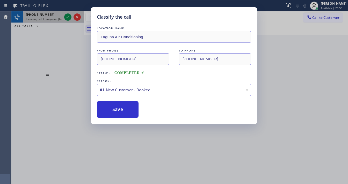
click at [66, 21] on div "[PHONE_NUMBER] Incoming call from queue [Test] All ALL TASKS ALL TASKS ACTIVE T…" at bounding box center [47, 20] width 73 height 18
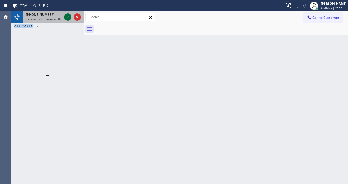
drag, startPoint x: 66, startPoint y: 21, endPoint x: 67, endPoint y: 18, distance: 3.5
click at [67, 19] on div at bounding box center [72, 16] width 19 height 11
click at [67, 18] on icon at bounding box center [68, 17] width 3 height 2
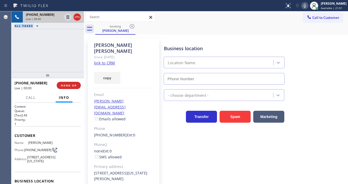
scroll to position [21, 0]
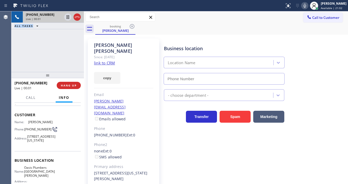
type input "[PHONE_NUMBER]"
click at [115, 58] on div "[PERSON_NAME] Since: [DATE] link to CRM copy Email [PERSON_NAME][EMAIL_ADDRESS]…" at bounding box center [123, 125] width 71 height 172
click at [105, 60] on link "link to CRM" at bounding box center [104, 62] width 21 height 5
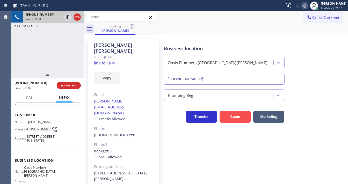
click at [225, 113] on button "Spam" at bounding box center [235, 117] width 31 height 12
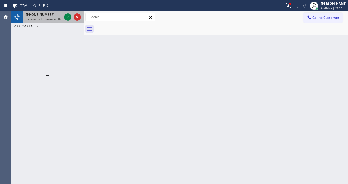
click at [45, 18] on span "Incoming call from queue [Test] All" at bounding box center [47, 19] width 43 height 4
click at [67, 18] on icon at bounding box center [68, 17] width 3 height 2
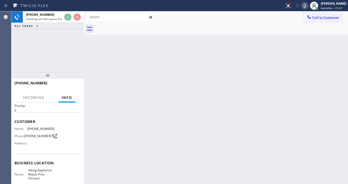
scroll to position [21, 0]
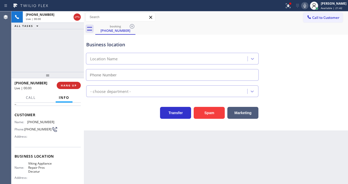
type input "[PHONE_NUMBER]"
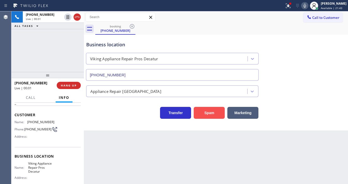
click at [207, 114] on button "Spam" at bounding box center [209, 113] width 31 height 12
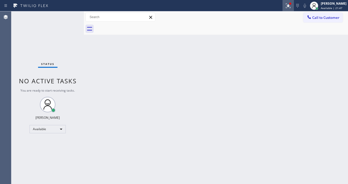
click at [286, 7] on div "Status report Issue detected This issue could affect your workflow. Please cont…" at bounding box center [174, 5] width 348 height 11
click at [288, 6] on div at bounding box center [288, 6] width 11 height 6
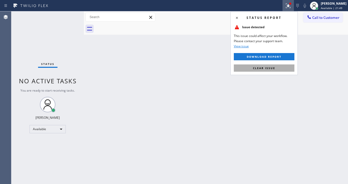
click at [262, 68] on span "Clear issue" at bounding box center [264, 68] width 22 height 4
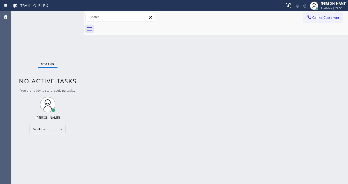
click at [68, 16] on div "Status No active tasks You are ready to start receiving tasks. [PERSON_NAME]" at bounding box center [47, 97] width 73 height 173
click at [67, 16] on div "Status No active tasks You are ready to start receiving tasks. [PERSON_NAME]" at bounding box center [47, 97] width 73 height 173
click at [66, 17] on div "Status No active tasks You are ready to start receiving tasks. [PERSON_NAME]" at bounding box center [47, 97] width 73 height 173
drag, startPoint x: 21, startPoint y: 52, endPoint x: 63, endPoint y: 11, distance: 58.8
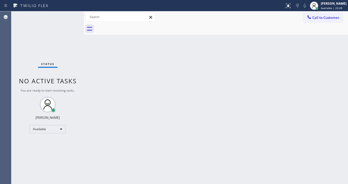
click at [21, 52] on div "Status No active tasks You are ready to start receiving tasks. [PERSON_NAME]" at bounding box center [47, 97] width 73 height 173
click at [69, 17] on div "Status No active tasks You are ready to start receiving tasks. [PERSON_NAME]" at bounding box center [47, 97] width 73 height 173
click at [70, 17] on div "Status No active tasks You are ready to start receiving tasks. [PERSON_NAME]" at bounding box center [47, 97] width 73 height 173
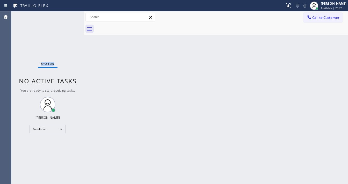
click at [70, 17] on div "Status No active tasks You are ready to start receiving tasks. [PERSON_NAME]" at bounding box center [47, 97] width 73 height 173
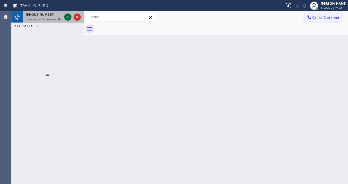
click at [70, 14] on div at bounding box center [72, 16] width 19 height 11
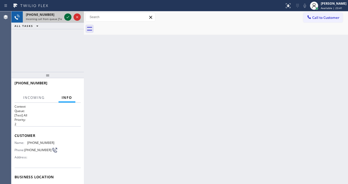
click at [70, 14] on icon at bounding box center [68, 17] width 6 height 6
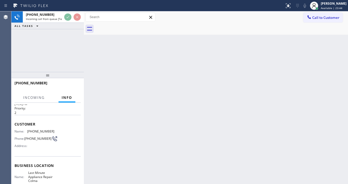
scroll to position [21, 0]
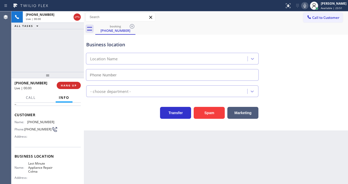
type input "[PHONE_NUMBER]"
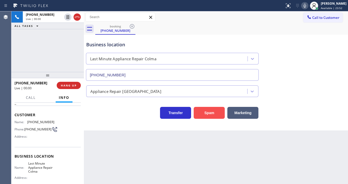
click at [209, 116] on button "Spam" at bounding box center [209, 113] width 31 height 12
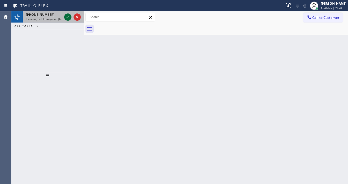
click at [66, 16] on icon at bounding box center [68, 17] width 6 height 6
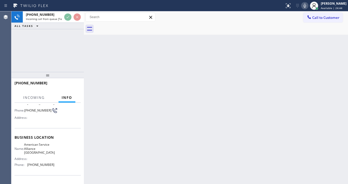
scroll to position [41, 0]
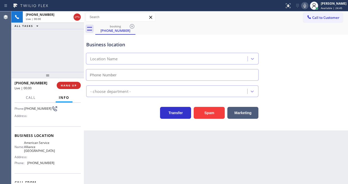
type input "[PHONE_NUMBER]"
click at [48, 53] on div "[PHONE_NUMBER] Live | 00:09 ALL TASKS ALL TASKS ACTIVE TASKS TASKS IN WRAP UP" at bounding box center [47, 41] width 73 height 61
click at [39, 62] on div "[PHONE_NUMBER] Live | 00:18 ALL TASKS ALL TASKS ACTIVE TASKS TASKS IN WRAP UP" at bounding box center [47, 41] width 73 height 61
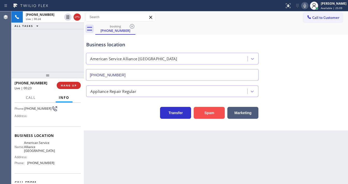
click at [218, 112] on button "Spam" at bounding box center [209, 113] width 31 height 12
drag, startPoint x: 218, startPoint y: 112, endPoint x: 185, endPoint y: 112, distance: 32.4
click at [217, 112] on button "Spam" at bounding box center [209, 113] width 31 height 12
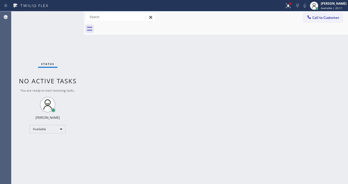
click at [23, 58] on div "Status No active tasks You are ready to start receiving tasks. [PERSON_NAME]" at bounding box center [47, 97] width 73 height 173
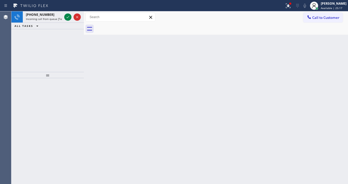
click at [0, 58] on div "Agent Desktop" at bounding box center [5, 97] width 11 height 173
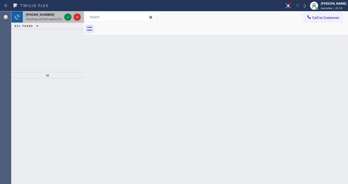
click at [51, 17] on span "Incoming call from queue [Test] All" at bounding box center [47, 19] width 43 height 4
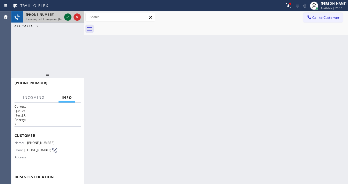
click at [69, 17] on icon at bounding box center [68, 17] width 3 height 2
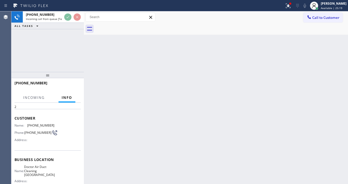
scroll to position [41, 0]
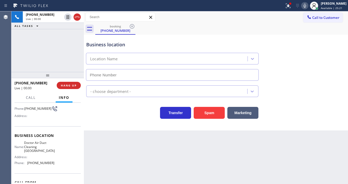
type input "[PHONE_NUMBER]"
click at [207, 112] on button "Spam" at bounding box center [209, 113] width 31 height 12
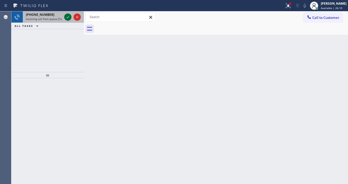
click at [67, 19] on icon at bounding box center [68, 17] width 6 height 6
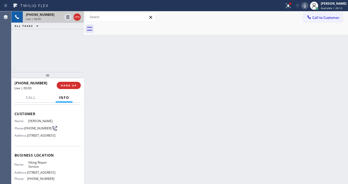
scroll to position [62, 0]
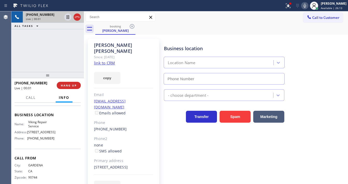
type input "[PHONE_NUMBER]"
click at [111, 60] on link "link to CRM" at bounding box center [104, 62] width 21 height 5
click at [27, 55] on div "[PHONE_NUMBER] Live | 00:49 ALL TASKS ALL TASKS ACTIVE TASKS TASKS IN WRAP UP" at bounding box center [47, 41] width 73 height 61
click at [100, 60] on link "link to CRM" at bounding box center [104, 62] width 21 height 5
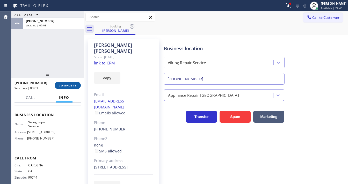
click at [69, 84] on button "COMPLETE" at bounding box center [68, 85] width 26 height 7
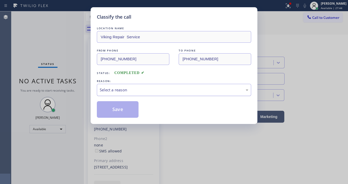
click at [124, 90] on div "Select a reason" at bounding box center [174, 90] width 149 height 6
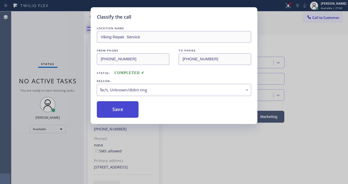
click at [123, 114] on button "Save" at bounding box center [118, 109] width 42 height 17
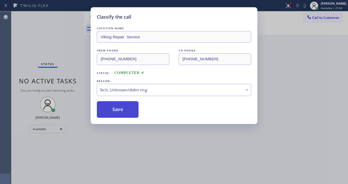
click at [123, 110] on button "Save" at bounding box center [118, 109] width 42 height 17
drag, startPoint x: 123, startPoint y: 110, endPoint x: 274, endPoint y: 80, distance: 154.3
click at [127, 110] on button "Save" at bounding box center [118, 109] width 42 height 17
click at [313, 75] on div "Classify the call LOCATION NAME Viking Repair Service FROM PHONE [PHONE_NUMBER]…" at bounding box center [174, 92] width 348 height 184
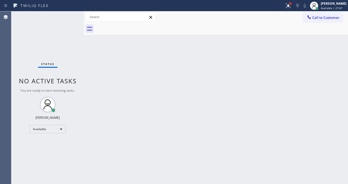
click at [292, 5] on div at bounding box center [290, 3] width 3 height 3
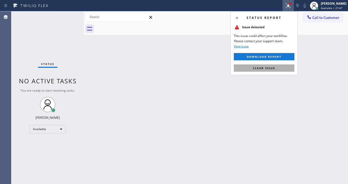
click at [272, 67] on span "Clear issue" at bounding box center [264, 68] width 22 height 4
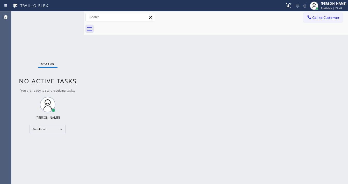
click at [176, 91] on div "Back to Dashboard Change Sender ID Customers Technicians Select a contact Outbo…" at bounding box center [216, 97] width 264 height 173
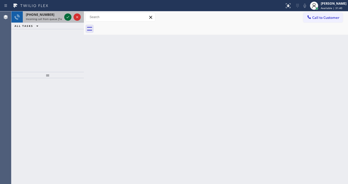
click at [67, 17] on icon at bounding box center [68, 17] width 6 height 6
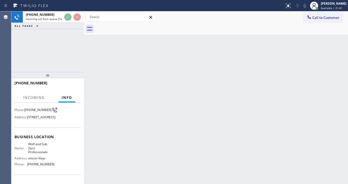
scroll to position [41, 0]
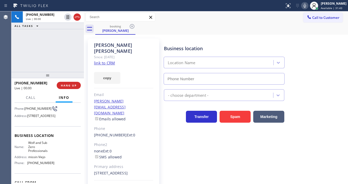
type input "[PHONE_NUMBER]"
click at [105, 60] on link "link to CRM" at bounding box center [104, 62] width 21 height 5
click at [307, 6] on icon at bounding box center [305, 6] width 6 height 6
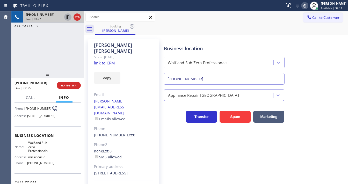
click at [69, 16] on icon at bounding box center [68, 17] width 6 height 6
click at [306, 4] on icon at bounding box center [305, 6] width 3 height 4
click at [66, 17] on icon at bounding box center [68, 17] width 6 height 6
drag, startPoint x: 309, startPoint y: 6, endPoint x: 185, endPoint y: 10, distance: 123.9
click at [308, 6] on icon at bounding box center [305, 6] width 6 height 6
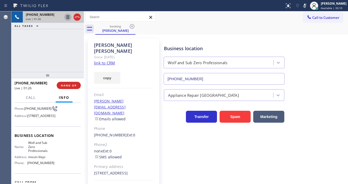
click at [66, 17] on icon at bounding box center [68, 17] width 6 height 6
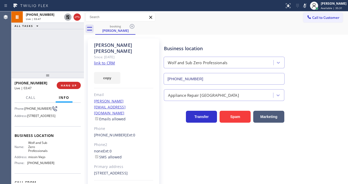
click at [70, 19] on div at bounding box center [72, 16] width 19 height 11
click at [69, 18] on icon at bounding box center [68, 17] width 4 height 4
click at [308, 6] on icon at bounding box center [305, 6] width 6 height 6
drag, startPoint x: 58, startPoint y: 51, endPoint x: 79, endPoint y: 30, distance: 29.7
click at [59, 51] on div "[PHONE_NUMBER] Live | 03:52 ALL TASKS ALL TASKS ACTIVE TASKS TASKS IN WRAP UP" at bounding box center [47, 41] width 73 height 61
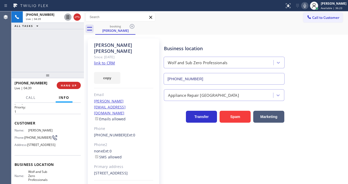
scroll to position [6, 0]
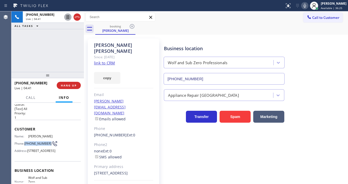
drag, startPoint x: 36, startPoint y: 145, endPoint x: 26, endPoint y: 142, distance: 11.1
click at [26, 142] on span "[PHONE_NUMBER]" at bounding box center [37, 144] width 27 height 4
click at [28, 142] on span "[PHONE_NUMBER]" at bounding box center [37, 144] width 27 height 4
click at [19, 54] on div "[PHONE_NUMBER] Live | 04:54 ALL TASKS ALL TASKS ACTIVE TASKS TASKS IN WRAP UP" at bounding box center [47, 41] width 73 height 61
click at [31, 52] on div "[PHONE_NUMBER] Live | 04:54 ALL TASKS ALL TASKS ACTIVE TASKS TASKS IN WRAP UP" at bounding box center [47, 41] width 73 height 61
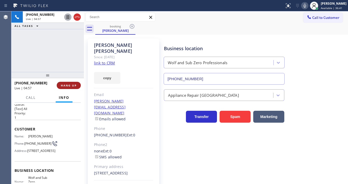
click at [77, 83] on button "HANG UP" at bounding box center [69, 85] width 24 height 7
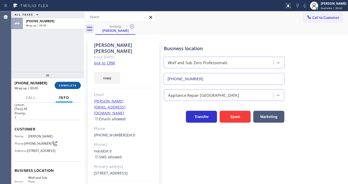
drag, startPoint x: 71, startPoint y: 84, endPoint x: 138, endPoint y: 97, distance: 67.5
click at [71, 84] on span "COMPLETE" at bounding box center [68, 86] width 18 height 4
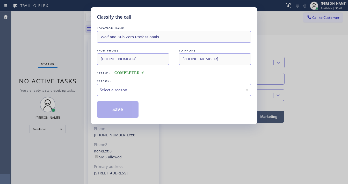
click at [123, 93] on div "Select a reason" at bounding box center [174, 90] width 154 height 12
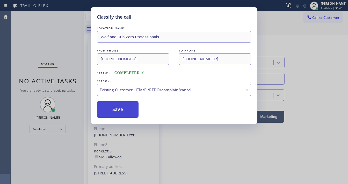
click at [122, 112] on button "Save" at bounding box center [118, 109] width 42 height 17
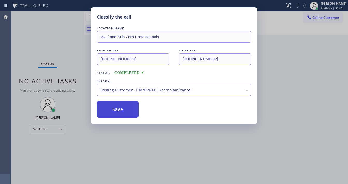
click at [122, 112] on button "Save" at bounding box center [118, 109] width 42 height 17
click at [56, 36] on div "Classify the call LOCATION NAME Wolf and Sub Zero Professionals FROM PHONE [PHO…" at bounding box center [174, 92] width 348 height 184
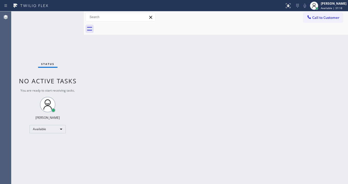
click at [72, 14] on div "Status No active tasks You are ready to start receiving tasks. [PERSON_NAME]" at bounding box center [47, 97] width 73 height 173
click at [70, 14] on div "Status No active tasks You are ready to start receiving tasks. [PERSON_NAME]" at bounding box center [47, 97] width 73 height 173
click at [69, 14] on div "Status No active tasks You are ready to start receiving tasks. [PERSON_NAME]" at bounding box center [47, 97] width 73 height 173
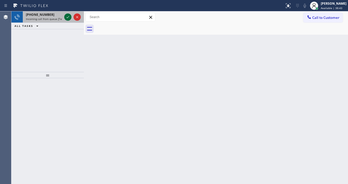
click at [68, 15] on icon at bounding box center [68, 17] width 6 height 6
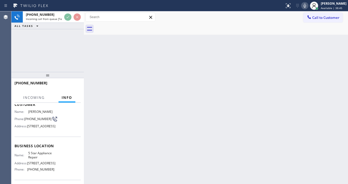
scroll to position [41, 0]
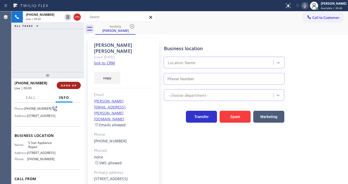
click at [78, 83] on button "HANG UP" at bounding box center [69, 85] width 24 height 7
type input "[PHONE_NUMBER]"
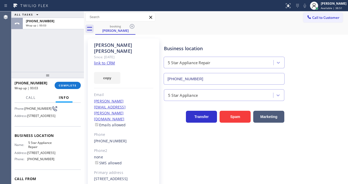
click at [24, 78] on div at bounding box center [47, 75] width 73 height 6
click at [65, 87] on button "COMPLETE" at bounding box center [68, 85] width 26 height 7
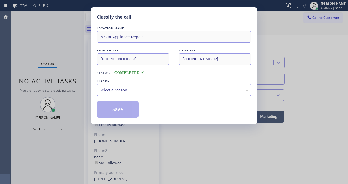
click at [125, 89] on div "Select a reason" at bounding box center [174, 90] width 149 height 6
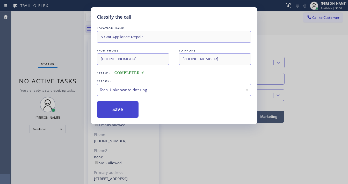
click at [120, 107] on button "Save" at bounding box center [118, 109] width 42 height 17
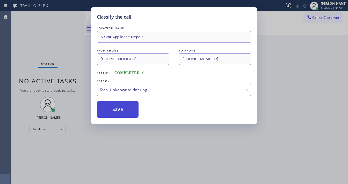
click at [120, 107] on button "Save" at bounding box center [118, 109] width 42 height 17
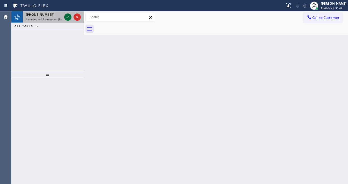
drag, startPoint x: 64, startPoint y: 19, endPoint x: 67, endPoint y: 16, distance: 4.4
click at [67, 17] on div at bounding box center [72, 16] width 19 height 11
click at [67, 16] on icon at bounding box center [68, 17] width 6 height 6
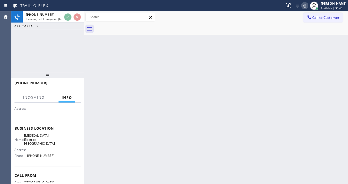
scroll to position [62, 0]
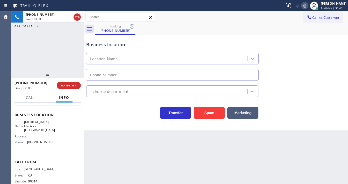
type input "[PHONE_NUMBER]"
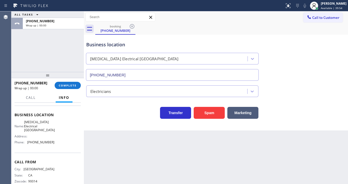
click at [62, 81] on div "[PHONE_NUMBER] Wrap up | 00:00 COMPLETE" at bounding box center [48, 85] width 66 height 13
click at [62, 84] on button "COMPLETE" at bounding box center [68, 85] width 26 height 7
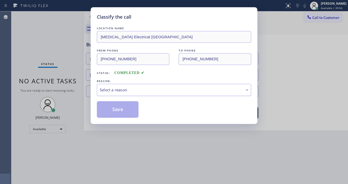
click at [132, 91] on div "Select a reason" at bounding box center [174, 90] width 149 height 6
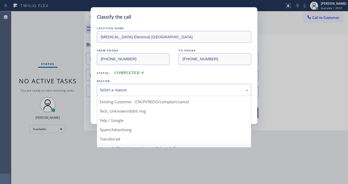
scroll to position [32, 0]
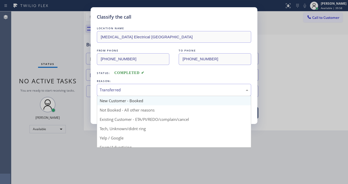
drag, startPoint x: 120, startPoint y: 89, endPoint x: 120, endPoint y: 101, distance: 12.7
click at [120, 88] on div "Transferred" at bounding box center [174, 90] width 149 height 6
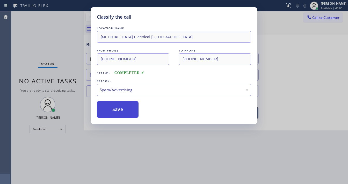
click at [114, 107] on button "Save" at bounding box center [118, 109] width 42 height 17
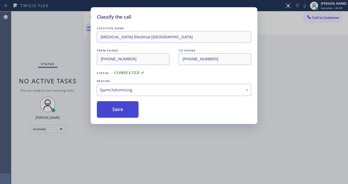
click at [114, 107] on button "Save" at bounding box center [118, 109] width 42 height 17
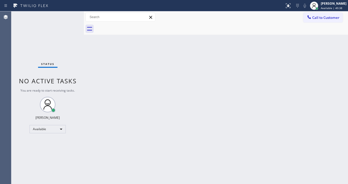
click at [71, 17] on div "Status No active tasks You are ready to start receiving tasks. [PERSON_NAME]" at bounding box center [47, 97] width 73 height 173
click at [70, 17] on div "Status No active tasks You are ready to start receiving tasks. [PERSON_NAME]" at bounding box center [47, 97] width 73 height 173
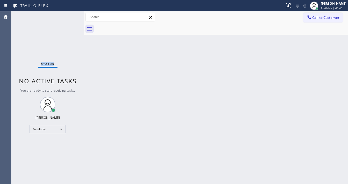
click at [70, 17] on div "Status No active tasks You are ready to start receiving tasks. [PERSON_NAME]" at bounding box center [47, 97] width 73 height 173
click at [132, 183] on div "Back to Dashboard Change Sender ID Customers Technicians Select a contact Outbo…" at bounding box center [216, 97] width 264 height 173
click at [69, 18] on div "Status No active tasks You are ready to start receiving tasks. [PERSON_NAME]" at bounding box center [47, 97] width 73 height 173
click at [64, 17] on div "Status No active tasks You are ready to start receiving tasks. [PERSON_NAME]" at bounding box center [47, 97] width 73 height 173
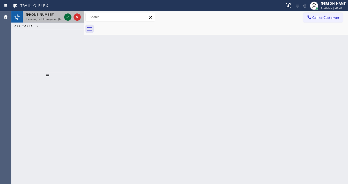
click at [66, 17] on icon at bounding box center [68, 17] width 6 height 6
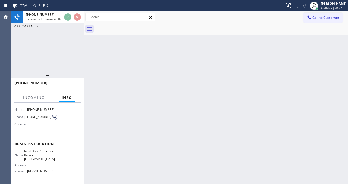
scroll to position [72, 0]
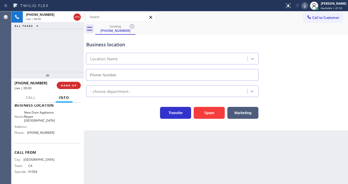
type input "[PHONE_NUMBER]"
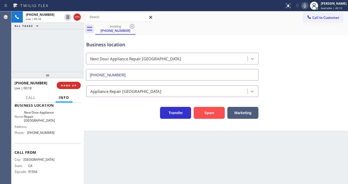
click at [204, 111] on button "Spam" at bounding box center [209, 113] width 31 height 12
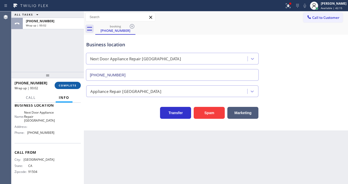
click at [75, 88] on button "COMPLETE" at bounding box center [68, 85] width 26 height 7
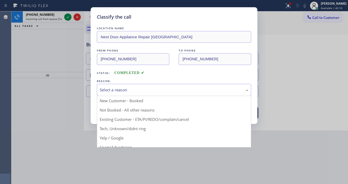
click at [115, 88] on div "Select a reason" at bounding box center [174, 90] width 149 height 6
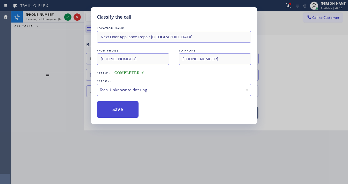
click at [121, 116] on button "Save" at bounding box center [118, 109] width 42 height 17
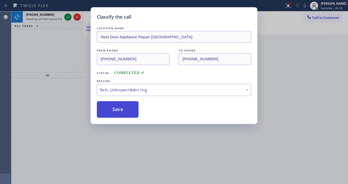
click at [121, 115] on button "Save" at bounding box center [118, 109] width 42 height 17
click at [58, 48] on div "Classify the call LOCATION NAME Next Door Appliance Repair [GEOGRAPHIC_DATA] FR…" at bounding box center [174, 92] width 348 height 184
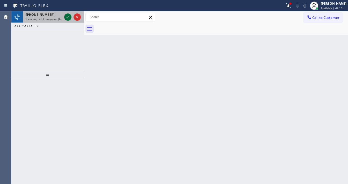
click at [65, 17] on div at bounding box center [67, 17] width 7 height 6
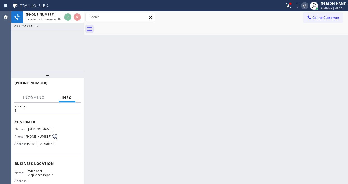
scroll to position [21, 0]
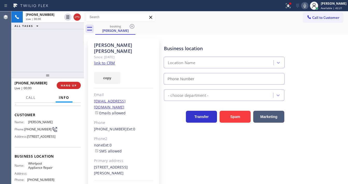
type input "[PHONE_NUMBER]"
click at [98, 60] on link "link to CRM" at bounding box center [104, 62] width 21 height 5
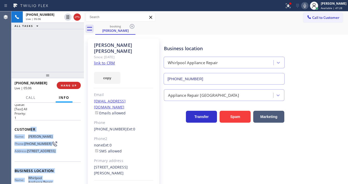
scroll to position [0, 0]
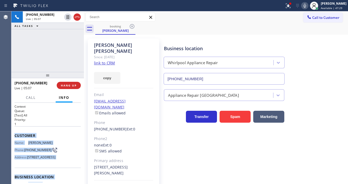
drag, startPoint x: 51, startPoint y: 150, endPoint x: 16, endPoint y: 133, distance: 39.5
click at [16, 133] on div "Context Queue: [Test] All Priority: 1 Customer Name: [PERSON_NAME] Phone: [PHON…" at bounding box center [48, 177] width 66 height 146
copy div "Customer Name: [PERSON_NAME] Phone: [PHONE_NUMBER] Address: [STREET_ADDRESS] Bu…"
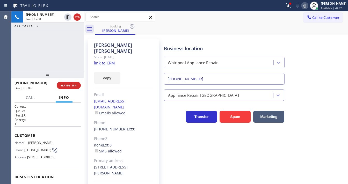
click at [46, 60] on div "[PHONE_NUMBER] Live | 05:08 ALL TASKS ALL TASKS ACTIVE TASKS TASKS IN WRAP UP" at bounding box center [47, 41] width 73 height 61
click at [24, 58] on div "[PHONE_NUMBER] Live | 05:11 ALL TASKS ALL TASKS ACTIVE TASKS TASKS IN WRAP UP" at bounding box center [47, 41] width 73 height 61
click at [25, 58] on div "[PHONE_NUMBER] Live | 05:13 ALL TASKS ALL TASKS ACTIVE TASKS TASKS IN WRAP UP" at bounding box center [47, 41] width 73 height 61
click at [31, 61] on div "[PHONE_NUMBER] Live | 05:17 ALL TASKS ALL TASKS ACTIVE TASKS TASKS IN WRAP UP" at bounding box center [47, 41] width 73 height 61
click at [320, 22] on button "Call to Customer" at bounding box center [323, 18] width 40 height 10
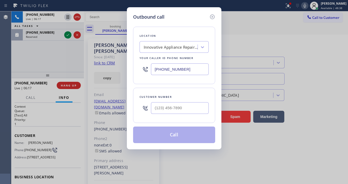
click at [172, 67] on input "[PHONE_NUMBER]" at bounding box center [180, 69] width 58 height 12
click at [172, 67] on input "(855) 731-____" at bounding box center [180, 69] width 58 height 12
type input "[PHONE_NUMBER]"
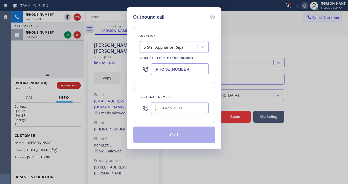
click at [145, 90] on div "Customer number" at bounding box center [174, 105] width 82 height 35
click at [185, 71] on input "[PHONE_NUMBER]" at bounding box center [180, 69] width 58 height 12
click at [210, 17] on icon at bounding box center [212, 17] width 5 height 5
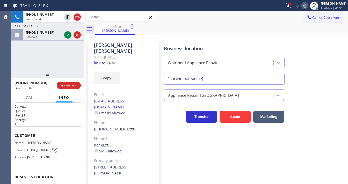
click at [65, 63] on div "[PHONE_NUMBER] Live | 06:34 ALL TASKS ALL TASKS ACTIVE TASKS TASKS IN WRAP UP […" at bounding box center [47, 41] width 73 height 61
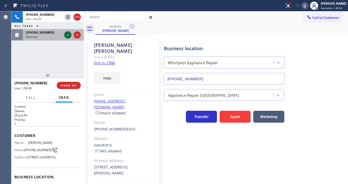
click at [67, 34] on icon at bounding box center [68, 35] width 6 height 6
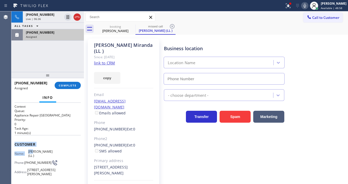
type input "[PHONE_NUMBER]"
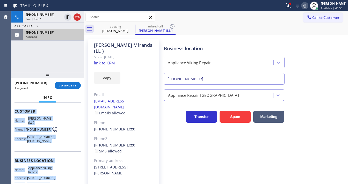
scroll to position [96, 0]
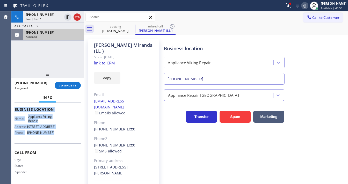
drag, startPoint x: 15, startPoint y: 140, endPoint x: 57, endPoint y: 100, distance: 58.6
click at [54, 137] on div "Context Queue: Appliance Repair High End Priority: 0 Task Age: [DEMOGRAPHIC_DAT…" at bounding box center [47, 143] width 73 height 81
copy div "Customer Name: [PERSON_NAME] (LL ) Phone: [PHONE_NUMBER] Address: [STREET_ADDRE…"
click at [61, 88] on button "COMPLETE" at bounding box center [68, 85] width 26 height 7
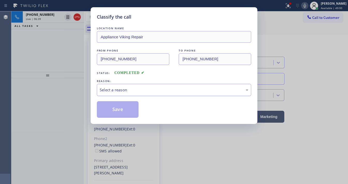
click at [106, 90] on div "Select a reason" at bounding box center [174, 90] width 149 height 6
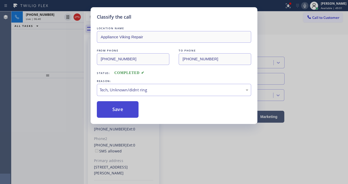
click at [117, 114] on button "Save" at bounding box center [118, 109] width 42 height 17
type input "[PHONE_NUMBER]"
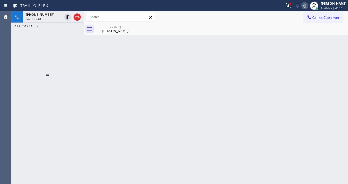
click at [54, 54] on div "[PHONE_NUMBER] Live | 06:48 ALL TASKS ALL TASKS ACTIVE TASKS TASKS IN WRAP UP" at bounding box center [47, 41] width 73 height 61
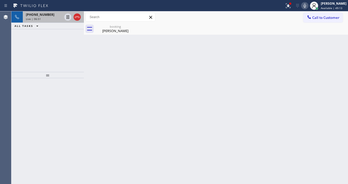
click at [53, 20] on div "Live | 06:51" at bounding box center [44, 19] width 36 height 4
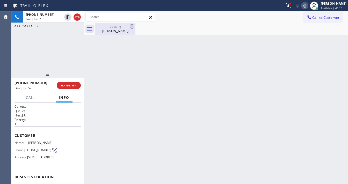
click at [101, 25] on div "booking" at bounding box center [115, 27] width 39 height 4
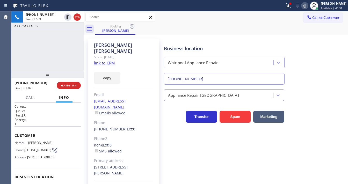
click at [7, 39] on div "Agent Desktop" at bounding box center [5, 97] width 11 height 173
click at [291, 6] on icon at bounding box center [288, 5] width 5 height 5
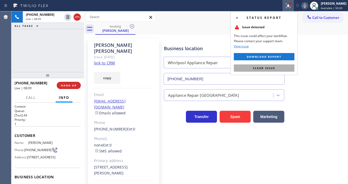
click at [276, 69] on button "Clear issue" at bounding box center [264, 67] width 61 height 7
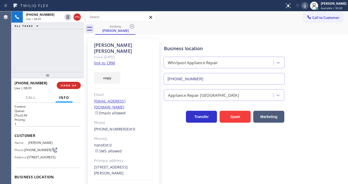
click at [311, 33] on div "booking [PERSON_NAME]" at bounding box center [221, 29] width 253 height 12
click at [26, 49] on div "[PHONE_NUMBER] Live | 08:34 ALL TASKS ALL TASKS ACTIVE TASKS TASKS IN WRAP UP" at bounding box center [47, 41] width 73 height 61
click at [81, 45] on div "[PHONE_NUMBER] Live | 11:42 ALL TASKS ALL TASKS ACTIVE TASKS TASKS IN WRAP UP" at bounding box center [47, 41] width 73 height 61
click at [32, 44] on div "[PHONE_NUMBER] Live | 11:45 ALL TASKS ALL TASKS ACTIVE TASKS TASKS IN WRAP UP" at bounding box center [47, 41] width 73 height 61
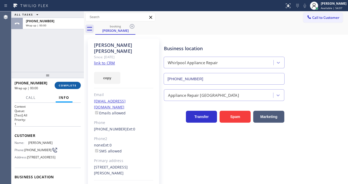
click at [76, 84] on span "COMPLETE" at bounding box center [68, 86] width 18 height 4
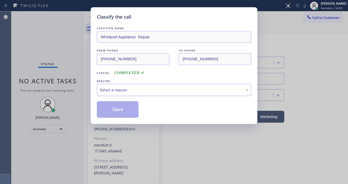
click at [126, 92] on div "Select a reason" at bounding box center [174, 90] width 149 height 6
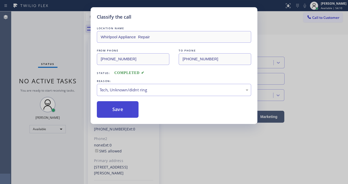
click at [122, 108] on button "Save" at bounding box center [118, 109] width 42 height 17
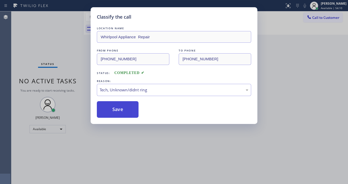
click at [122, 108] on button "Save" at bounding box center [118, 109] width 42 height 17
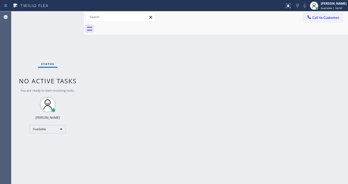
click at [211, 17] on div "Call to Customer Outbound call Location 5 Star Appliance Repair Your caller id …" at bounding box center [216, 17] width 264 height 9
click at [335, 4] on div "[PERSON_NAME]" at bounding box center [334, 3] width 26 height 4
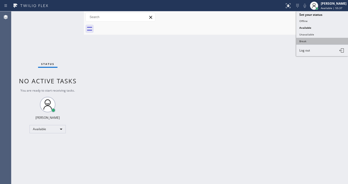
click at [310, 39] on button "Break" at bounding box center [322, 41] width 52 height 7
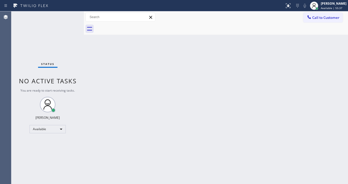
drag, startPoint x: 205, startPoint y: 66, endPoint x: 190, endPoint y: 98, distance: 35.0
click at [205, 67] on div "Back to Dashboard Change Sender ID Customers Technicians Select a contact Outbo…" at bounding box center [216, 97] width 264 height 173
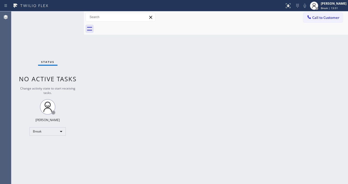
click at [14, 98] on div "Status No active tasks Change activity state to start receiving tasks. [PERSON_…" at bounding box center [47, 97] width 73 height 173
click at [39, 68] on div "Status No active tasks Change activity state to start receiving tasks. [PERSON_…" at bounding box center [47, 97] width 73 height 173
click at [27, 58] on div "Status No active tasks Change activity state to start receiving tasks. [PERSON_…" at bounding box center [47, 97] width 73 height 173
click at [80, 93] on div "Status No active tasks Change activity state to start receiving tasks. [PERSON_…" at bounding box center [47, 97] width 73 height 173
click at [38, 127] on div "Break" at bounding box center [48, 131] width 36 height 8
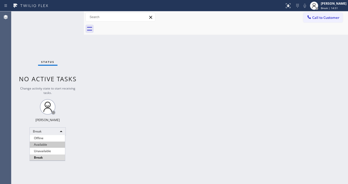
click at [41, 143] on li "Available" at bounding box center [47, 145] width 35 height 6
click at [120, 143] on div "Back to Dashboard Change Sender ID Customers Technicians Select a contact Outbo…" at bounding box center [216, 97] width 264 height 173
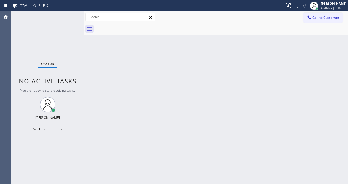
click at [67, 16] on div "Status No active tasks You are ready to start receiving tasks. [PERSON_NAME]" at bounding box center [47, 97] width 73 height 173
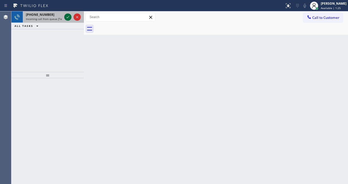
click at [66, 16] on icon at bounding box center [68, 17] width 6 height 6
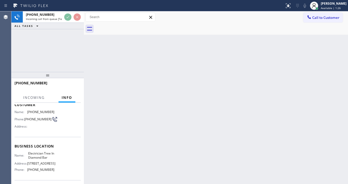
scroll to position [62, 0]
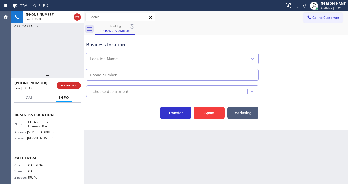
type input "[PHONE_NUMBER]"
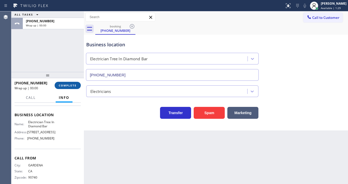
drag, startPoint x: 63, startPoint y: 82, endPoint x: 64, endPoint y: 84, distance: 2.6
click at [63, 83] on button "COMPLETE" at bounding box center [68, 85] width 26 height 7
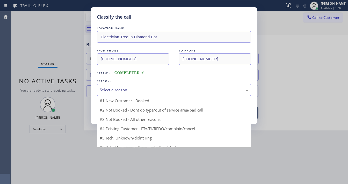
click at [117, 88] on div "Select a reason" at bounding box center [174, 90] width 149 height 6
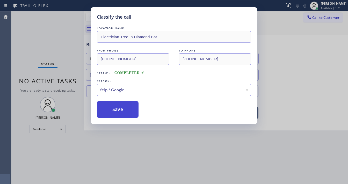
click at [118, 110] on button "Save" at bounding box center [118, 109] width 42 height 17
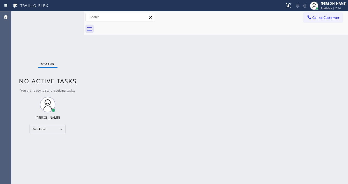
click at [1, 42] on div "Agent Desktop" at bounding box center [5, 97] width 11 height 173
click at [144, 179] on div "Back to Dashboard Change Sender ID Customers Technicians Select a contact Outbo…" at bounding box center [216, 97] width 264 height 173
click at [20, 61] on div "Status No active tasks You are ready to start receiving tasks. [PERSON_NAME]" at bounding box center [47, 97] width 73 height 173
click at [141, 182] on div "Back to Dashboard Change Sender ID Customers Technicians Select a contact Outbo…" at bounding box center [216, 97] width 264 height 173
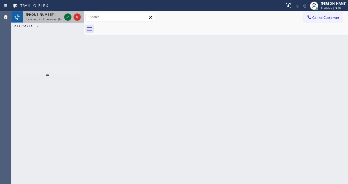
click at [67, 16] on icon at bounding box center [68, 17] width 6 height 6
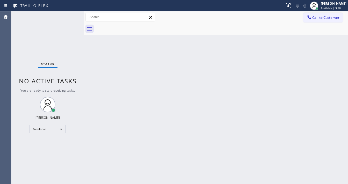
click at [67, 16] on div "Status No active tasks You are ready to start receiving tasks. [PERSON_NAME]" at bounding box center [47, 97] width 73 height 173
drag, startPoint x: 67, startPoint y: 16, endPoint x: 246, endPoint y: 5, distance: 178.5
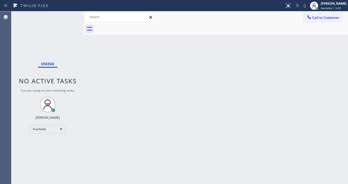
click at [68, 16] on div "Status No active tasks You are ready to start receiving tasks. [PERSON_NAME]" at bounding box center [47, 97] width 73 height 173
drag, startPoint x: 290, startPoint y: 9, endPoint x: 290, endPoint y: 12, distance: 3.6
click at [290, 9] on button at bounding box center [288, 5] width 11 height 11
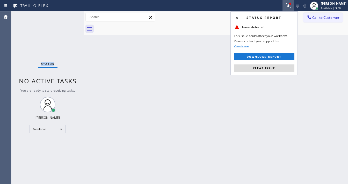
click at [273, 65] on button "Clear issue" at bounding box center [264, 67] width 61 height 7
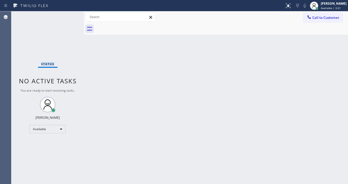
drag, startPoint x: 77, startPoint y: 15, endPoint x: 74, endPoint y: 16, distance: 3.0
click at [76, 15] on div "Status No active tasks You are ready to start receiving tasks. [PERSON_NAME]" at bounding box center [47, 97] width 73 height 173
click at [74, 16] on div "Status No active tasks You are ready to start receiving tasks. [PERSON_NAME]" at bounding box center [47, 97] width 73 height 173
click at [73, 16] on div "Status No active tasks You are ready to start receiving tasks. [PERSON_NAME]" at bounding box center [47, 97] width 73 height 173
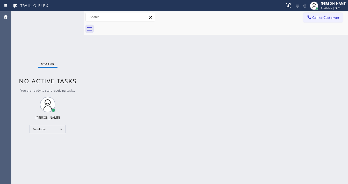
click at [72, 16] on div "Status No active tasks You are ready to start receiving tasks. [PERSON_NAME]" at bounding box center [47, 97] width 73 height 173
click at [72, 15] on div "Status No active tasks You are ready to start receiving tasks. [PERSON_NAME]" at bounding box center [47, 97] width 73 height 173
click at [71, 15] on div "Status No active tasks You are ready to start receiving tasks. [PERSON_NAME]" at bounding box center [47, 97] width 73 height 173
click at [69, 14] on div "Status No active tasks You are ready to start receiving tasks. [PERSON_NAME]" at bounding box center [47, 97] width 73 height 173
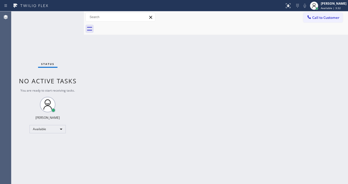
click at [69, 14] on div "Status No active tasks You are ready to start receiving tasks. [PERSON_NAME]" at bounding box center [47, 97] width 73 height 173
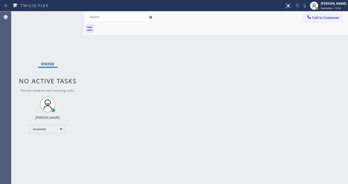
click at [69, 14] on div "Status No active tasks You are ready to start receiving tasks. [PERSON_NAME]" at bounding box center [47, 97] width 73 height 173
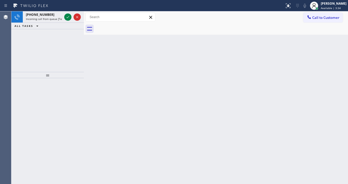
click at [69, 14] on icon at bounding box center [68, 17] width 6 height 6
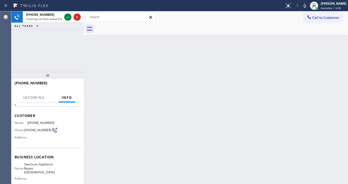
scroll to position [21, 0]
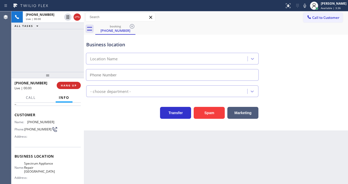
type input "(714) 908-9899"
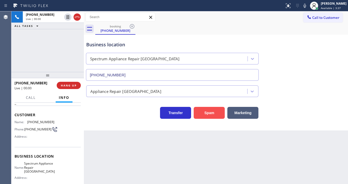
click at [207, 113] on button "Spam" at bounding box center [209, 113] width 31 height 12
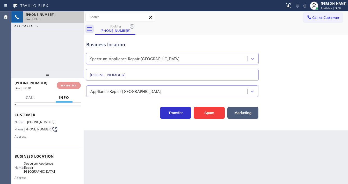
click at [69, 19] on div "Live | 00:01" at bounding box center [53, 19] width 55 height 4
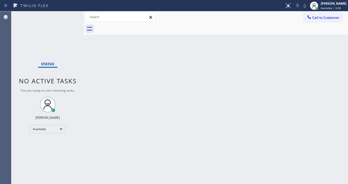
click at [69, 18] on div "Status No active tasks You are ready to start receiving tasks. [PERSON_NAME]" at bounding box center [47, 97] width 73 height 173
click at [68, 17] on div "Status No active tasks You are ready to start receiving tasks. [PERSON_NAME]" at bounding box center [47, 97] width 73 height 173
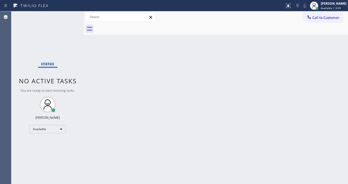
click at [68, 17] on div "Status No active tasks You are ready to start receiving tasks. [PERSON_NAME]" at bounding box center [47, 97] width 73 height 173
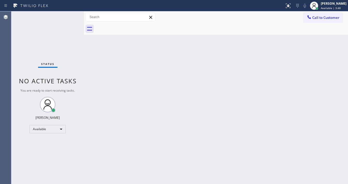
click at [68, 17] on div "Status No active tasks You are ready to start receiving tasks. [PERSON_NAME]" at bounding box center [47, 97] width 73 height 173
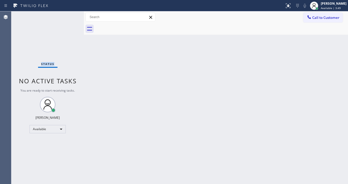
click at [68, 17] on div "Status No active tasks You are ready to start receiving tasks. [PERSON_NAME]" at bounding box center [47, 97] width 73 height 173
click at [69, 16] on div "Status No active tasks You are ready to start receiving tasks. [PERSON_NAME]" at bounding box center [47, 97] width 73 height 173
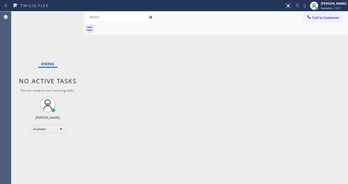
click at [69, 16] on div "Status No active tasks You are ready to start receiving tasks. [PERSON_NAME]" at bounding box center [47, 97] width 73 height 173
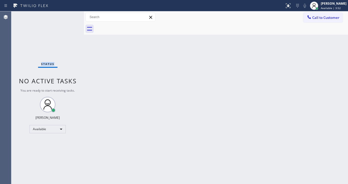
click at [69, 16] on div "Status No active tasks You are ready to start receiving tasks. [PERSON_NAME]" at bounding box center [47, 97] width 73 height 173
click at [68, 16] on div "Status No active tasks You are ready to start receiving tasks. [PERSON_NAME]" at bounding box center [47, 97] width 73 height 173
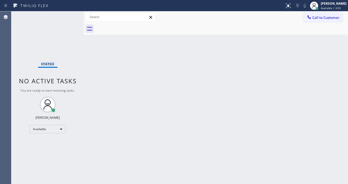
click at [69, 17] on div "Status No active tasks You are ready to start receiving tasks. [PERSON_NAME]" at bounding box center [47, 97] width 73 height 173
click at [69, 16] on div "Status No active tasks You are ready to start receiving tasks. [PERSON_NAME]" at bounding box center [47, 97] width 73 height 173
click at [69, 15] on div "Status No active tasks You are ready to start receiving tasks. [PERSON_NAME]" at bounding box center [47, 97] width 73 height 173
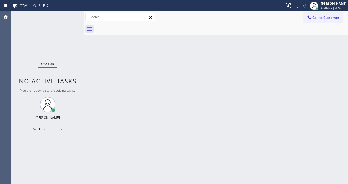
click at [69, 15] on div "Status No active tasks You are ready to start receiving tasks. [PERSON_NAME]" at bounding box center [47, 97] width 73 height 173
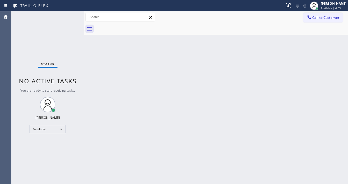
click at [69, 15] on div "Status No active tasks You are ready to start receiving tasks. [PERSON_NAME]" at bounding box center [47, 97] width 73 height 173
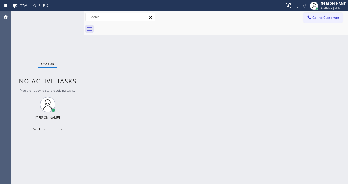
click at [69, 15] on div "Status No active tasks You are ready to start receiving tasks. [PERSON_NAME]" at bounding box center [47, 97] width 73 height 173
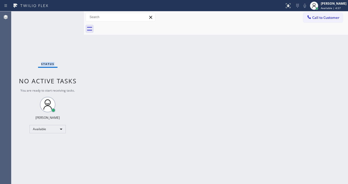
click at [72, 19] on div "Status No active tasks You are ready to start receiving tasks. [PERSON_NAME]" at bounding box center [47, 97] width 73 height 173
click at [69, 17] on div "Status No active tasks You are ready to start receiving tasks. [PERSON_NAME]" at bounding box center [47, 97] width 73 height 173
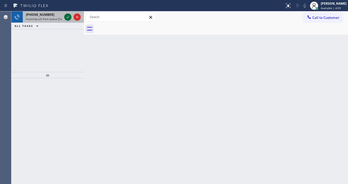
click at [69, 17] on icon at bounding box center [68, 17] width 6 height 6
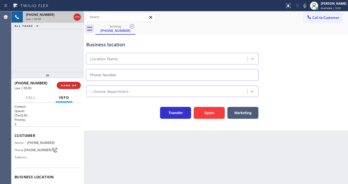
type input "(630) 538-8667"
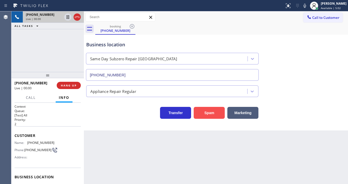
click at [215, 117] on button "Spam" at bounding box center [209, 113] width 31 height 12
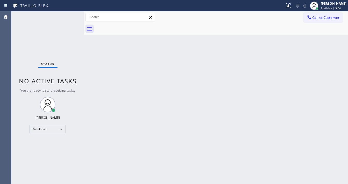
click at [67, 18] on div "Status No active tasks You are ready to start receiving tasks. [PERSON_NAME]" at bounding box center [47, 97] width 73 height 173
click at [67, 17] on div "Status No active tasks You are ready to start receiving tasks. [PERSON_NAME]" at bounding box center [47, 97] width 73 height 173
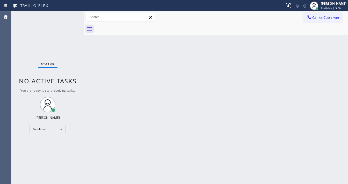
click at [67, 17] on div "Status No active tasks You are ready to start receiving tasks. [PERSON_NAME]" at bounding box center [47, 97] width 73 height 173
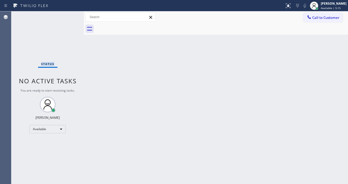
click at [67, 17] on div "Status No active tasks You are ready to start receiving tasks. [PERSON_NAME]" at bounding box center [47, 97] width 73 height 173
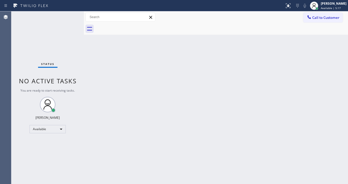
click at [67, 17] on div "Status No active tasks You are ready to start receiving tasks. [PERSON_NAME]" at bounding box center [47, 97] width 73 height 173
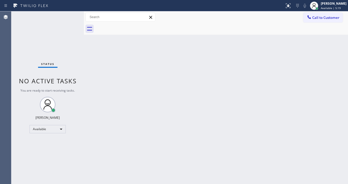
click at [67, 17] on div "Status No active tasks You are ready to start receiving tasks. [PERSON_NAME]" at bounding box center [47, 97] width 73 height 173
click at [66, 16] on div "Status No active tasks You are ready to start receiving tasks. [PERSON_NAME]" at bounding box center [47, 97] width 73 height 173
click at [69, 16] on div "Status No active tasks You are ready to start receiving tasks. [PERSON_NAME]" at bounding box center [47, 97] width 73 height 173
click at [68, 16] on div "Status No active tasks You are ready to start receiving tasks. [PERSON_NAME]" at bounding box center [47, 97] width 73 height 173
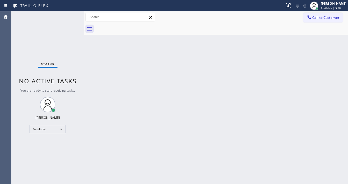
click at [68, 16] on div "Status No active tasks You are ready to start receiving tasks. [PERSON_NAME]" at bounding box center [47, 97] width 73 height 173
click at [66, 15] on div "Status No active tasks You are ready to start receiving tasks. [PERSON_NAME]" at bounding box center [47, 97] width 73 height 173
click at [67, 15] on div "Status No active tasks You are ready to start receiving tasks. [PERSON_NAME]" at bounding box center [47, 97] width 73 height 173
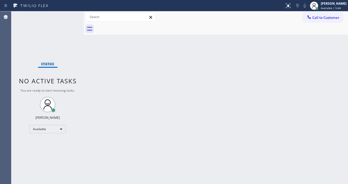
click at [67, 15] on div "Status No active tasks You are ready to start receiving tasks. [PERSON_NAME]" at bounding box center [47, 97] width 73 height 173
click at [68, 15] on div "Status No active tasks You are ready to start receiving tasks. [PERSON_NAME]" at bounding box center [47, 97] width 73 height 173
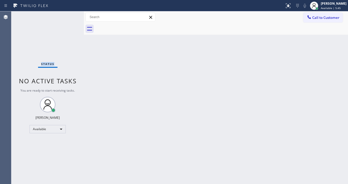
click at [68, 15] on div "Status No active tasks You are ready to start receiving tasks. [PERSON_NAME]" at bounding box center [47, 97] width 73 height 173
click at [69, 15] on div "Status No active tasks You are ready to start receiving tasks. [PERSON_NAME]" at bounding box center [47, 97] width 73 height 173
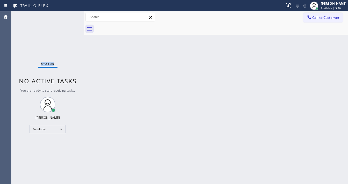
click at [69, 15] on div "Status No active tasks You are ready to start receiving tasks. [PERSON_NAME]" at bounding box center [47, 97] width 73 height 173
click at [68, 14] on div "Status No active tasks You are ready to start receiving tasks. [PERSON_NAME]" at bounding box center [47, 97] width 73 height 173
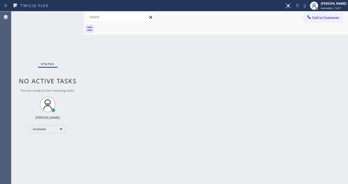
click at [67, 14] on div "Status No active tasks You are ready to start receiving tasks. [PERSON_NAME]" at bounding box center [47, 97] width 73 height 173
click at [68, 14] on div "Status No active tasks You are ready to start receiving tasks. [PERSON_NAME]" at bounding box center [47, 97] width 73 height 173
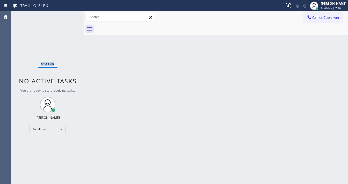
click at [68, 14] on div "Status No active tasks You are ready to start receiving tasks. [PERSON_NAME]" at bounding box center [47, 97] width 73 height 173
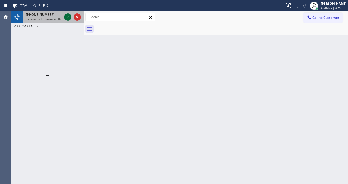
click at [68, 16] on icon at bounding box center [68, 17] width 6 height 6
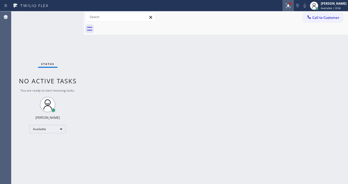
click at [289, 9] on button at bounding box center [288, 5] width 11 height 11
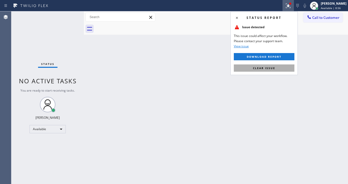
click at [280, 67] on button "Clear issue" at bounding box center [264, 67] width 61 height 7
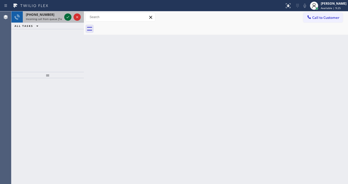
click at [64, 18] on div at bounding box center [72, 16] width 19 height 11
click at [68, 18] on icon at bounding box center [68, 17] width 6 height 6
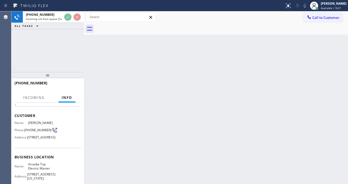
scroll to position [41, 0]
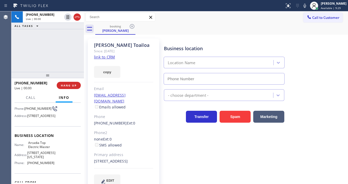
type input "(626) 802-5547"
click at [107, 57] on link "link to CRM" at bounding box center [104, 56] width 21 height 5
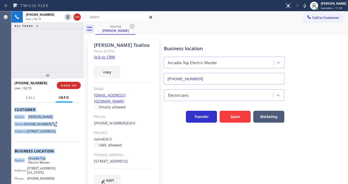
scroll to position [62, 0]
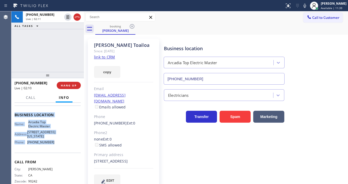
drag, startPoint x: 13, startPoint y: 134, endPoint x: 56, endPoint y: 80, distance: 69.1
click at [59, 150] on div "Context Queue: [Test] All Priority: 1 Customer Name: Josh Toailoa Phone: (562) …" at bounding box center [47, 143] width 73 height 81
copy div "Customer Name: Josh Toailoa Phone: (562) 928-6111 Address: 4150 Long Beach Boul…"
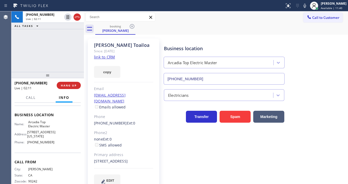
click at [52, 62] on div "+15629286111 Live | 02:11 ALL TASKS ALL TASKS ACTIVE TASKS TASKS IN WRAP UP" at bounding box center [47, 41] width 73 height 61
click at [49, 56] on div "+15629286111 Live | 02:12 ALL TASKS ALL TASKS ACTIVE TASKS TASKS IN WRAP UP" at bounding box center [47, 41] width 73 height 61
drag, startPoint x: 23, startPoint y: 45, endPoint x: 145, endPoint y: 12, distance: 127.2
click at [23, 45] on div "+15629286111 Live | 04:07 ALL TASKS ALL TASKS ACTIVE TASKS TASKS IN WRAP UP" at bounding box center [47, 41] width 73 height 61
click at [68, 39] on div "+15629286111 Live | 05:01 ALL TASKS ALL TASKS ACTIVE TASKS TASKS IN WRAP UP" at bounding box center [47, 41] width 73 height 61
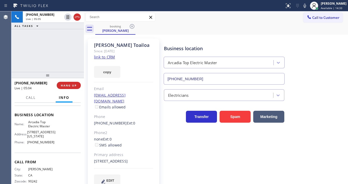
drag, startPoint x: 44, startPoint y: 48, endPoint x: 106, endPoint y: 42, distance: 62.4
click at [44, 48] on div "+15629286111 Live | 05:05 ALL TASKS ALL TASKS ACTIVE TASKS TASKS IN WRAP UP" at bounding box center [47, 41] width 73 height 61
click at [307, 8] on icon at bounding box center [305, 6] width 6 height 6
click at [66, 39] on div "+15629286111 Live | 05:08 ALL TASKS ALL TASKS ACTIVE TASKS TASKS IN WRAP UP" at bounding box center [47, 41] width 73 height 61
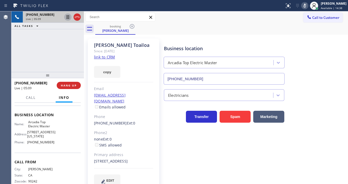
click at [68, 17] on icon at bounding box center [68, 17] width 6 height 6
click at [308, 7] on icon at bounding box center [305, 6] width 6 height 6
click at [67, 18] on icon at bounding box center [68, 17] width 6 height 6
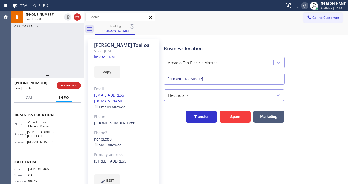
click at [70, 47] on div "+15629286111 Live | 05:38 ALL TASKS ALL TASKS ACTIVE TASKS TASKS IN WRAP UP" at bounding box center [47, 41] width 73 height 61
click at [228, 152] on div "Business location Arcadia Top Electric Master (626) 802-5547 Electricians Trans…" at bounding box center [255, 112] width 184 height 145
click at [13, 56] on div "+15629286111 Live | 06:18 ALL TASKS ALL TASKS ACTIVE TASKS TASKS IN WRAP UP" at bounding box center [47, 41] width 73 height 61
click at [308, 5] on icon at bounding box center [305, 6] width 6 height 6
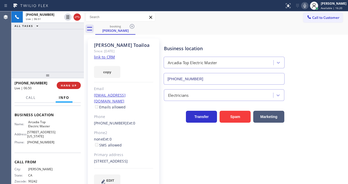
click at [308, 6] on icon at bounding box center [305, 6] width 6 height 6
click at [233, 31] on div "booking Josh Toailoa" at bounding box center [221, 29] width 253 height 12
click at [307, 6] on icon at bounding box center [305, 6] width 6 height 6
drag, startPoint x: 29, startPoint y: 48, endPoint x: 42, endPoint y: 47, distance: 12.7
click at [39, 49] on div "+15629286111 Live | 07:24 ALL TASKS ALL TASKS ACTIVE TASKS TASKS IN WRAP UP" at bounding box center [47, 41] width 73 height 61
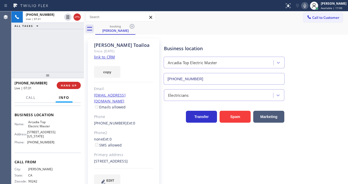
click at [7, 56] on div "Agent Desktop" at bounding box center [5, 97] width 11 height 173
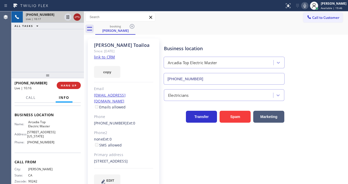
click at [77, 16] on icon at bounding box center [77, 17] width 5 height 2
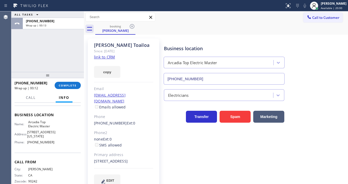
click at [60, 39] on div "ALL TASKS ALL TASKS ACTIVE TASKS TASKS IN WRAP UP +15629286111 Wrap up | 00:13" at bounding box center [47, 41] width 73 height 61
click at [76, 86] on span "COMPLETE" at bounding box center [68, 86] width 18 height 4
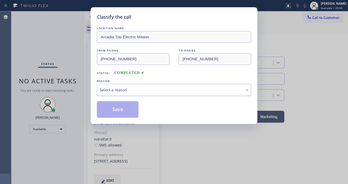
click at [124, 91] on div "Select a reason" at bounding box center [174, 90] width 149 height 6
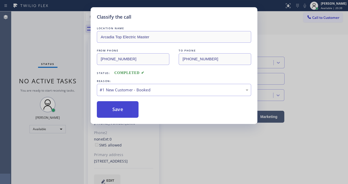
click at [120, 106] on button "Save" at bounding box center [118, 109] width 42 height 17
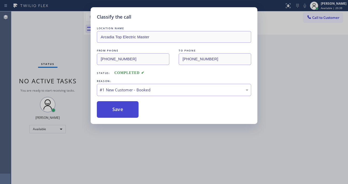
click at [119, 108] on button "Save" at bounding box center [118, 109] width 42 height 17
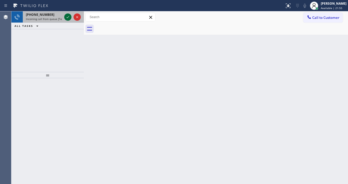
click at [67, 19] on icon at bounding box center [68, 17] width 6 height 6
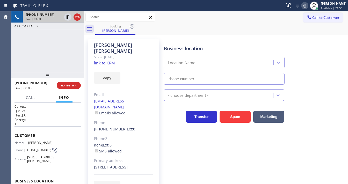
click at [15, 53] on div "+16158043770 Live | 00:00 ALL TASKS ALL TASKS ACTIVE TASKS TASKS IN WRAP UP" at bounding box center [47, 41] width 73 height 61
type input "(347) 407-9102"
click at [102, 60] on link "link to CRM" at bounding box center [104, 62] width 21 height 5
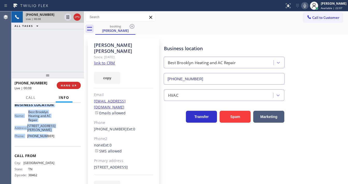
scroll to position [80, 0]
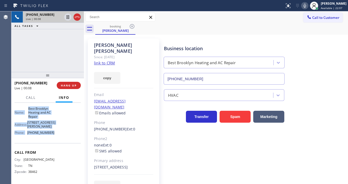
drag, startPoint x: 38, startPoint y: 145, endPoint x: 61, endPoint y: 133, distance: 26.0
click at [61, 133] on div "Context Queue: [Test] All Priority: 1 Customer Name: Janice Whitty Phone: (615)…" at bounding box center [48, 104] width 66 height 158
copy div "ustomer Name: Janice Whitty Phone: (615) 804-3770 Address: 23 Buckingham Rd, Br…"
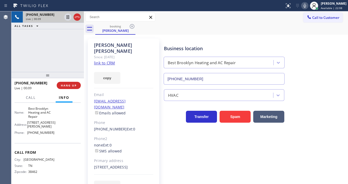
click at [61, 60] on div "+16158043770 Live | 00:09 ALL TASKS ALL TASKS ACTIVE TASKS TASKS IN WRAP UP" at bounding box center [47, 41] width 73 height 61
click at [52, 51] on div "+16158043770 Live | 00:13 ALL TASKS ALL TASKS ACTIVE TASKS TASKS IN WRAP UP" at bounding box center [47, 41] width 73 height 61
click at [39, 46] on div "+16158043770 Live | 00:34 ALL TASKS ALL TASKS ACTIVE TASKS TASKS IN WRAP UP" at bounding box center [47, 41] width 73 height 61
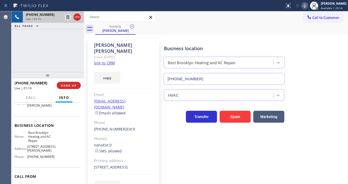
scroll to position [18, 0]
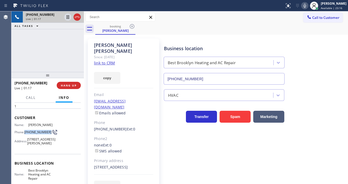
drag, startPoint x: 34, startPoint y: 134, endPoint x: 26, endPoint y: 130, distance: 9.4
click at [26, 130] on span "(615) 804-3770" at bounding box center [37, 132] width 27 height 4
copy span "(615) 804-3770"
click at [30, 77] on div at bounding box center [47, 75] width 73 height 6
click at [308, 6] on icon at bounding box center [305, 6] width 6 height 6
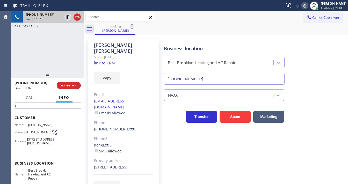
click at [63, 35] on div "+16158043770 Live | 02:02 ALL TASKS ALL TASKS ACTIVE TASKS TASKS IN WRAP UP" at bounding box center [47, 41] width 73 height 61
click at [68, 20] on icon at bounding box center [68, 17] width 6 height 6
click at [69, 17] on icon at bounding box center [68, 17] width 6 height 6
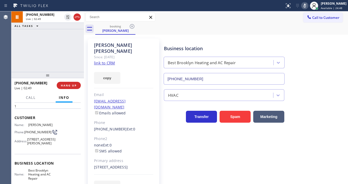
click at [307, 5] on icon at bounding box center [305, 6] width 6 height 6
click at [62, 54] on div "+16158043770 Live | 02:49 ALL TASKS ALL TASKS ACTIVE TASKS TASKS IN WRAP UP" at bounding box center [47, 41] width 73 height 61
click at [61, 54] on div "+16158043770 Live | 02:50 ALL TASKS ALL TASKS ACTIVE TASKS TASKS IN WRAP UP" at bounding box center [47, 41] width 73 height 61
click at [7, 53] on div "Agent Desktop" at bounding box center [5, 97] width 11 height 173
click at [20, 54] on div "+16158043770 Live | 03:02 ALL TASKS ALL TASKS ACTIVE TASKS TASKS IN WRAP UP" at bounding box center [47, 41] width 73 height 61
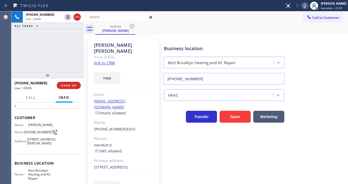
click at [19, 59] on div "+16158043770 Live | 03:06 ALL TASKS ALL TASKS ACTIVE TASKS TASKS IN WRAP UP" at bounding box center [47, 41] width 73 height 61
drag, startPoint x: 20, startPoint y: 61, endPoint x: 33, endPoint y: 89, distance: 31.4
click at [20, 61] on div "+16158043770 Live | 03:11 ALL TASKS ALL TASKS ACTIVE TASKS TASKS IN WRAP UP" at bounding box center [47, 41] width 73 height 61
click at [33, 98] on span "Call" at bounding box center [31, 97] width 10 height 5
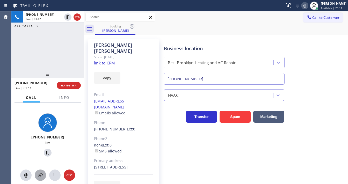
click at [41, 178] on icon at bounding box center [40, 175] width 6 height 6
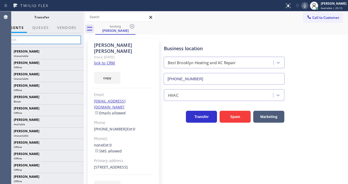
click at [20, 39] on input "text" at bounding box center [42, 40] width 78 height 8
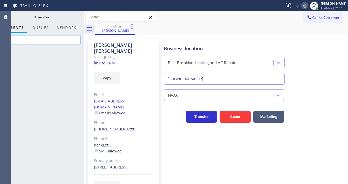
type input "Jan"
type input "Kate"
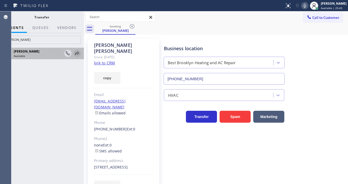
click at [75, 54] on icon at bounding box center [77, 53] width 6 height 6
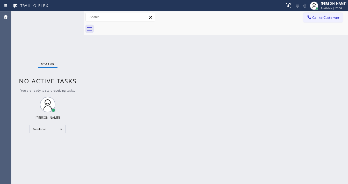
click at [71, 17] on div "Status No active tasks You are ready to start receiving tasks. [PERSON_NAME]" at bounding box center [47, 97] width 73 height 173
click at [60, 32] on div "Status No active tasks You are ready to start receiving tasks. [PERSON_NAME]" at bounding box center [47, 97] width 73 height 173
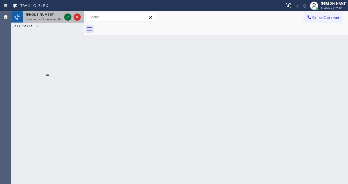
click at [66, 16] on icon at bounding box center [68, 17] width 6 height 6
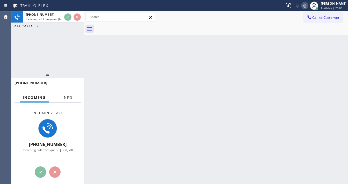
click at [67, 99] on span "Info" at bounding box center [67, 97] width 10 height 5
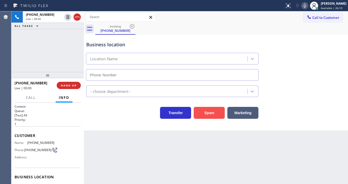
type input "(510) 361-0551"
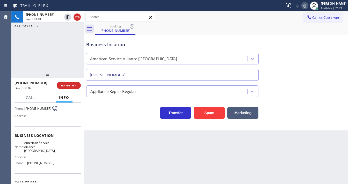
click at [25, 111] on div "Phone: (650) 885-0239" at bounding box center [35, 109] width 40 height 6
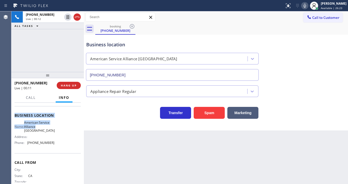
scroll to position [52, 0]
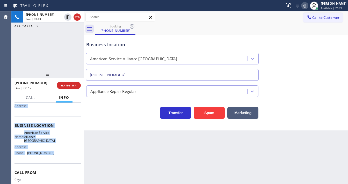
drag, startPoint x: 16, startPoint y: 112, endPoint x: 54, endPoint y: 155, distance: 57.6
click at [54, 155] on div "Context Queue: [Test] All Priority: 1 Customer Name: (650) 885-0239 Phone: (650…" at bounding box center [48, 128] width 66 height 150
copy div "ustomer Name: (650) 885-0239 Phone: (650) 885-0239 Address: Business location N…"
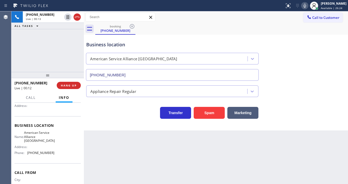
click at [52, 55] on div "+16508850239 Live | 00:13 ALL TASKS ALL TASKS ACTIVE TASKS TASKS IN WRAP UP" at bounding box center [47, 41] width 73 height 61
click at [65, 56] on div "+16508850239 Live | 00:34 ALL TASKS ALL TASKS ACTIVE TASKS TASKS IN WRAP UP" at bounding box center [47, 41] width 73 height 61
click at [306, 7] on icon at bounding box center [305, 6] width 6 height 6
click at [307, 7] on icon at bounding box center [305, 6] width 6 height 6
click at [51, 59] on div "+16508850239 Live | 02:16 ALL TASKS ALL TASKS ACTIVE TASKS TASKS IN WRAP UP" at bounding box center [47, 41] width 73 height 61
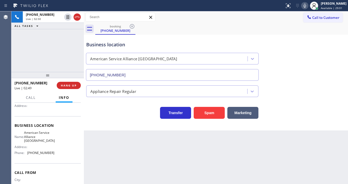
click at [46, 52] on div "+16508850239 Live | 02:50 ALL TASKS ALL TASKS ACTIVE TASKS TASKS IN WRAP UP" at bounding box center [47, 41] width 73 height 61
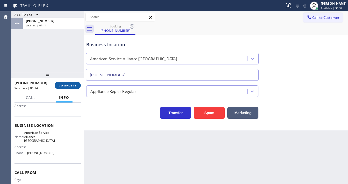
click at [66, 88] on button "COMPLETE" at bounding box center [68, 85] width 26 height 7
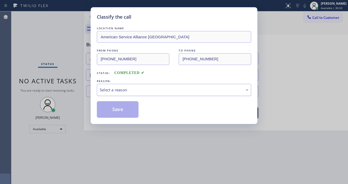
click at [114, 88] on div "Select a reason" at bounding box center [174, 90] width 149 height 6
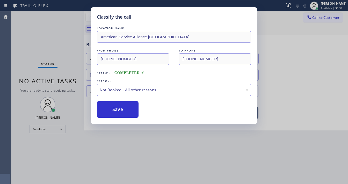
click at [118, 109] on button "Save" at bounding box center [118, 109] width 42 height 17
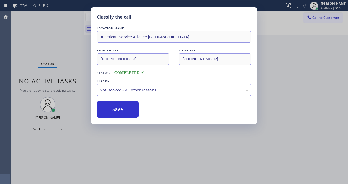
click at [118, 109] on button "Save" at bounding box center [118, 109] width 42 height 17
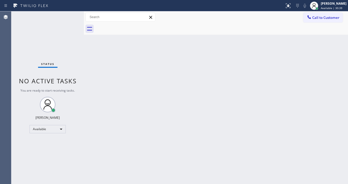
click at [148, 95] on div "Back to Dashboard Change Sender ID Customers Technicians Select a contact Outbo…" at bounding box center [216, 97] width 264 height 173
click at [138, 182] on div "Back to Dashboard Change Sender ID Customers Technicians Select a contact Outbo…" at bounding box center [216, 97] width 264 height 173
click at [73, 18] on div "Status No active tasks You are ready to start receiving tasks. [PERSON_NAME]" at bounding box center [47, 97] width 73 height 173
click at [221, 13] on div "Call to Customer Outbound call Location 5 Star Appliance Repair Your caller id …" at bounding box center [216, 17] width 264 height 9
click at [68, 18] on div "Status No active tasks You are ready to start receiving tasks. [PERSON_NAME]" at bounding box center [47, 97] width 73 height 173
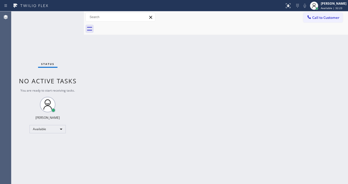
click at [68, 18] on div "Status No active tasks You are ready to start receiving tasks. [PERSON_NAME]" at bounding box center [47, 97] width 73 height 173
click at [68, 17] on div "Status No active tasks You are ready to start receiving tasks. [PERSON_NAME]" at bounding box center [47, 97] width 73 height 173
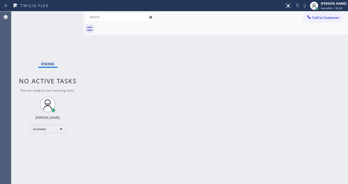
click at [68, 17] on div "Status No active tasks You are ready to start receiving tasks. [PERSON_NAME]" at bounding box center [47, 97] width 73 height 173
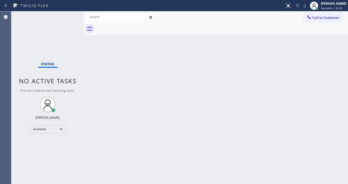
click at [68, 17] on div "Status No active tasks You are ready to start receiving tasks. [PERSON_NAME]" at bounding box center [47, 97] width 73 height 173
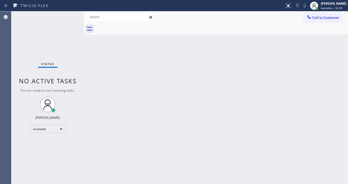
click at [68, 17] on div "Status No active tasks You are ready to start receiving tasks. [PERSON_NAME]" at bounding box center [47, 97] width 73 height 173
click at [70, 15] on div "Status No active tasks You are ready to start receiving tasks. [PERSON_NAME]" at bounding box center [47, 97] width 73 height 173
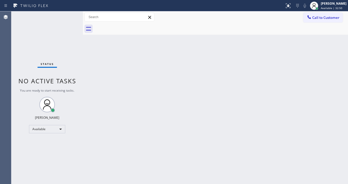
drag, startPoint x: 83, startPoint y: 18, endPoint x: 68, endPoint y: 18, distance: 15.3
click at [68, 18] on div "Status No active tasks You are ready to start receiving tasks. Michael Javier A…" at bounding box center [179, 97] width 337 height 173
click at [69, 15] on div "Status No active tasks You are ready to start receiving tasks. [PERSON_NAME]" at bounding box center [46, 97] width 71 height 173
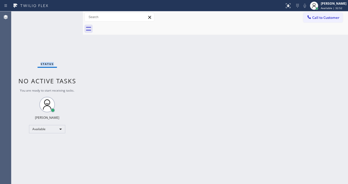
click at [69, 15] on div "Status No active tasks You are ready to start receiving tasks. [PERSON_NAME]" at bounding box center [46, 97] width 71 height 173
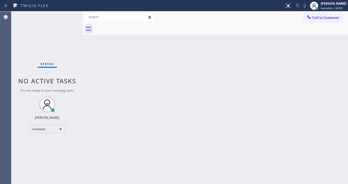
click at [68, 16] on div "Status No active tasks You are ready to start receiving tasks. [PERSON_NAME]" at bounding box center [46, 97] width 71 height 173
click at [67, 16] on div "Status No active tasks You are ready to start receiving tasks. [PERSON_NAME]" at bounding box center [46, 97] width 71 height 173
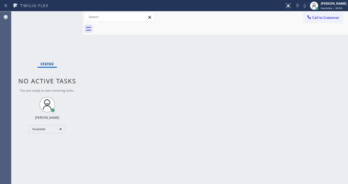
click at [67, 16] on div "Status No active tasks You are ready to start receiving tasks. [PERSON_NAME]" at bounding box center [46, 97] width 71 height 173
click at [68, 16] on div "Status No active tasks You are ready to start receiving tasks. [PERSON_NAME]" at bounding box center [46, 97] width 71 height 173
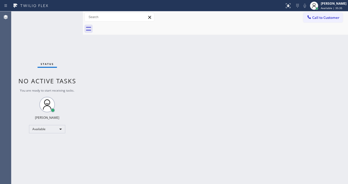
click at [68, 16] on div "Status No active tasks You are ready to start receiving tasks. [PERSON_NAME]" at bounding box center [46, 97] width 71 height 173
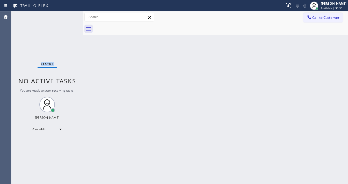
click at [68, 16] on div "Status No active tasks You are ready to start receiving tasks. [PERSON_NAME]" at bounding box center [46, 97] width 71 height 173
click at [68, 17] on div "Status No active tasks You are ready to start receiving tasks. [PERSON_NAME]" at bounding box center [46, 97] width 71 height 173
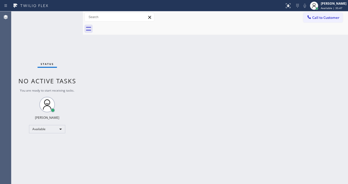
click at [68, 17] on div "Status No active tasks You are ready to start receiving tasks. [PERSON_NAME]" at bounding box center [46, 97] width 71 height 173
click at [69, 17] on div "Status No active tasks You are ready to start receiving tasks. [PERSON_NAME]" at bounding box center [46, 97] width 71 height 173
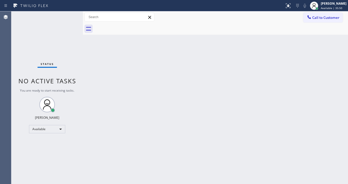
click at [69, 16] on div "Status No active tasks You are ready to start receiving tasks. [PERSON_NAME]" at bounding box center [46, 97] width 71 height 173
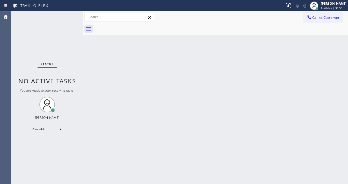
click at [69, 16] on div "Status No active tasks You are ready to start receiving tasks. [PERSON_NAME]" at bounding box center [46, 97] width 71 height 173
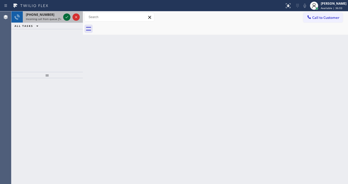
click at [69, 16] on icon at bounding box center [67, 17] width 6 height 6
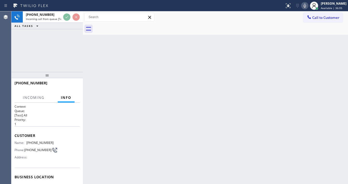
click at [308, 8] on icon at bounding box center [305, 6] width 6 height 6
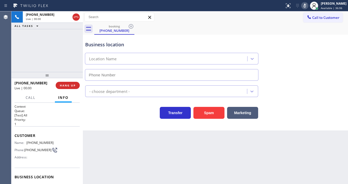
type input "(332) 334-8062"
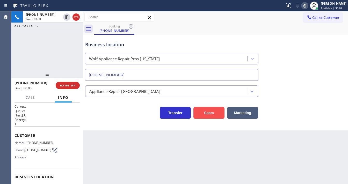
click at [202, 109] on button "Spam" at bounding box center [208, 113] width 31 height 12
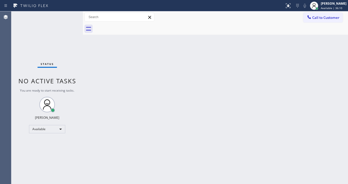
click at [67, 17] on div "Status No active tasks You are ready to start receiving tasks. [PERSON_NAME]" at bounding box center [46, 97] width 71 height 173
click at [70, 16] on div "Status No active tasks You are ready to start receiving tasks. [PERSON_NAME]" at bounding box center [46, 97] width 71 height 173
click at [69, 15] on div "Status No active tasks You are ready to start receiving tasks. [PERSON_NAME]" at bounding box center [46, 97] width 71 height 173
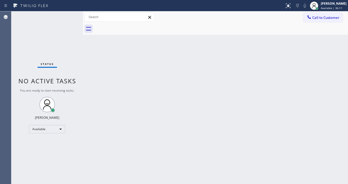
click at [69, 15] on div "Status No active tasks You are ready to start receiving tasks. [PERSON_NAME]" at bounding box center [46, 97] width 71 height 173
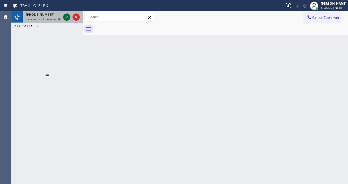
click at [65, 17] on icon at bounding box center [67, 17] width 6 height 6
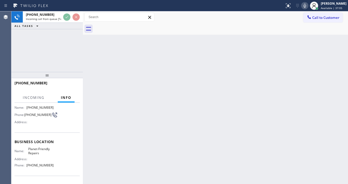
scroll to position [41, 0]
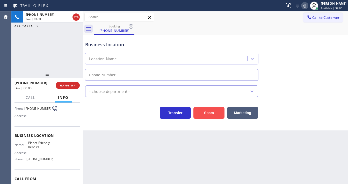
type input "(856) 386-3726"
click at [200, 115] on button "Spam" at bounding box center [208, 113] width 31 height 12
click at [65, 54] on div "+18457211745 Live | 00:00 ALL TASKS ALL TASKS ACTIVE TASKS TASKS IN WRAP UP" at bounding box center [46, 41] width 71 height 61
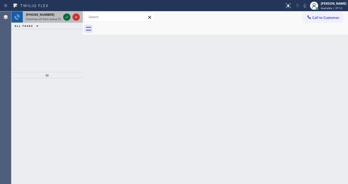
click at [55, 18] on span "Incoming call from queue [Test] All" at bounding box center [47, 19] width 43 height 4
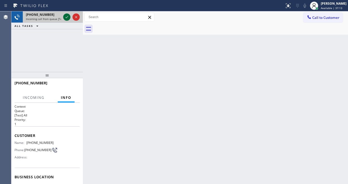
click at [66, 16] on icon at bounding box center [67, 17] width 6 height 6
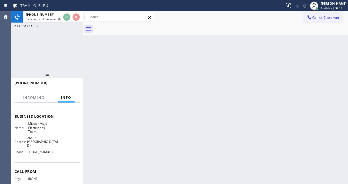
scroll to position [62, 0]
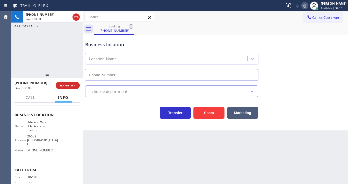
type input "(714) 400-2318"
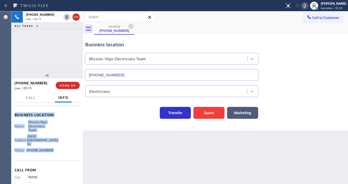
drag, startPoint x: 15, startPoint y: 112, endPoint x: 65, endPoint y: 152, distance: 64.4
click at [65, 152] on div "Context Queue: [Test] All Priority: 1 Customer Name: (949) 306-6352 Phone: (949…" at bounding box center [47, 121] width 65 height 158
copy div "Customer Name: (949) 306-6352 Phone: (949) 306-6352 Address: Business location …"
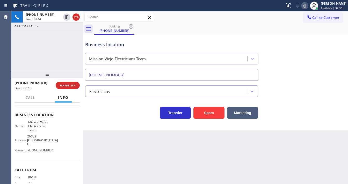
click at [54, 58] on div "+19493066352 Live | 00:14 ALL TASKS ALL TASKS ACTIVE TASKS TASKS IN WRAP UP" at bounding box center [46, 41] width 71 height 61
click at [58, 50] on div "+19493066352 Live | 00:54 ALL TASKS ALL TASKS ACTIVE TASKS TASKS IN WRAP UP" at bounding box center [46, 41] width 71 height 61
click at [308, 5] on icon at bounding box center [305, 6] width 6 height 6
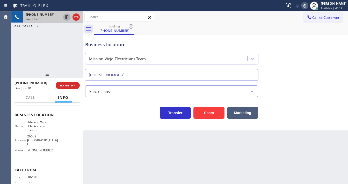
click at [67, 17] on icon at bounding box center [67, 17] width 3 height 4
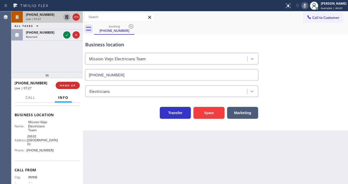
click at [307, 7] on icon at bounding box center [305, 6] width 6 height 6
click at [64, 17] on icon at bounding box center [67, 17] width 6 height 6
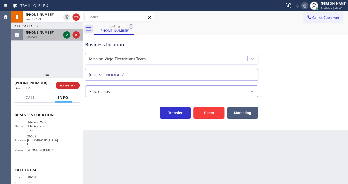
click at [65, 33] on icon at bounding box center [67, 35] width 6 height 6
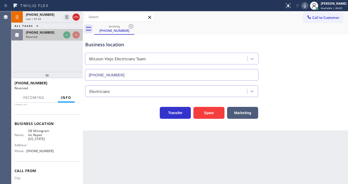
scroll to position [70, 0]
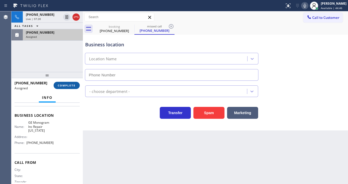
type input "(332) 456-0495"
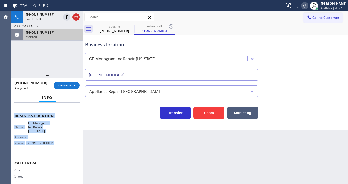
scroll to position [80, 0]
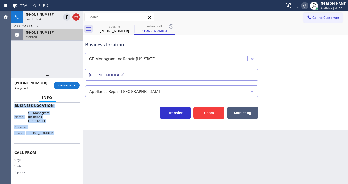
drag, startPoint x: 13, startPoint y: 112, endPoint x: 53, endPoint y: 139, distance: 48.7
click at [53, 139] on div "Context Queue: Appliance Repair High End Priority: 0 Task Age: 2 minute(s) Cust…" at bounding box center [46, 143] width 71 height 81
copy div "Customer Name: (518) 421-4768 Phone: (518) 421-4768 Address: Business location …"
click at [72, 85] on span "COMPLETE" at bounding box center [67, 86] width 18 height 4
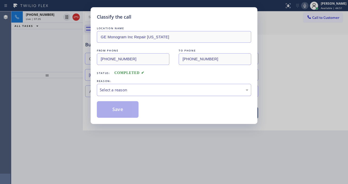
click at [113, 92] on div "Select a reason" at bounding box center [174, 90] width 149 height 6
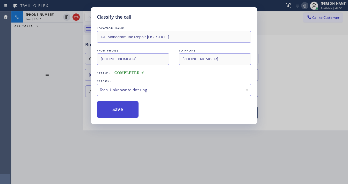
click at [118, 112] on button "Save" at bounding box center [118, 109] width 42 height 17
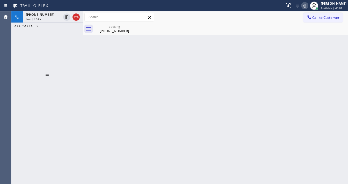
click at [55, 59] on div "+19493066352 Live | 07:45 ALL TASKS ALL TASKS ACTIVE TASKS TASKS IN WRAP UP" at bounding box center [46, 41] width 71 height 61
click at [33, 51] on div "+19493066352 Live | 07:47 ALL TASKS ALL TASKS ACTIVE TASKS TASKS IN WRAP UP" at bounding box center [46, 41] width 71 height 61
click at [107, 31] on div "(949) 306-6352" at bounding box center [114, 30] width 39 height 5
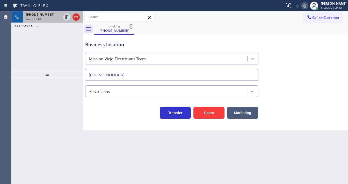
click at [45, 19] on div "Live | 07:48" at bounding box center [43, 19] width 35 height 4
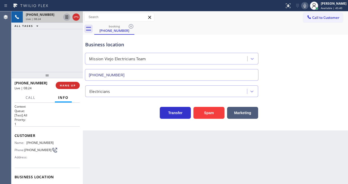
click at [66, 17] on icon at bounding box center [67, 17] width 3 height 4
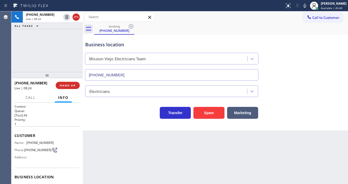
drag, startPoint x: 308, startPoint y: 7, endPoint x: 312, endPoint y: 42, distance: 35.2
click at [308, 7] on icon at bounding box center [305, 6] width 6 height 6
click at [313, 48] on div "Business location Mission Viejo Electricians Team (714) 400-2318" at bounding box center [215, 57] width 263 height 47
drag, startPoint x: 306, startPoint y: 10, endPoint x: 181, endPoint y: 30, distance: 127.3
click at [306, 10] on div "Status report No issues detected If you experience an issue, please download th…" at bounding box center [316, 5] width 66 height 11
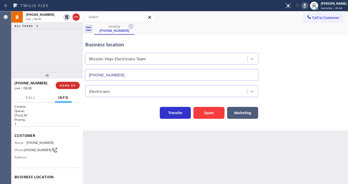
click at [308, 5] on icon at bounding box center [305, 6] width 6 height 6
drag, startPoint x: 66, startPoint y: 18, endPoint x: 60, endPoint y: 44, distance: 27.1
click at [67, 18] on icon at bounding box center [67, 17] width 6 height 6
click at [60, 44] on div "+19493066352 Live | 08:29 ALL TASKS ALL TASKS ACTIVE TASKS TASKS IN WRAP UP" at bounding box center [46, 41] width 71 height 61
click at [28, 51] on div "+19493066352 Live | 08:31 ALL TASKS ALL TASKS ACTIVE TASKS TASKS IN WRAP UP" at bounding box center [46, 41] width 71 height 61
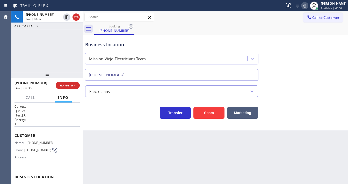
click at [48, 60] on div "+19493066352 Live | 08:36 ALL TASKS ALL TASKS ACTIVE TASKS TASKS IN WRAP UP" at bounding box center [46, 41] width 71 height 61
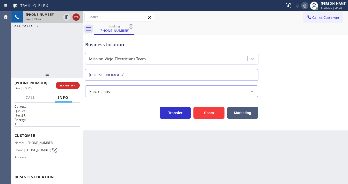
click at [75, 17] on icon at bounding box center [76, 17] width 5 height 2
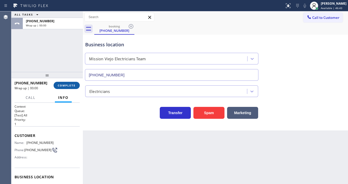
click at [71, 86] on span "COMPLETE" at bounding box center [67, 86] width 18 height 4
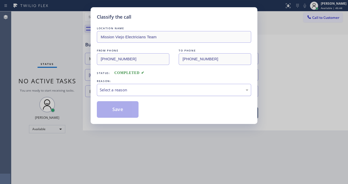
drag, startPoint x: 121, startPoint y: 90, endPoint x: 124, endPoint y: 94, distance: 5.5
click at [123, 92] on div "Select a reason" at bounding box center [174, 90] width 149 height 6
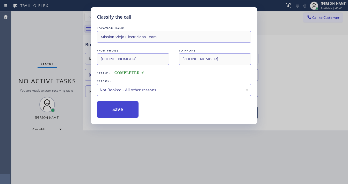
click at [119, 108] on button "Save" at bounding box center [118, 109] width 42 height 17
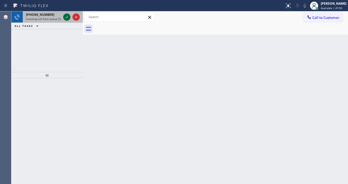
click at [64, 17] on icon at bounding box center [67, 17] width 6 height 6
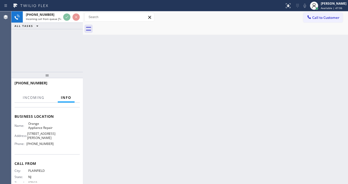
scroll to position [62, 0]
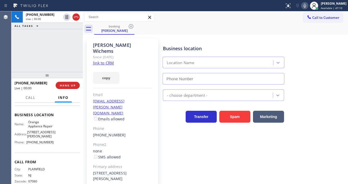
type input "(714) 855-4254"
click at [58, 52] on div "+19085310611 Live | 00:02 ALL TASKS ALL TASKS ACTIVE TASKS TASKS IN WRAP UP" at bounding box center [46, 41] width 71 height 61
click at [50, 59] on div "+19085310611 Live | 00:07 ALL TASKS ALL TASKS ACTIVE TASKS TASKS IN WRAP UP" at bounding box center [46, 41] width 71 height 61
click at [105, 60] on link "link to CRM" at bounding box center [103, 62] width 21 height 5
click at [60, 46] on div "+19085310611 Live | 01:33 ALL TASKS ALL TASKS ACTIVE TASKS TASKS IN WRAP UP" at bounding box center [46, 41] width 71 height 61
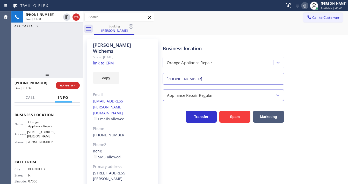
click at [306, 8] on icon at bounding box center [305, 6] width 6 height 6
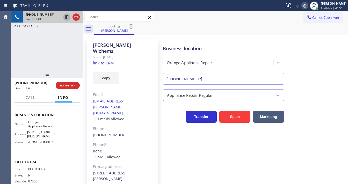
click at [65, 16] on icon at bounding box center [67, 17] width 6 height 6
click at [15, 47] on div "+19085310611 Live | 03:00 ALL TASKS ALL TASKS ACTIVE TASKS TASKS IN WRAP UP" at bounding box center [46, 41] width 71 height 61
click at [20, 47] on div "+19085310611 Live | 03:06 ALL TASKS ALL TASKS ACTIVE TASKS TASKS IN WRAP UP" at bounding box center [46, 41] width 71 height 61
click at [66, 17] on icon at bounding box center [67, 17] width 6 height 6
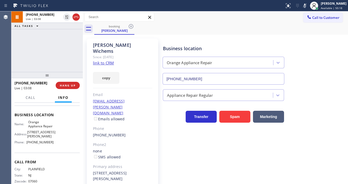
drag, startPoint x: 309, startPoint y: 5, endPoint x: 110, endPoint y: 53, distance: 204.6
click at [307, 5] on rect at bounding box center [305, 5] width 4 height 4
click at [67, 53] on div "+19085310611 Live | 03:08 ALL TASKS ALL TASKS ACTIVE TASKS TASKS IN WRAP UP" at bounding box center [46, 41] width 71 height 61
drag, startPoint x: 17, startPoint y: 48, endPoint x: 20, endPoint y: 44, distance: 4.8
click at [17, 48] on div "+19085310611 Live | 03:11 ALL TASKS ALL TASKS ACTIVE TASKS TASKS IN WRAP UP" at bounding box center [46, 41] width 71 height 61
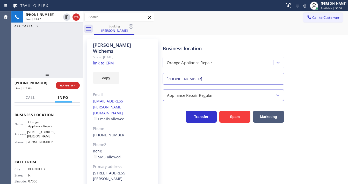
click at [58, 64] on div "+19085310611 Live | 03:47 ALL TASKS ALL TASKS ACTIVE TASKS TASKS IN WRAP UP" at bounding box center [46, 41] width 71 height 61
click at [74, 84] on span "HANG UP" at bounding box center [68, 86] width 16 height 4
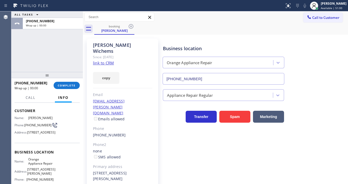
scroll to position [21, 0]
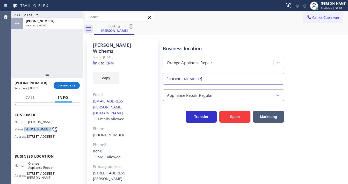
drag, startPoint x: 35, startPoint y: 130, endPoint x: 24, endPoint y: 127, distance: 11.5
click at [24, 127] on div "Phone: (908) 531-0611" at bounding box center [34, 129] width 39 height 6
copy div "(908) 531-0611"
click at [70, 85] on span "COMPLETE" at bounding box center [67, 86] width 18 height 4
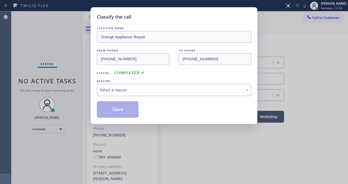
click at [134, 88] on div "Select a reason" at bounding box center [174, 90] width 149 height 6
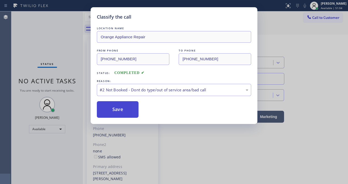
click at [116, 109] on button "Save" at bounding box center [118, 109] width 42 height 17
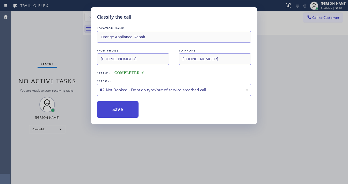
click at [116, 109] on button "Save" at bounding box center [118, 109] width 42 height 17
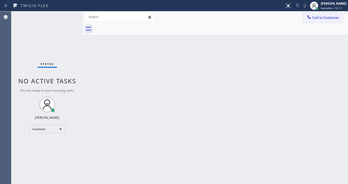
click at [323, 16] on span "Call to Customer" at bounding box center [325, 17] width 27 height 5
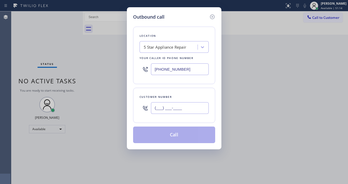
click at [179, 105] on input "(___) ___-____" at bounding box center [180, 108] width 58 height 12
paste input "518) 421-4768"
type input "(518) 421-4768"
click at [184, 73] on input "[PHONE_NUMBER]" at bounding box center [180, 69] width 58 height 12
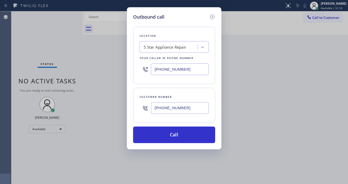
paste input "332) 456-0495"
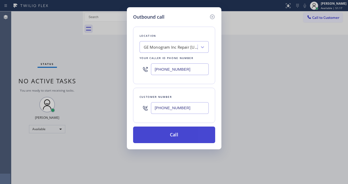
type input "(332) 456-0495"
click at [185, 134] on button "Call" at bounding box center [174, 135] width 82 height 17
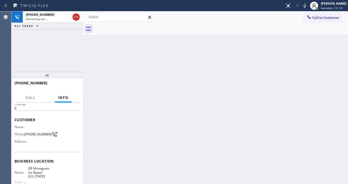
scroll to position [21, 0]
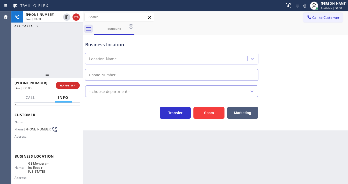
type input "(332) 456-0495"
click at [16, 64] on div "+15184214768 Live | 00:00 ALL TASKS ALL TASKS ACTIVE TASKS TASKS IN WRAP UP" at bounding box center [46, 41] width 71 height 61
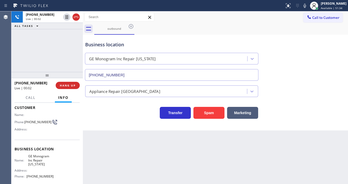
scroll to position [41, 0]
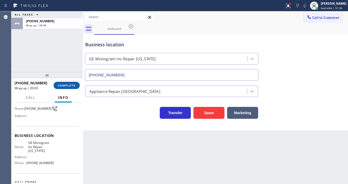
click at [69, 84] on span "COMPLETE" at bounding box center [67, 86] width 18 height 4
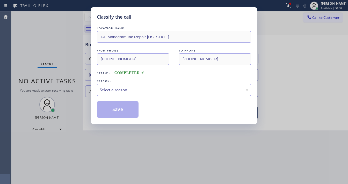
click at [132, 88] on div "Select a reason" at bounding box center [174, 90] width 149 height 6
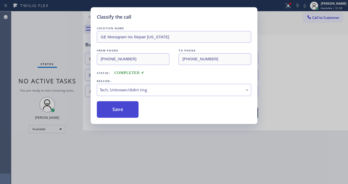
click at [120, 114] on button "Save" at bounding box center [118, 109] width 42 height 17
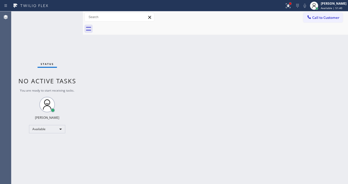
click at [292, 4] on div at bounding box center [290, 3] width 3 height 3
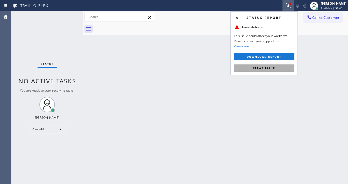
click at [272, 68] on span "Clear issue" at bounding box center [264, 68] width 22 height 4
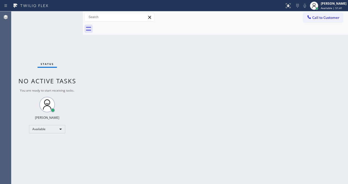
drag, startPoint x: 121, startPoint y: 109, endPoint x: 136, endPoint y: 174, distance: 67.0
click at [122, 110] on div "Back to Dashboard Change Sender ID Customers Technicians Select a contact Outbo…" at bounding box center [215, 97] width 265 height 173
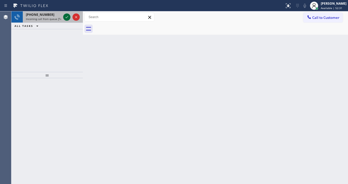
click at [68, 16] on icon at bounding box center [67, 17] width 6 height 6
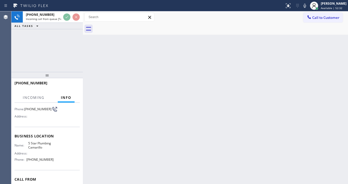
scroll to position [41, 0]
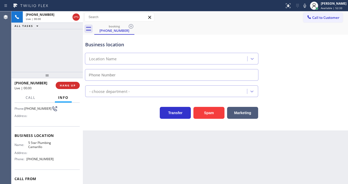
type input "(805) 549-5707"
click at [212, 112] on button "Spam" at bounding box center [208, 113] width 31 height 12
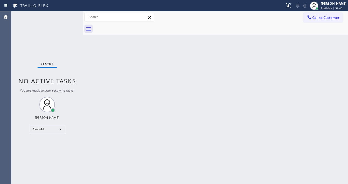
click at [54, 42] on div "Status No active tasks You are ready to start receiving tasks. [PERSON_NAME]" at bounding box center [46, 97] width 71 height 173
click at [67, 17] on div "Status No active tasks You are ready to start receiving tasks. [PERSON_NAME]" at bounding box center [46, 97] width 71 height 173
click at [67, 16] on div "Status No active tasks You are ready to start receiving tasks. [PERSON_NAME]" at bounding box center [46, 97] width 71 height 173
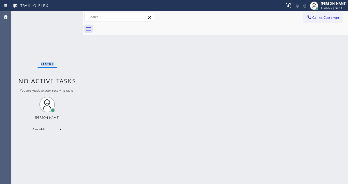
click at [67, 16] on div "Status No active tasks You are ready to start receiving tasks. [PERSON_NAME]" at bounding box center [46, 97] width 71 height 173
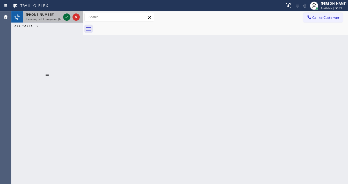
click at [66, 17] on icon at bounding box center [67, 17] width 6 height 6
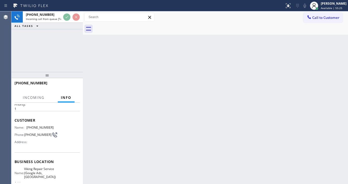
scroll to position [41, 0]
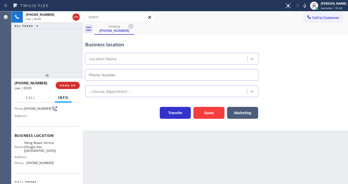
type input "(469) 405-9719"
click at [24, 56] on div "+12819749658 Live | 00:07 ALL TASKS ALL TASKS ACTIVE TASKS TASKS IN WRAP UP" at bounding box center [46, 41] width 71 height 61
click at [31, 99] on span "Call" at bounding box center [31, 97] width 10 height 5
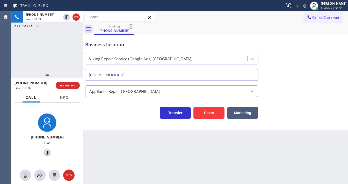
click at [58, 101] on button "Info" at bounding box center [63, 98] width 16 height 10
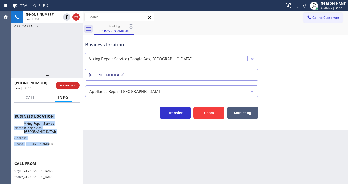
scroll to position [62, 0]
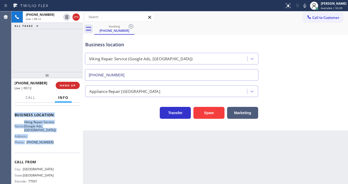
drag, startPoint x: 14, startPoint y: 113, endPoint x: 55, endPoint y: 144, distance: 51.4
click at [55, 144] on div "Context Queue: [Test] All Priority: 1 Customer Name: (281) 974-9658 Phone: (281…" at bounding box center [46, 143] width 71 height 81
copy div "Customer Name: (281) 974-9658 Phone: (281) 974-9658 Address: Business location …"
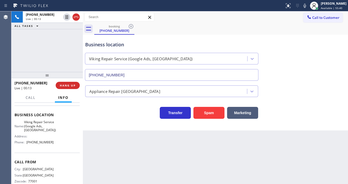
click at [42, 57] on div "+12819749658 Live | 00:13 ALL TASKS ALL TASKS ACTIVE TASKS TASKS IN WRAP UP" at bounding box center [46, 41] width 71 height 61
click at [31, 48] on div "+12819749658 Live | 00:28 ALL TASKS ALL TASKS ACTIVE TASKS TASKS IN WRAP UP" at bounding box center [46, 41] width 71 height 61
click at [48, 59] on div "+12819749658 Live | 00:30 ALL TASKS ALL TASKS ACTIVE TASKS TASKS IN WRAP UP" at bounding box center [46, 41] width 71 height 61
click at [49, 57] on div "+12819749658 Live | 00:31 ALL TASKS ALL TASKS ACTIVE TASKS TASKS IN WRAP UP" at bounding box center [46, 41] width 71 height 61
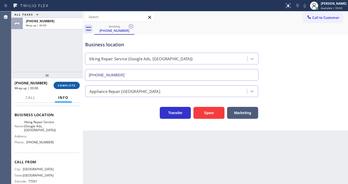
click at [63, 84] on span "COMPLETE" at bounding box center [67, 86] width 18 height 4
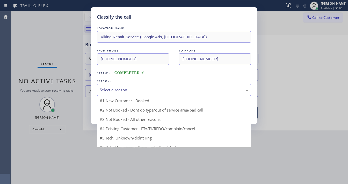
click at [112, 90] on div "Select a reason" at bounding box center [174, 90] width 149 height 6
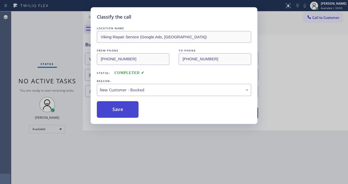
drag, startPoint x: 110, startPoint y: 98, endPoint x: 111, endPoint y: 107, distance: 8.6
click at [111, 107] on button "Save" at bounding box center [118, 109] width 42 height 17
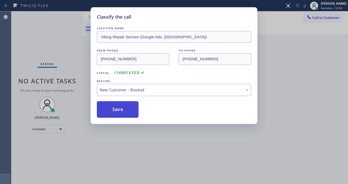
click at [111, 107] on button "Save" at bounding box center [118, 109] width 42 height 17
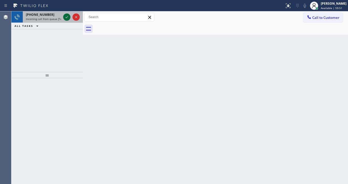
click at [67, 19] on icon at bounding box center [67, 17] width 6 height 6
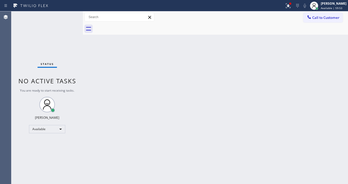
click at [281, 10] on div "Status report Issue detected This issue could affect your workflow. Please cont…" at bounding box center [174, 5] width 348 height 11
click at [286, 6] on div at bounding box center [288, 6] width 11 height 6
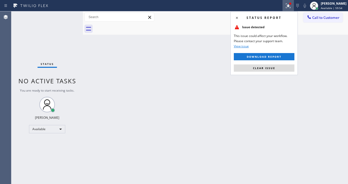
click at [271, 68] on span "Clear issue" at bounding box center [264, 68] width 22 height 4
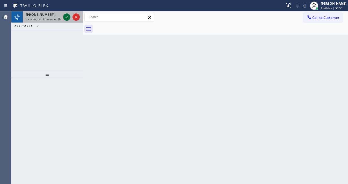
click at [65, 19] on icon at bounding box center [67, 17] width 6 height 6
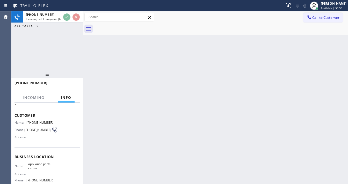
scroll to position [21, 0]
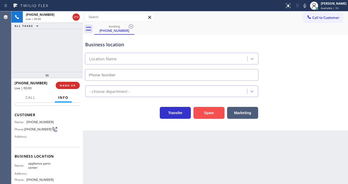
type input "[PHONE_NUMBER]"
click at [208, 113] on button "Spam" at bounding box center [208, 113] width 31 height 12
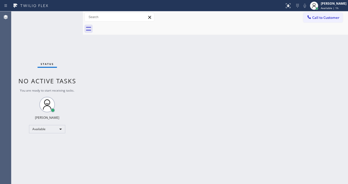
click at [257, 23] on div "Call to Customer Outbound call Location GE Monogram Inc Repair New York Your ca…" at bounding box center [215, 17] width 265 height 12
click at [64, 17] on div "Status No active tasks You are ready to start receiving tasks. [PERSON_NAME]" at bounding box center [46, 97] width 71 height 173
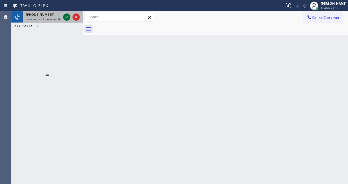
click at [64, 13] on div at bounding box center [71, 16] width 19 height 11
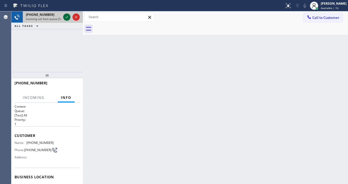
click at [66, 15] on icon at bounding box center [67, 17] width 6 height 6
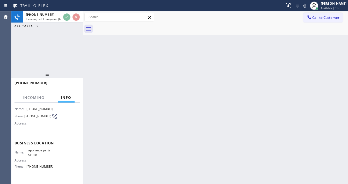
scroll to position [41, 0]
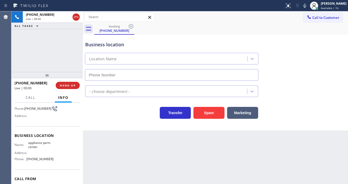
type input "[PHONE_NUMBER]"
click at [59, 53] on div "+16822703306 Live | 00:02 ALL TASKS ALL TASKS ACTIVE TASKS TASKS IN WRAP UP" at bounding box center [46, 41] width 71 height 61
click at [39, 55] on div "+16822703306 Live | 00:08 ALL TASKS ALL TASKS ACTIVE TASKS TASKS IN WRAP UP" at bounding box center [46, 41] width 71 height 61
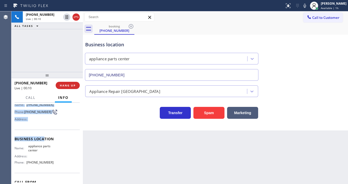
scroll to position [68, 0]
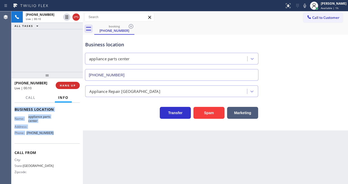
drag, startPoint x: 16, startPoint y: 113, endPoint x: 59, endPoint y: 132, distance: 47.2
click at [59, 134] on div "Context Queue: [Test] All Priority: 1 Customer Name: (682) 270-3306 Phone: (682…" at bounding box center [47, 110] width 65 height 146
copy div "ustomer Name: (682) 270-3306 Phone: (682) 270-3306 Address: Business location N…"
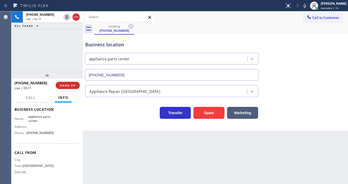
click at [50, 34] on div "+16822703306 Live | 00:10 ALL TASKS ALL TASKS ACTIVE TASKS TASKS IN WRAP UP" at bounding box center [46, 41] width 71 height 61
click at [45, 54] on div "+16822703306 Live | 00:12 ALL TASKS ALL TASKS ACTIVE TASKS TASKS IN WRAP UP" at bounding box center [46, 41] width 71 height 61
click at [61, 42] on div "+16822703306 Live | 02:20 ALL TASKS ALL TASKS ACTIVE TASKS TASKS IN WRAP UP" at bounding box center [46, 41] width 71 height 61
click at [51, 47] on div "+16822703306 Live | 02:22 ALL TASKS ALL TASKS ACTIVE TASKS TASKS IN WRAP UP" at bounding box center [46, 41] width 71 height 61
click at [32, 98] on span "Call" at bounding box center [31, 97] width 10 height 5
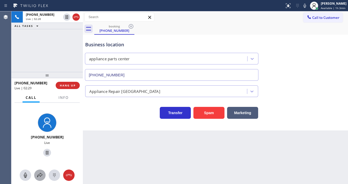
click at [39, 173] on icon at bounding box center [40, 175] width 6 height 6
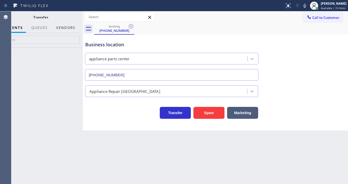
click at [70, 25] on button "Vendors" at bounding box center [65, 28] width 25 height 10
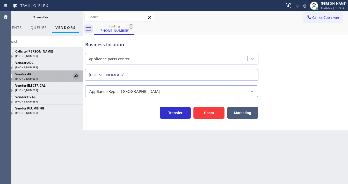
click at [77, 76] on icon at bounding box center [76, 76] width 6 height 6
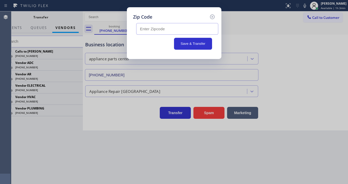
click at [166, 28] on input "text" at bounding box center [177, 29] width 82 height 12
paste input "76017"
type input "76017"
click at [159, 48] on div "Save & Transfer" at bounding box center [174, 44] width 76 height 12
click at [189, 45] on button "Save & Transfer" at bounding box center [193, 44] width 38 height 12
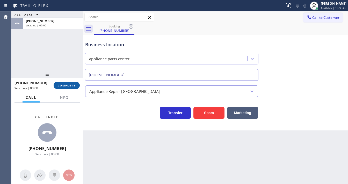
click at [65, 86] on span "COMPLETE" at bounding box center [67, 86] width 18 height 4
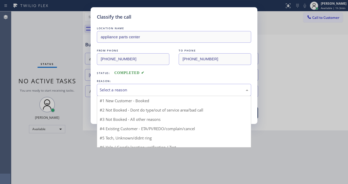
click at [126, 90] on div "Select a reason" at bounding box center [174, 90] width 149 height 6
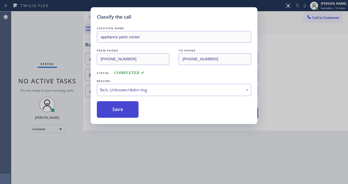
click at [125, 114] on button "Save" at bounding box center [118, 109] width 42 height 17
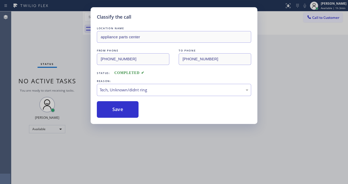
click at [139, 179] on div "Classify the call LOCATION NAME appliance parts center FROM PHONE (682) 270-330…" at bounding box center [174, 92] width 348 height 184
click at [140, 182] on div "Classify the call LOCATION NAME appliance parts center FROM PHONE (682) 270-330…" at bounding box center [174, 92] width 348 height 184
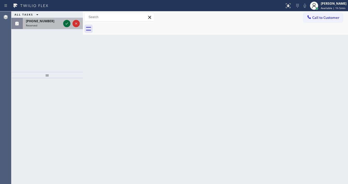
click at [67, 22] on icon at bounding box center [67, 23] width 6 height 6
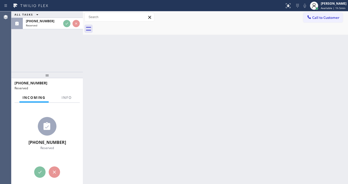
click at [63, 102] on div at bounding box center [67, 102] width 16 height 1
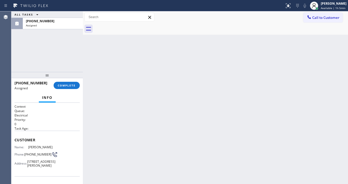
click at [64, 99] on div "Info" at bounding box center [47, 98] width 65 height 10
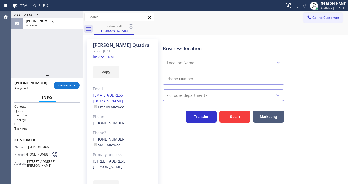
type input "(323) 405-3819"
click at [114, 58] on div "Marie Quadra Since: 20 may 2020 link to CRM copy Email empq@sbcglobal.net Email…" at bounding box center [122, 119] width 71 height 160
click at [101, 57] on link "link to CRM" at bounding box center [103, 56] width 21 height 5
click at [66, 87] on span "COMPLETE" at bounding box center [67, 86] width 18 height 4
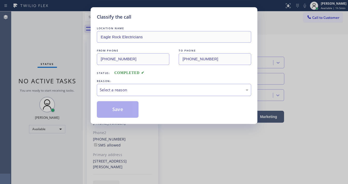
click at [113, 84] on div "Select a reason" at bounding box center [174, 90] width 154 height 12
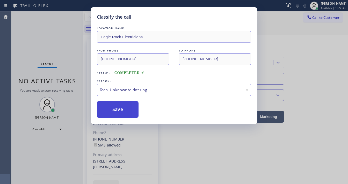
click at [123, 115] on button "Save" at bounding box center [118, 109] width 42 height 17
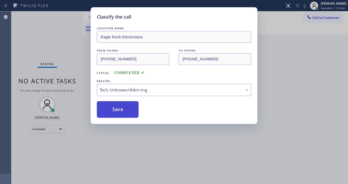
click at [123, 115] on button "Save" at bounding box center [118, 109] width 42 height 17
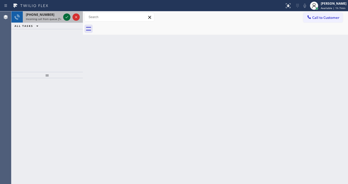
click at [64, 16] on icon at bounding box center [67, 17] width 6 height 6
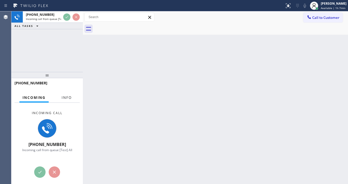
click at [64, 97] on span "Info" at bounding box center [67, 97] width 10 height 5
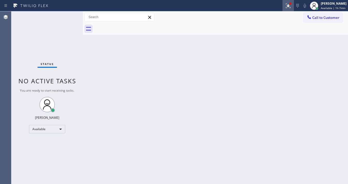
click at [290, 8] on icon at bounding box center [288, 6] width 6 height 6
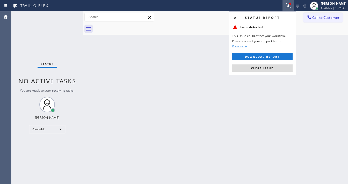
click at [268, 62] on div "Status report Issue detected This issue could affect your workflow. Please cont…" at bounding box center [262, 43] width 67 height 64
click at [268, 66] on button "Clear issue" at bounding box center [262, 67] width 61 height 7
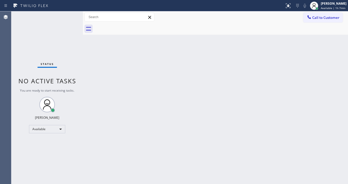
click at [65, 17] on div "Status No active tasks You are ready to start receiving tasks. [PERSON_NAME]" at bounding box center [46, 97] width 71 height 173
click at [66, 16] on div "Status No active tasks You are ready to start receiving tasks. [PERSON_NAME]" at bounding box center [46, 97] width 71 height 173
click at [68, 15] on div "Status No active tasks You are ready to start receiving tasks. [PERSON_NAME]" at bounding box center [46, 97] width 71 height 173
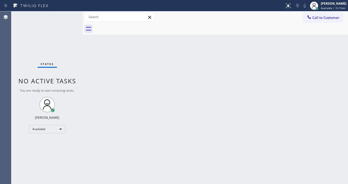
click at [68, 15] on div "Status No active tasks You are ready to start receiving tasks. [PERSON_NAME]" at bounding box center [46, 97] width 71 height 173
click at [70, 13] on div "Status No active tasks You are ready to start receiving tasks. [PERSON_NAME]" at bounding box center [46, 97] width 71 height 173
click at [66, 17] on div "Status No active tasks You are ready to start receiving tasks. [PERSON_NAME]" at bounding box center [46, 97] width 71 height 173
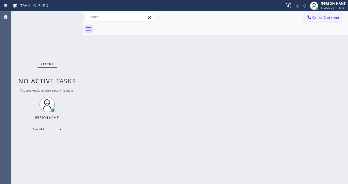
click at [66, 17] on div "Status No active tasks You are ready to start receiving tasks. [PERSON_NAME]" at bounding box center [46, 97] width 71 height 173
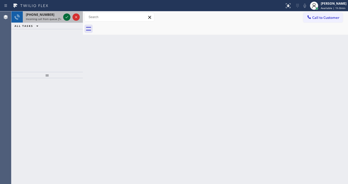
click at [66, 17] on icon at bounding box center [67, 17] width 6 height 6
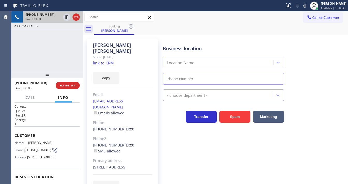
type input "[PHONE_NUMBER]"
click at [97, 60] on link "link to CRM" at bounding box center [103, 62] width 21 height 5
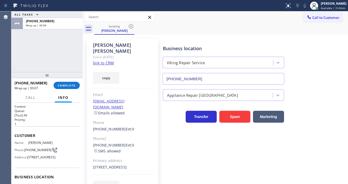
click at [70, 80] on div "+18184865214 Wrap up | 00:07 COMPLETE" at bounding box center [47, 85] width 65 height 13
click at [70, 89] on button "COMPLETE" at bounding box center [67, 85] width 26 height 7
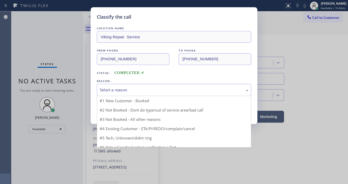
drag, startPoint x: 127, startPoint y: 93, endPoint x: 128, endPoint y: 121, distance: 28.2
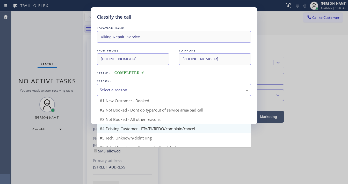
click at [127, 93] on div "Select a reason" at bounding box center [174, 90] width 154 height 12
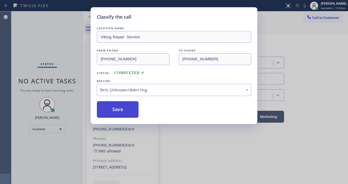
click at [118, 104] on button "Save" at bounding box center [118, 109] width 42 height 17
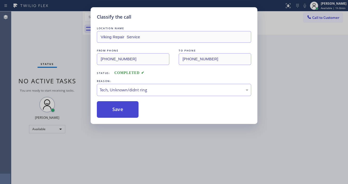
click at [118, 104] on button "Save" at bounding box center [118, 109] width 42 height 17
drag, startPoint x: 118, startPoint y: 104, endPoint x: 137, endPoint y: 166, distance: 64.1
click at [119, 107] on button "Save" at bounding box center [118, 109] width 42 height 17
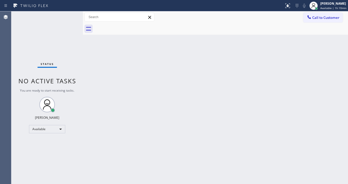
click at [72, 15] on div "Status No active tasks You are ready to start receiving tasks. [PERSON_NAME]" at bounding box center [46, 97] width 71 height 173
click at [70, 14] on div "Status No active tasks You are ready to start receiving tasks. [PERSON_NAME]" at bounding box center [46, 97] width 71 height 173
click at [69, 14] on div "Status No active tasks You are ready to start receiving tasks. [PERSON_NAME]" at bounding box center [46, 97] width 71 height 173
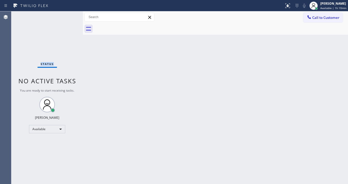
click at [69, 14] on div "Status No active tasks You are ready to start receiving tasks. [PERSON_NAME]" at bounding box center [46, 97] width 71 height 173
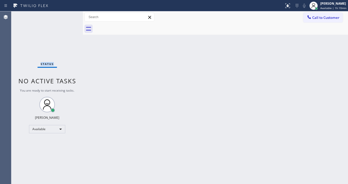
click at [69, 14] on div "Status No active tasks You are ready to start receiving tasks. [PERSON_NAME]" at bounding box center [46, 97] width 71 height 173
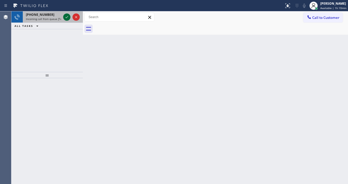
click at [69, 14] on icon at bounding box center [67, 17] width 6 height 6
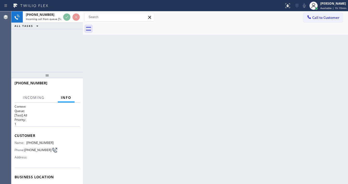
scroll to position [41, 0]
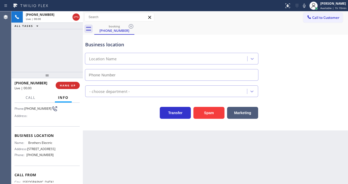
type input "(848) 315-2525"
click at [35, 96] on span "Call" at bounding box center [31, 97] width 10 height 5
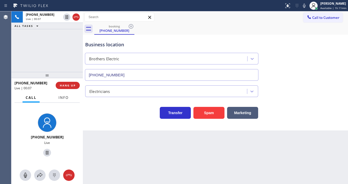
click at [62, 97] on span "Info" at bounding box center [64, 97] width 10 height 5
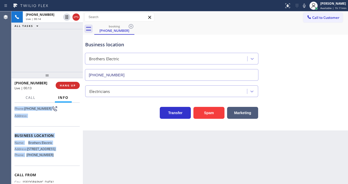
drag, startPoint x: 15, startPoint y: 134, endPoint x: 54, endPoint y: 168, distance: 51.8
click at [54, 168] on div "Context Queue: [Test] All Priority: 1 Customer Name: (215) 219-4571 Phone: (215…" at bounding box center [47, 134] width 65 height 142
copy div "Customer Name: (215) 219-4571 Phone: (215) 219-4571 Address: Business location …"
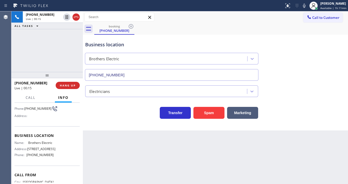
click at [27, 59] on div "+12152194571 Live | 00:15 ALL TASKS ALL TASKS ACTIVE TASKS TASKS IN WRAP UP" at bounding box center [46, 41] width 71 height 61
click at [48, 55] on div "+12152194571 Live | 00:20 ALL TASKS ALL TASKS ACTIVE TASKS TASKS IN WRAP UP" at bounding box center [46, 41] width 71 height 61
click at [50, 39] on div "+12152194571 Live | 00:39 ALL TASKS ALL TASKS ACTIVE TASKS TASKS IN WRAP UP" at bounding box center [46, 41] width 71 height 61
click at [73, 62] on div "+12152194571 Live | 00:39 ALL TASKS ALL TASKS ACTIVE TASKS TASKS IN WRAP UP" at bounding box center [46, 41] width 71 height 61
click at [58, 50] on div "+12152194571 Live | 01:01 ALL TASKS ALL TASKS ACTIVE TASKS TASKS IN WRAP UP" at bounding box center [46, 41] width 71 height 61
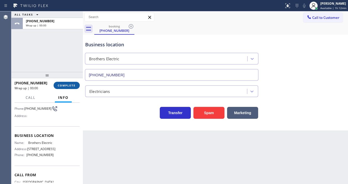
click at [72, 82] on div "+12152194571 Wrap up | 00:00 COMPLETE" at bounding box center [47, 85] width 65 height 13
click at [72, 82] on button "COMPLETE" at bounding box center [67, 85] width 26 height 7
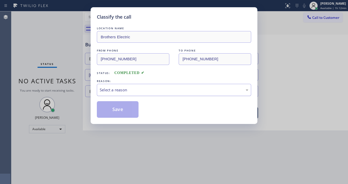
click at [112, 88] on div "Select a reason" at bounding box center [174, 90] width 149 height 6
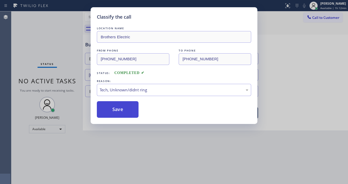
click at [123, 113] on button "Save" at bounding box center [118, 109] width 42 height 17
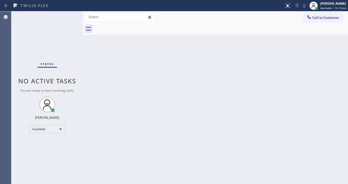
click at [27, 54] on div "Status No active tasks You are ready to start receiving tasks. [PERSON_NAME]" at bounding box center [46, 97] width 71 height 173
click at [68, 17] on div "Status No active tasks You are ready to start receiving tasks. [PERSON_NAME]" at bounding box center [46, 97] width 71 height 173
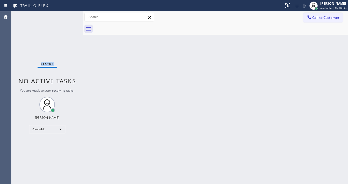
click at [68, 17] on div "Status No active tasks You are ready to start receiving tasks. [PERSON_NAME]" at bounding box center [46, 97] width 71 height 173
click at [67, 16] on div "Status No active tasks You are ready to start receiving tasks. [PERSON_NAME]" at bounding box center [46, 97] width 71 height 173
click at [68, 18] on div "Status No active tasks You are ready to start receiving tasks. [PERSON_NAME]" at bounding box center [46, 97] width 71 height 173
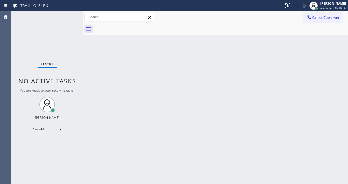
click at [68, 18] on div "Status No active tasks You are ready to start receiving tasks. [PERSON_NAME]" at bounding box center [46, 97] width 71 height 173
click at [64, 15] on div "Status No active tasks You are ready to start receiving tasks. [PERSON_NAME]" at bounding box center [46, 97] width 71 height 173
click at [65, 16] on div "Status No active tasks You are ready to start receiving tasks. [PERSON_NAME]" at bounding box center [46, 97] width 71 height 173
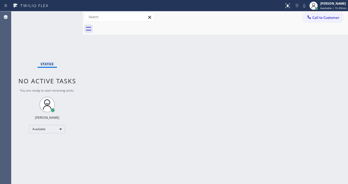
click at [65, 16] on div "Status No active tasks You are ready to start receiving tasks. [PERSON_NAME]" at bounding box center [46, 97] width 71 height 173
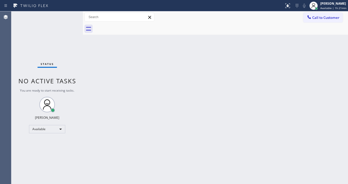
click at [65, 16] on div "Status No active tasks You are ready to start receiving tasks. [PERSON_NAME]" at bounding box center [46, 97] width 71 height 173
click at [70, 15] on div "Status No active tasks You are ready to start receiving tasks. [PERSON_NAME]" at bounding box center [46, 97] width 71 height 173
click at [69, 15] on div "Status No active tasks You are ready to start receiving tasks. [PERSON_NAME]" at bounding box center [46, 97] width 71 height 173
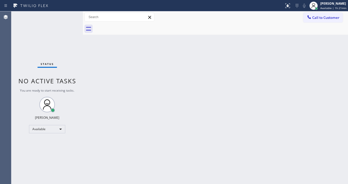
click at [69, 15] on div "Status No active tasks You are ready to start receiving tasks. [PERSON_NAME]" at bounding box center [46, 97] width 71 height 173
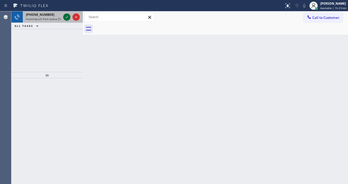
click at [64, 16] on icon at bounding box center [67, 17] width 6 height 6
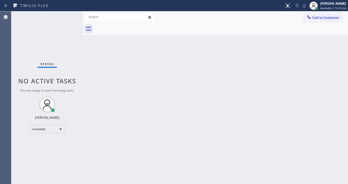
click at [64, 16] on div "Status No active tasks You are ready to start receiving tasks. [PERSON_NAME]" at bounding box center [46, 97] width 71 height 173
click at [24, 116] on div "Status No active tasks You are ready to start receiving tasks. [PERSON_NAME]" at bounding box center [46, 97] width 71 height 173
click at [36, 128] on div "Available" at bounding box center [47, 129] width 36 height 8
click at [39, 156] on li "Break" at bounding box center [46, 156] width 35 height 6
click at [122, 135] on div "Back to Dashboard Change Sender ID Customers Technicians Select a contact Outbo…" at bounding box center [215, 97] width 265 height 173
